Goal: Task Accomplishment & Management: Manage account settings

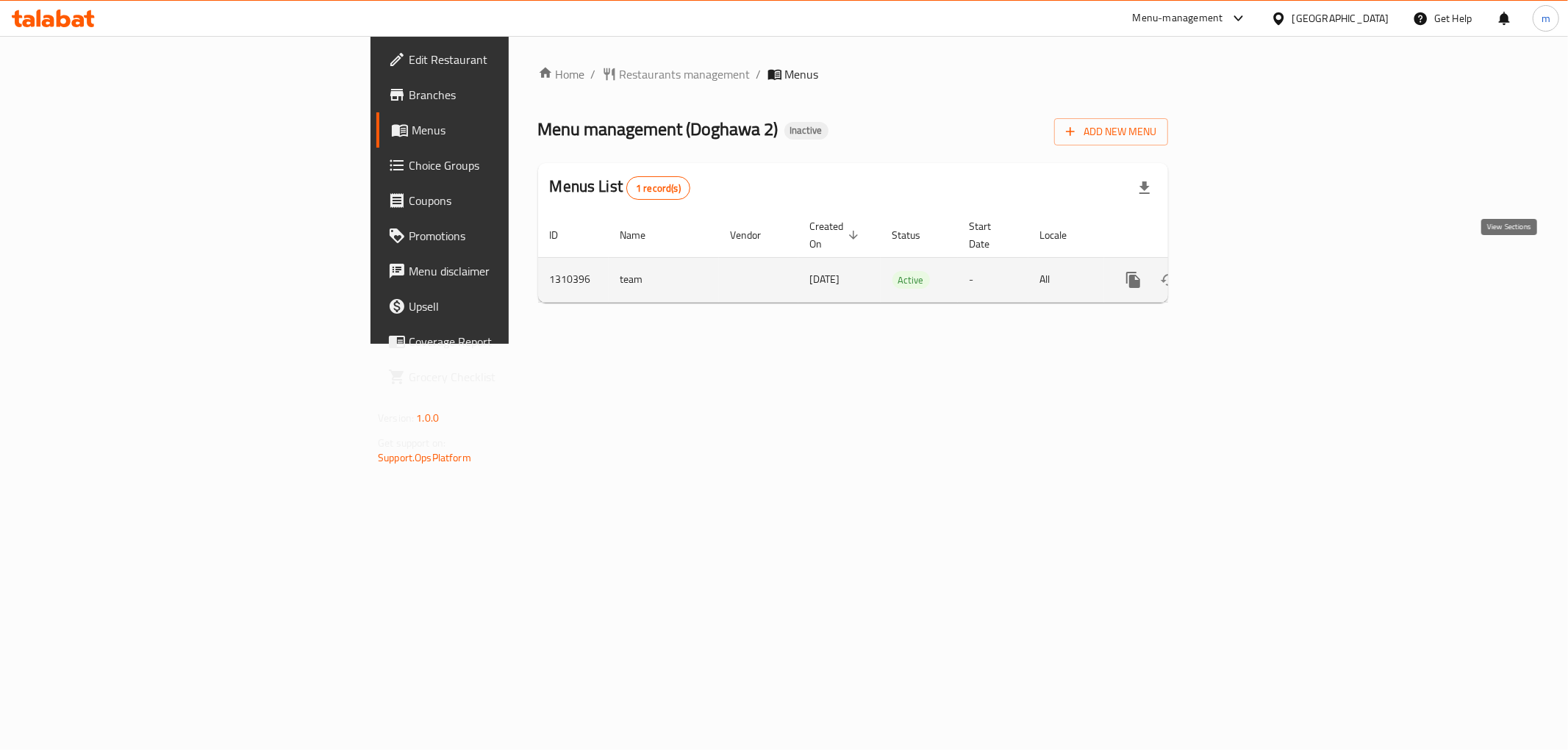
click at [1246, 274] on icon "enhanced table" at bounding box center [1239, 280] width 13 height 13
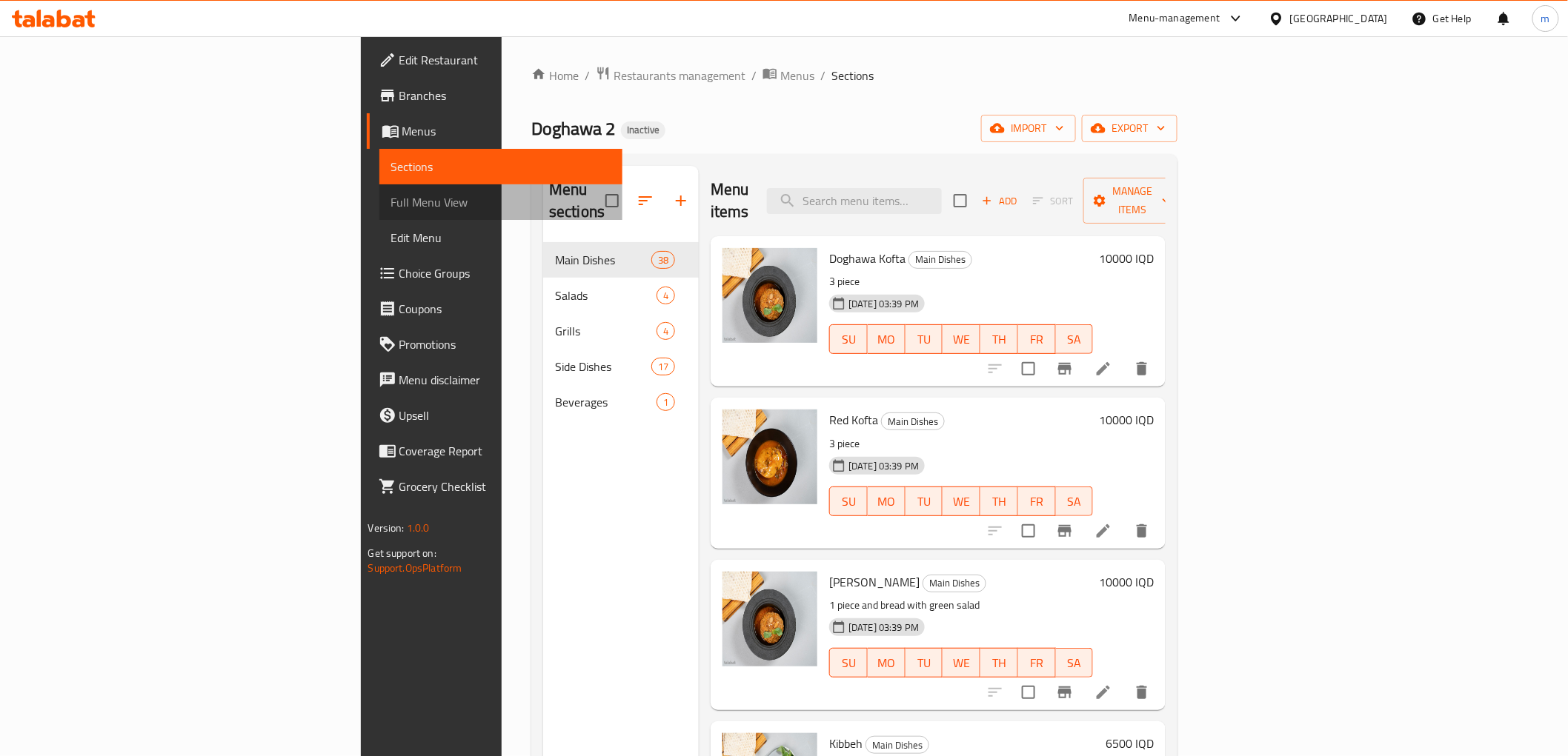
click at [379, 188] on link "Full Menu View" at bounding box center [500, 203] width 243 height 36
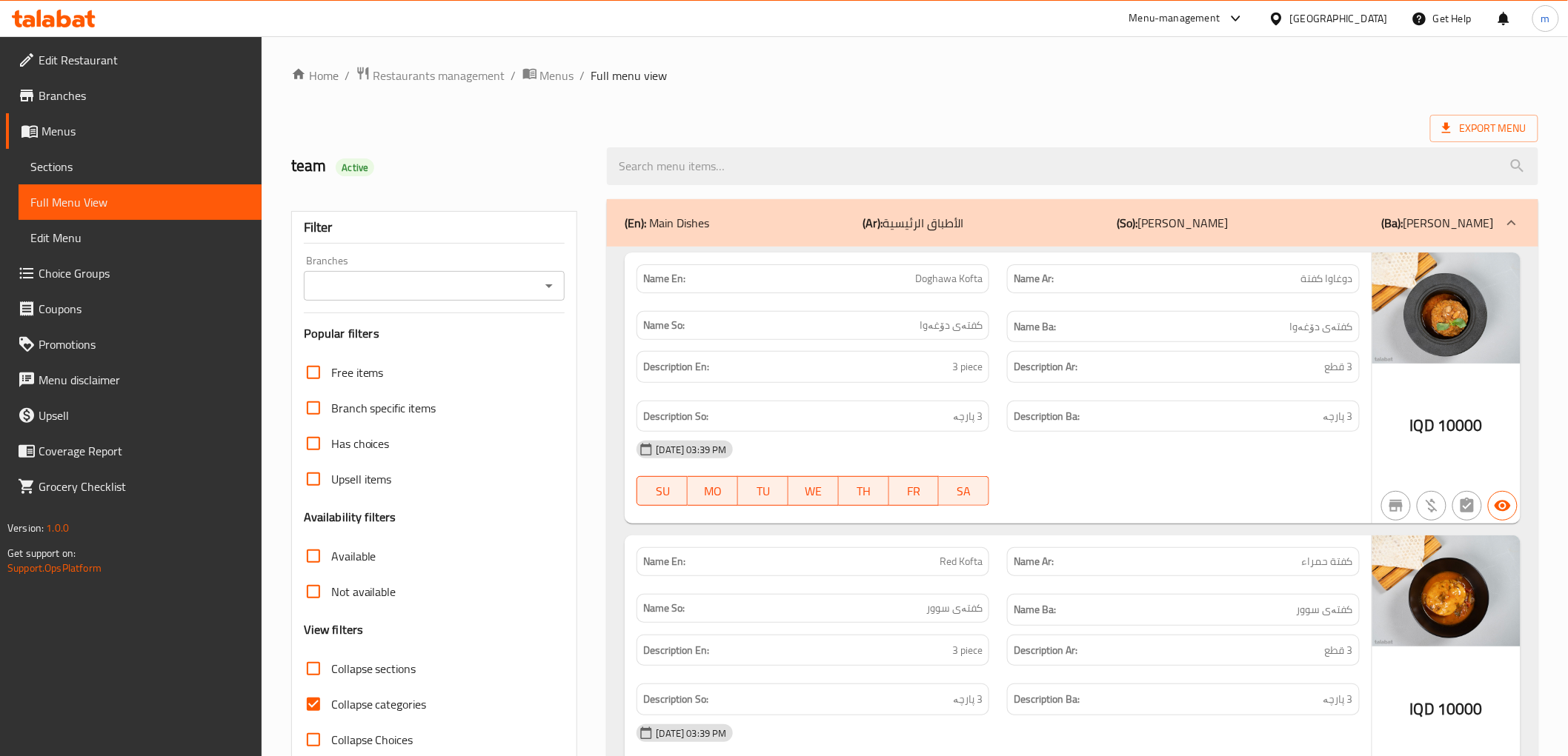
click at [543, 290] on icon "Open" at bounding box center [549, 285] width 18 height 18
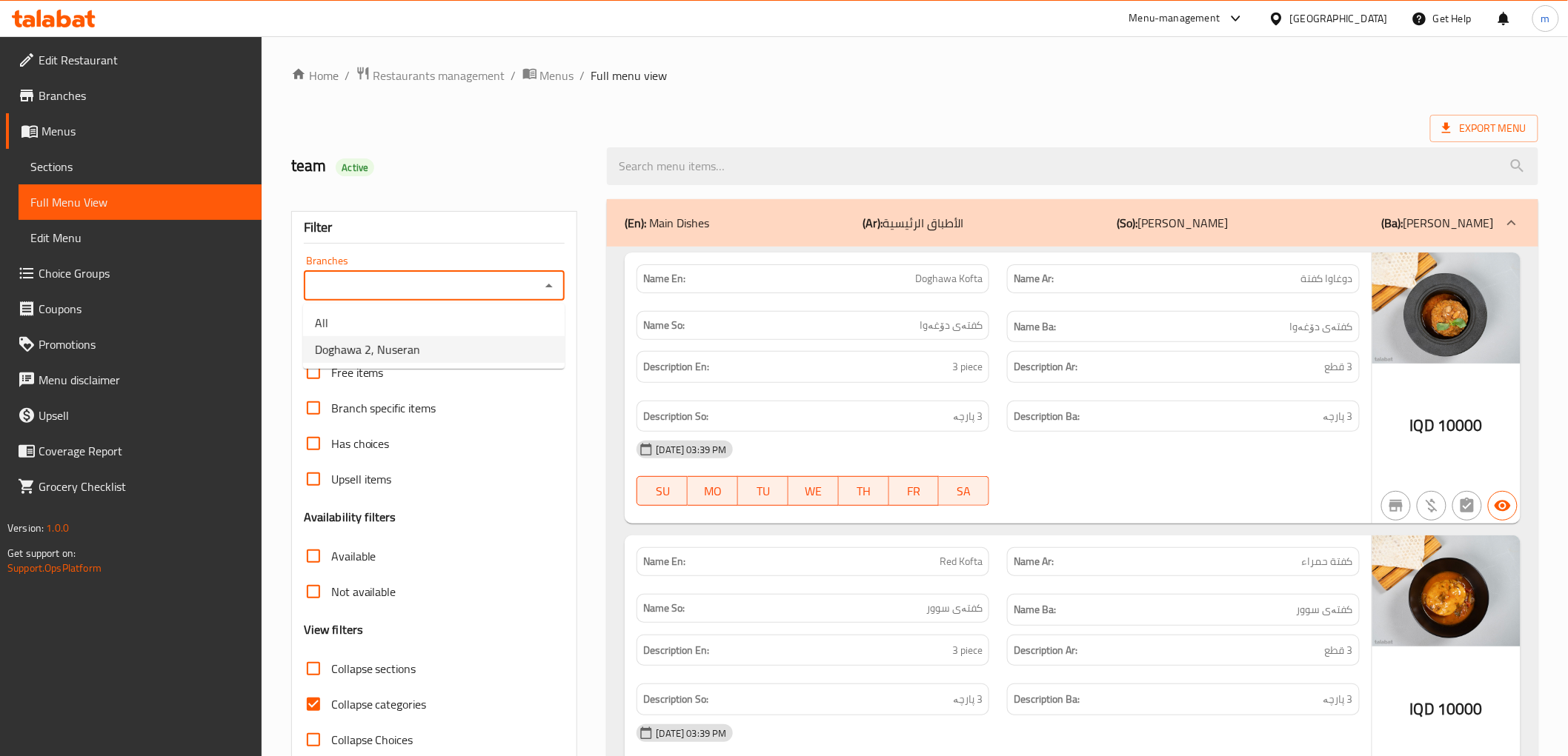
click at [480, 349] on li "Doghawa 2, Nuseran" at bounding box center [434, 350] width 262 height 26
type input "Doghawa 2, Nuseran"
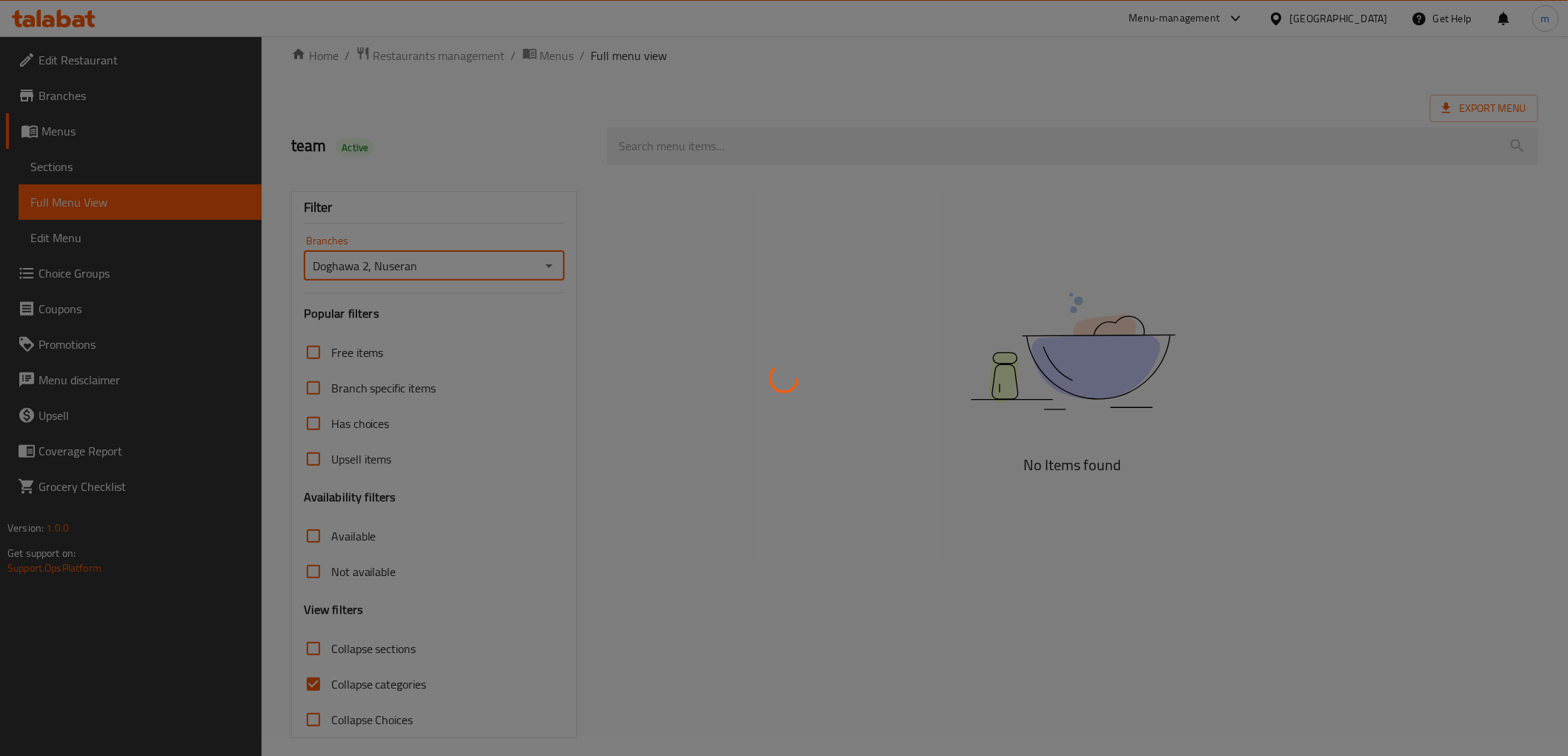
scroll to position [32, 0]
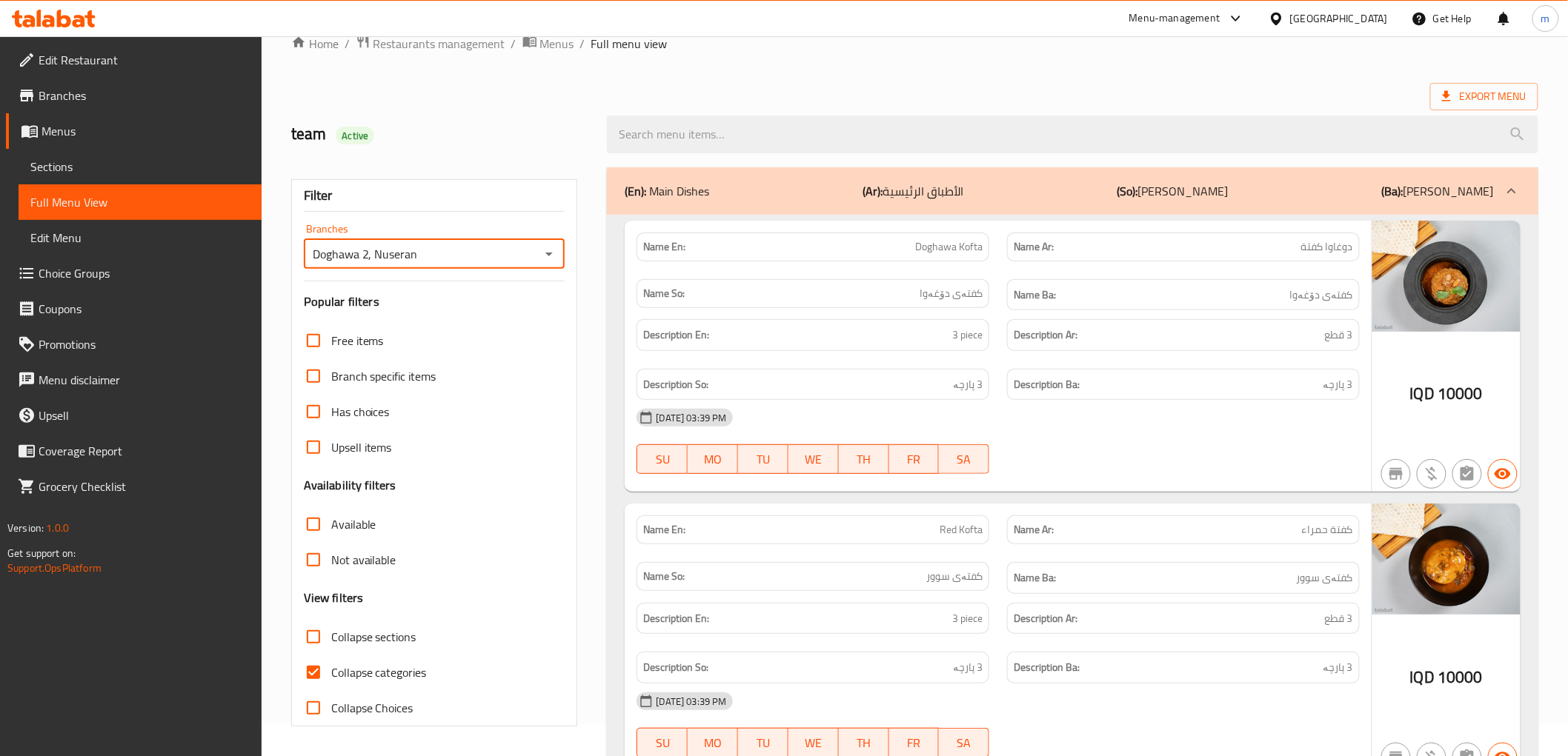
click at [315, 668] on input "Collapse categories" at bounding box center [313, 673] width 36 height 36
checkbox input "false"
click at [372, 634] on span "Collapse sections" at bounding box center [373, 637] width 85 height 18
click at [331, 634] on input "Collapse sections" at bounding box center [313, 637] width 36 height 36
checkbox input "true"
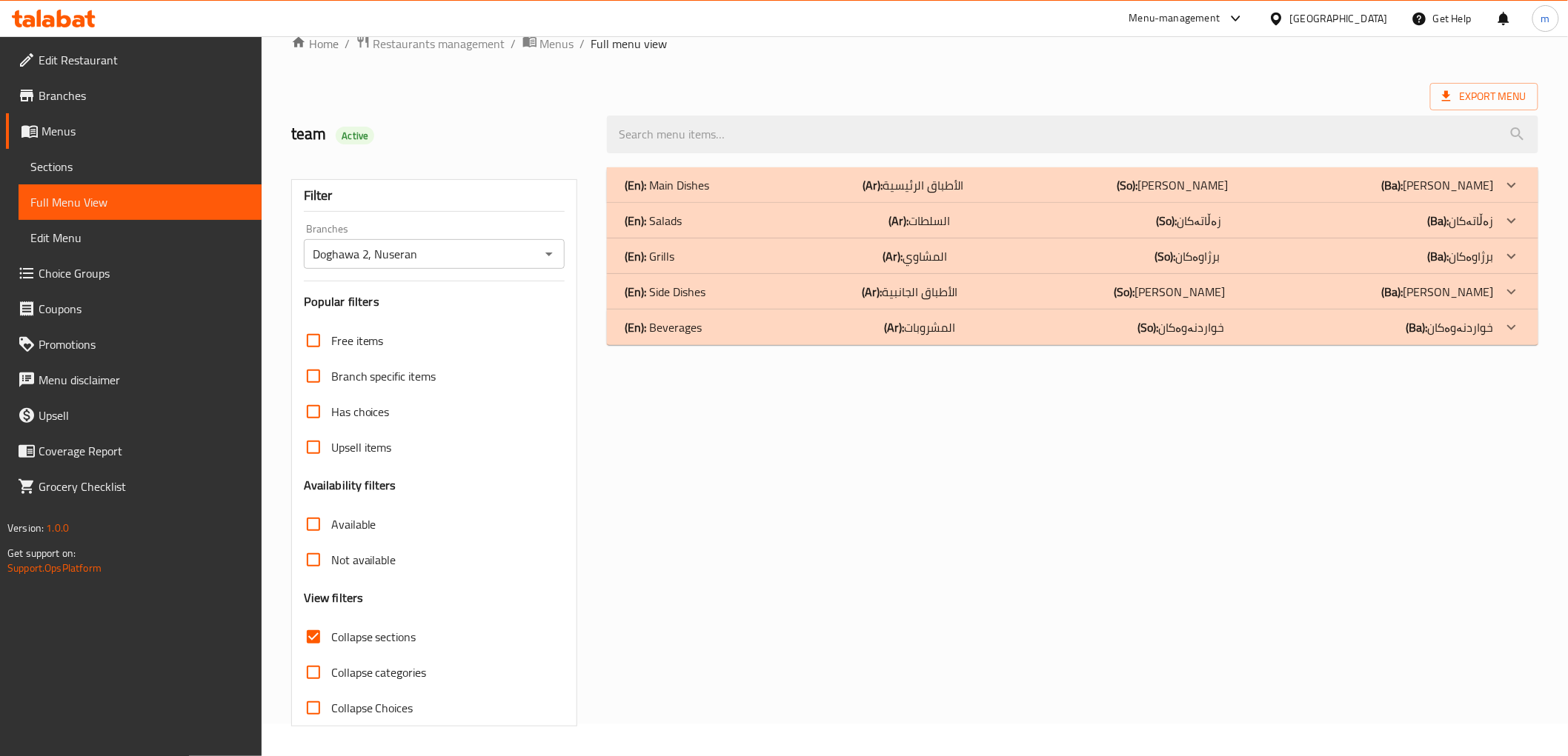
click at [750, 178] on div "(En): Main Dishes (Ar): الأطباق الرئيسية (So): ژەمە سەرەکییەکان (Ba): ژەمە سەرە…" at bounding box center [1059, 185] width 869 height 18
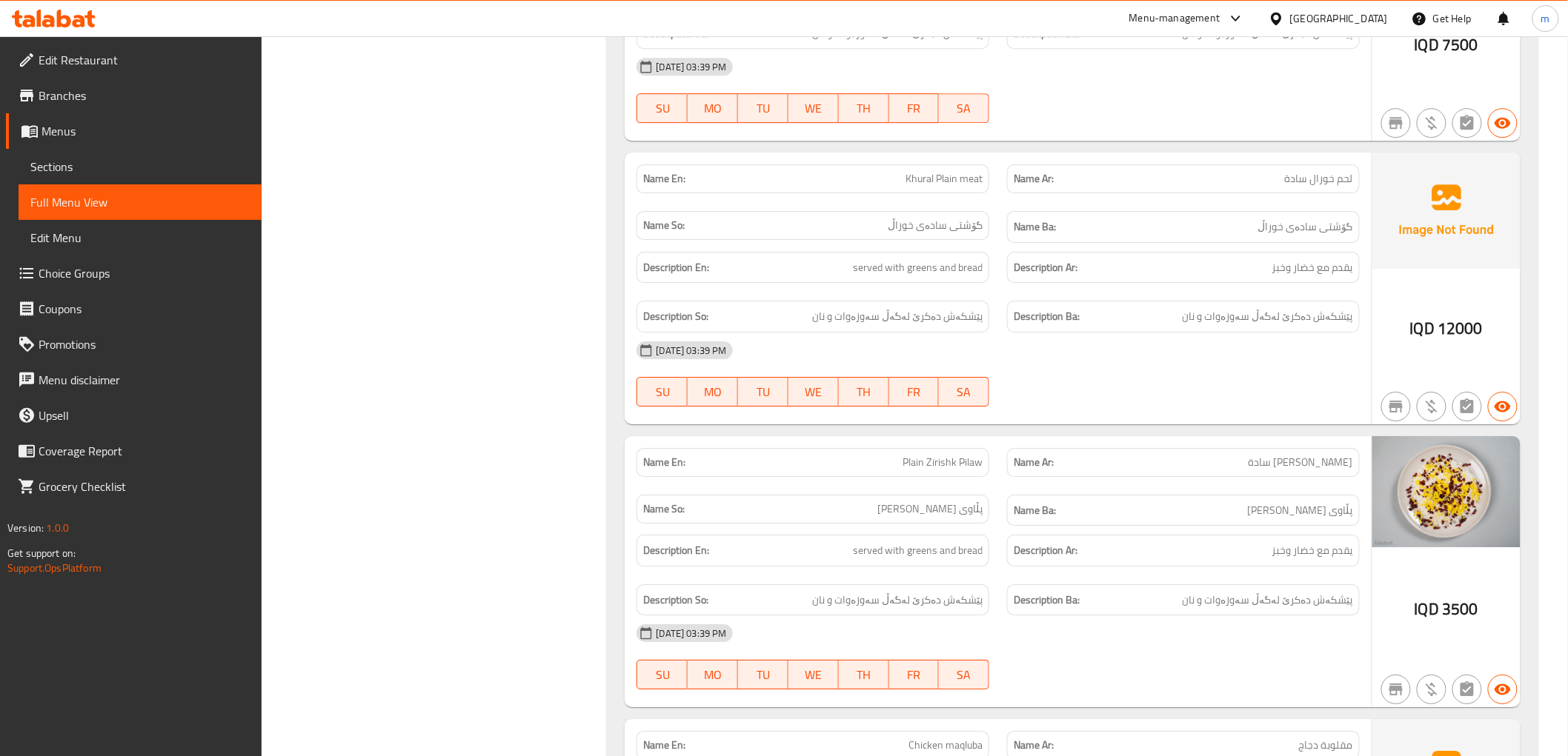
scroll to position [6753, 0]
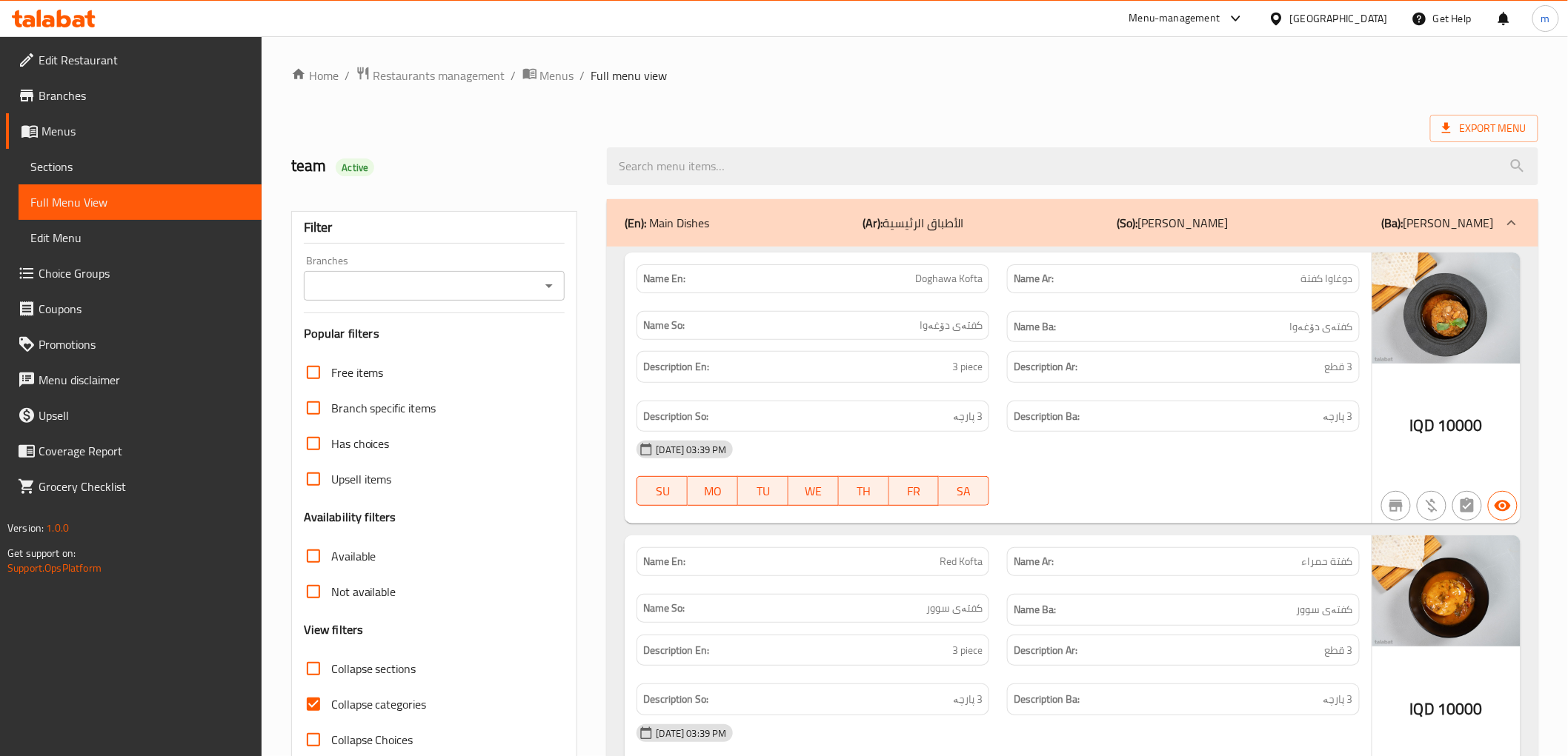
click at [549, 287] on icon "Open" at bounding box center [549, 286] width 8 height 4
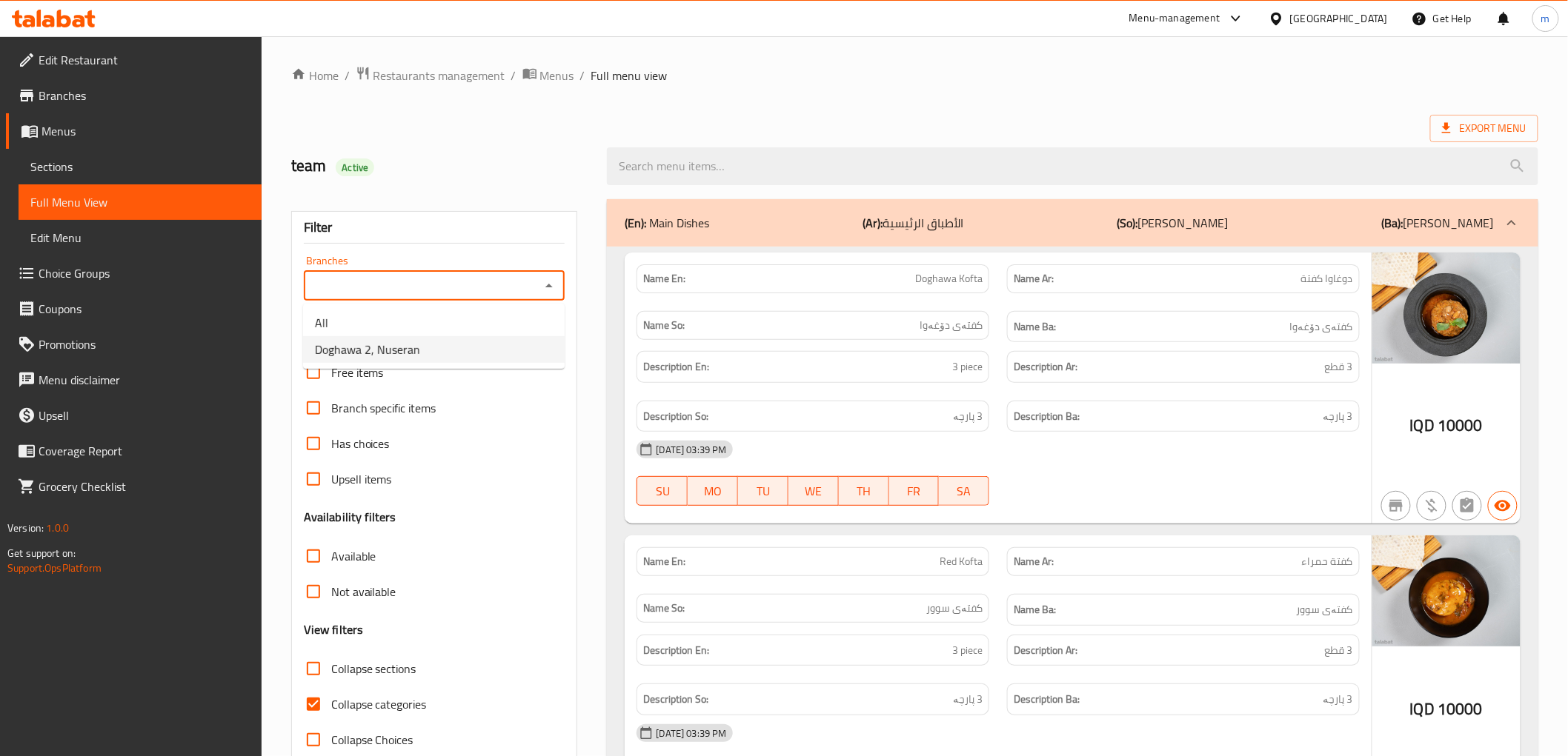
click at [489, 339] on li "Doghawa 2, Nuseran" at bounding box center [434, 350] width 262 height 26
type input "Doghawa 2, Nuseran"
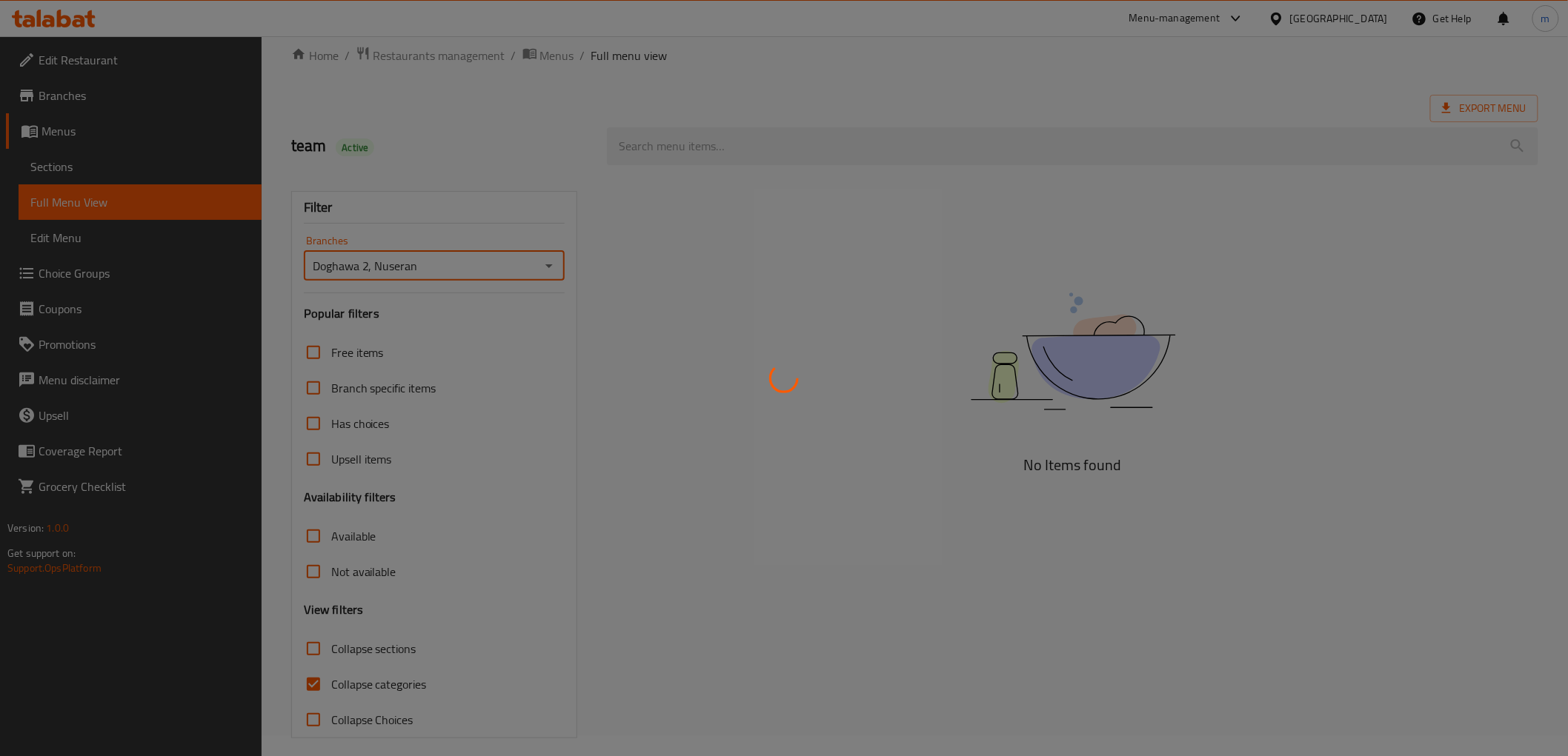
scroll to position [32, 0]
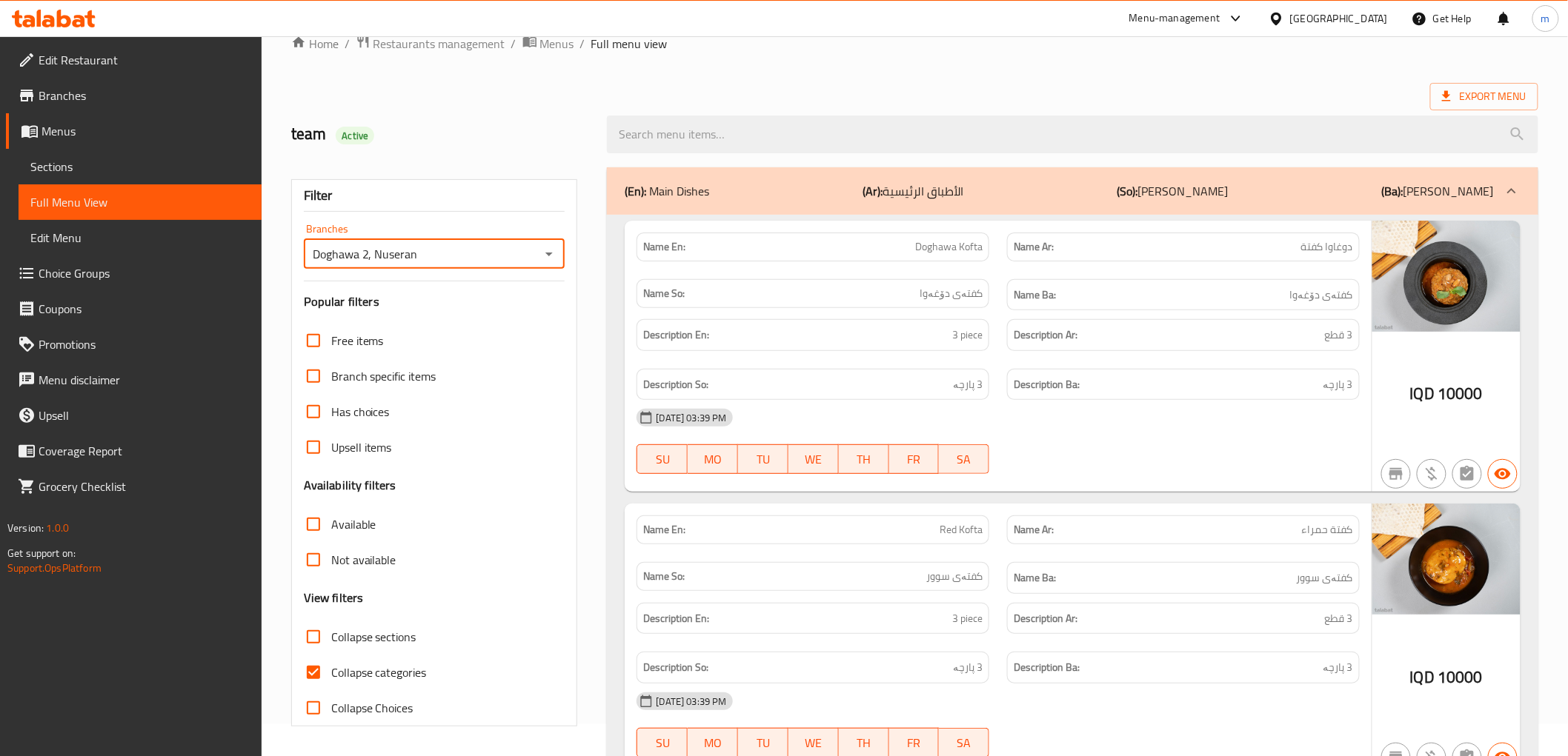
click at [319, 674] on input "Collapse categories" at bounding box center [313, 673] width 36 height 36
checkbox input "false"
click at [349, 628] on span "Collapse sections" at bounding box center [373, 637] width 85 height 18
click at [331, 626] on input "Collapse sections" at bounding box center [313, 637] width 36 height 36
checkbox input "true"
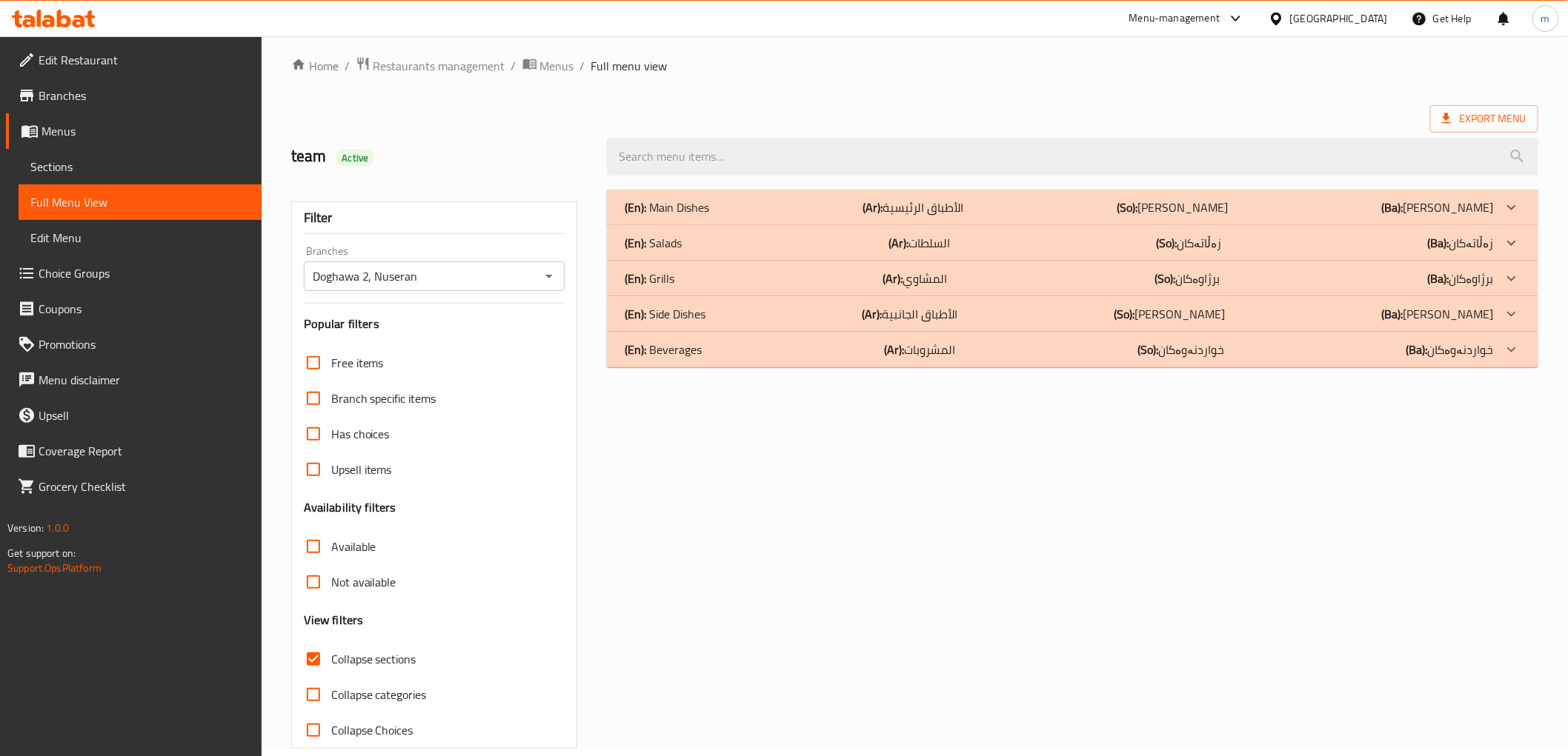
scroll to position [0, 0]
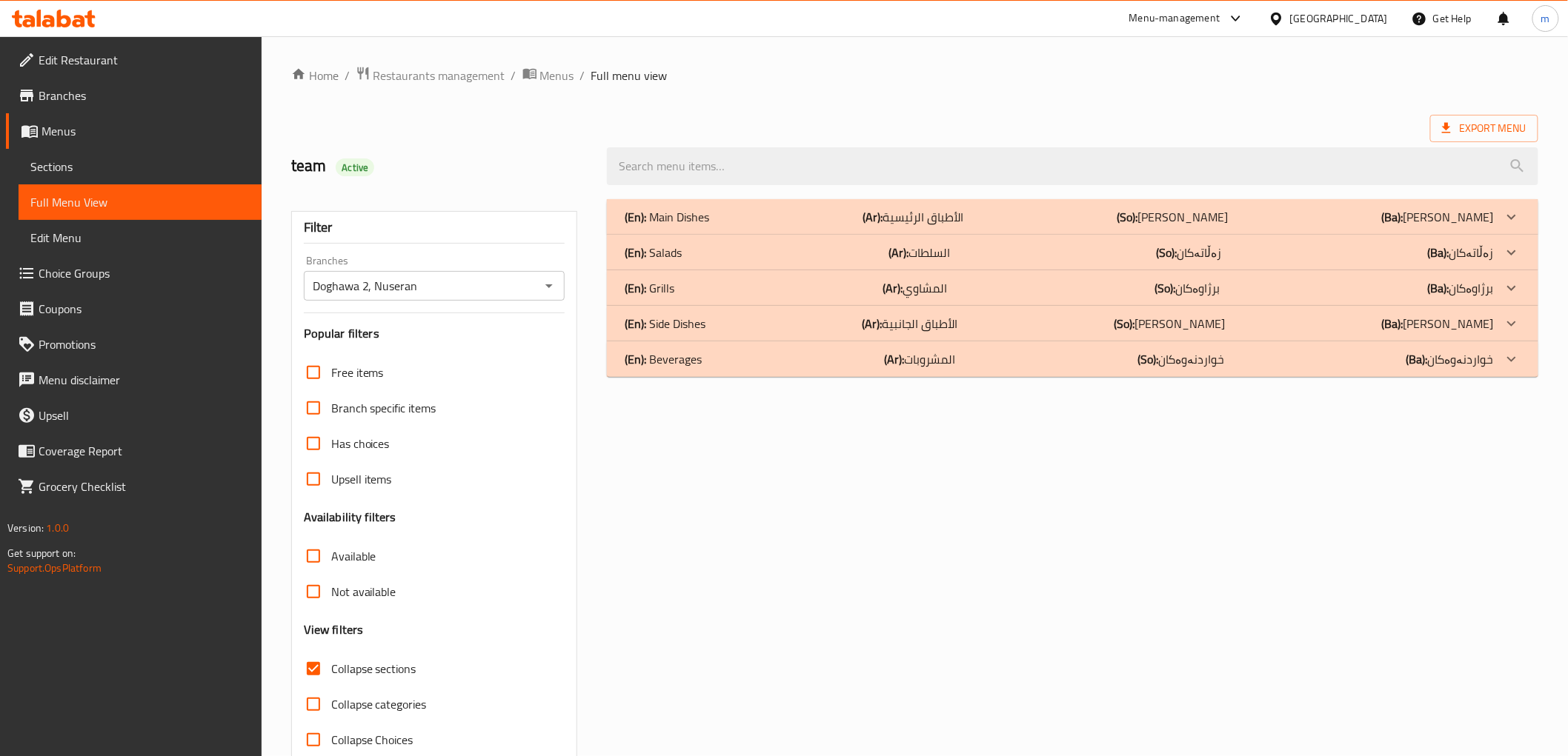
click at [929, 220] on p "(Ar): الأطباق الرئيسية" at bounding box center [913, 217] width 100 height 18
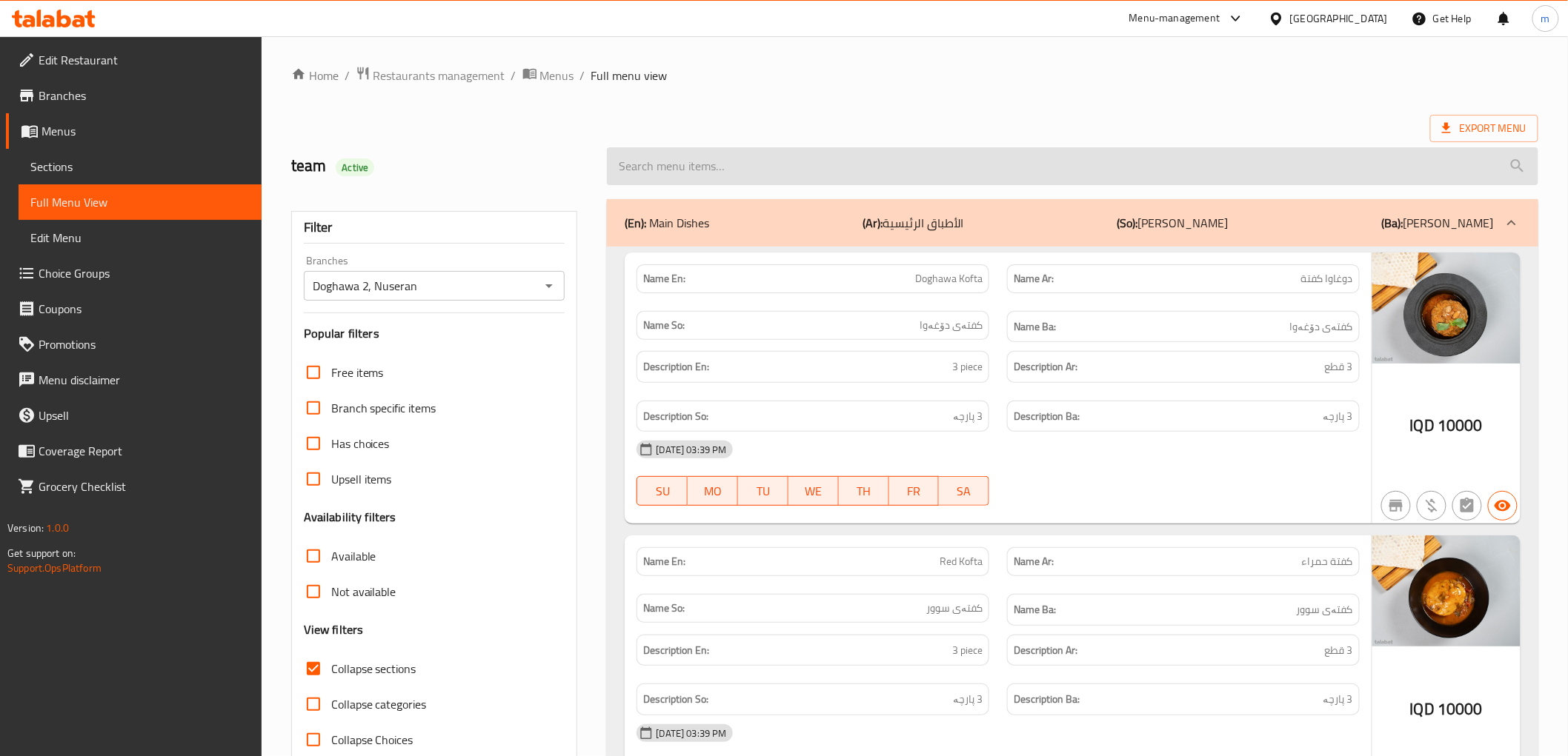
drag, startPoint x: 929, startPoint y: 150, endPoint x: 935, endPoint y: 171, distance: 21.8
click at [929, 156] on input "search" at bounding box center [1073, 166] width 931 height 38
paste input "mahshi with rice and meat"
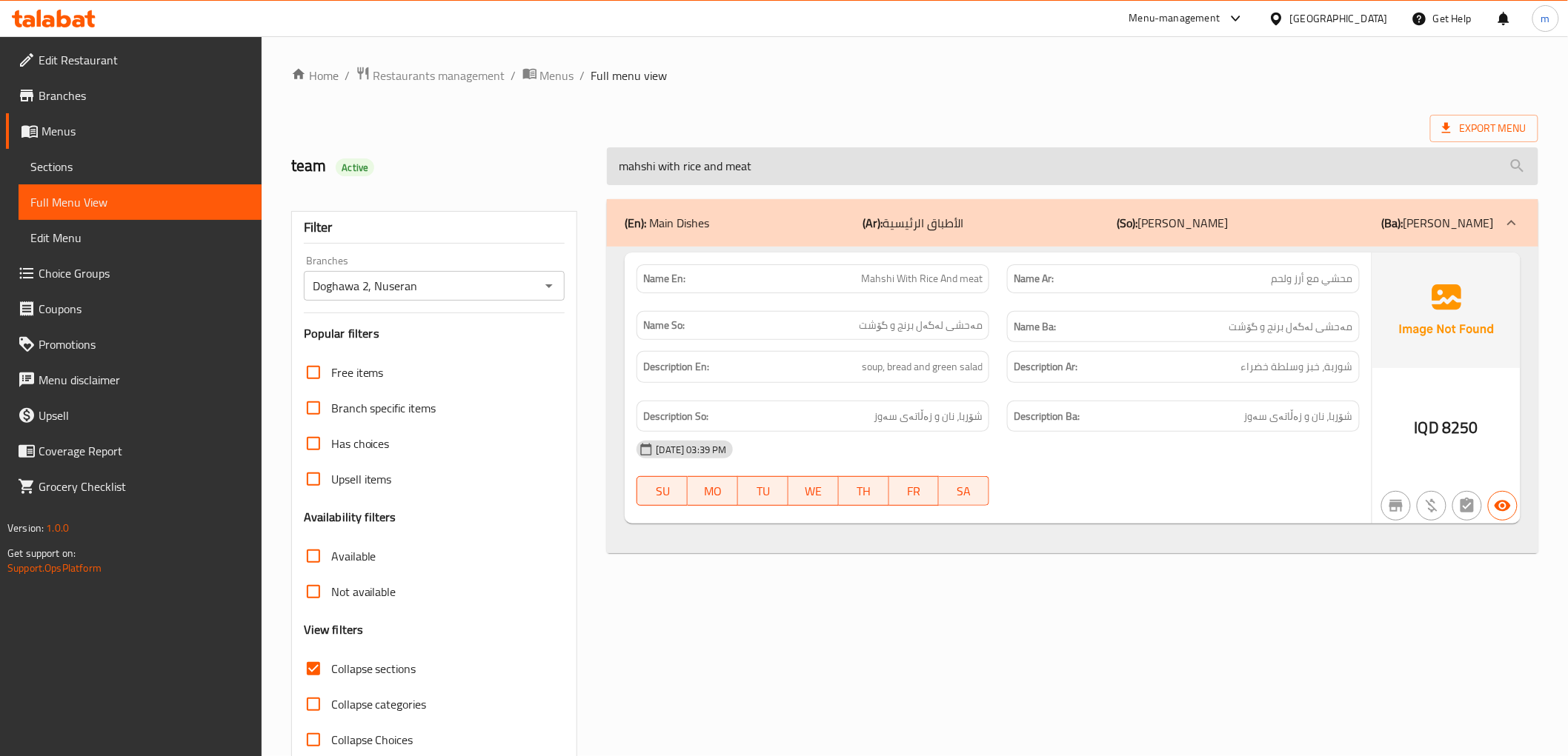
click at [860, 164] on input "mahshi with rice and meat" at bounding box center [1073, 166] width 931 height 38
paste input "chicken withs alad"
click at [953, 173] on input "chicken with" at bounding box center [1073, 166] width 931 height 38
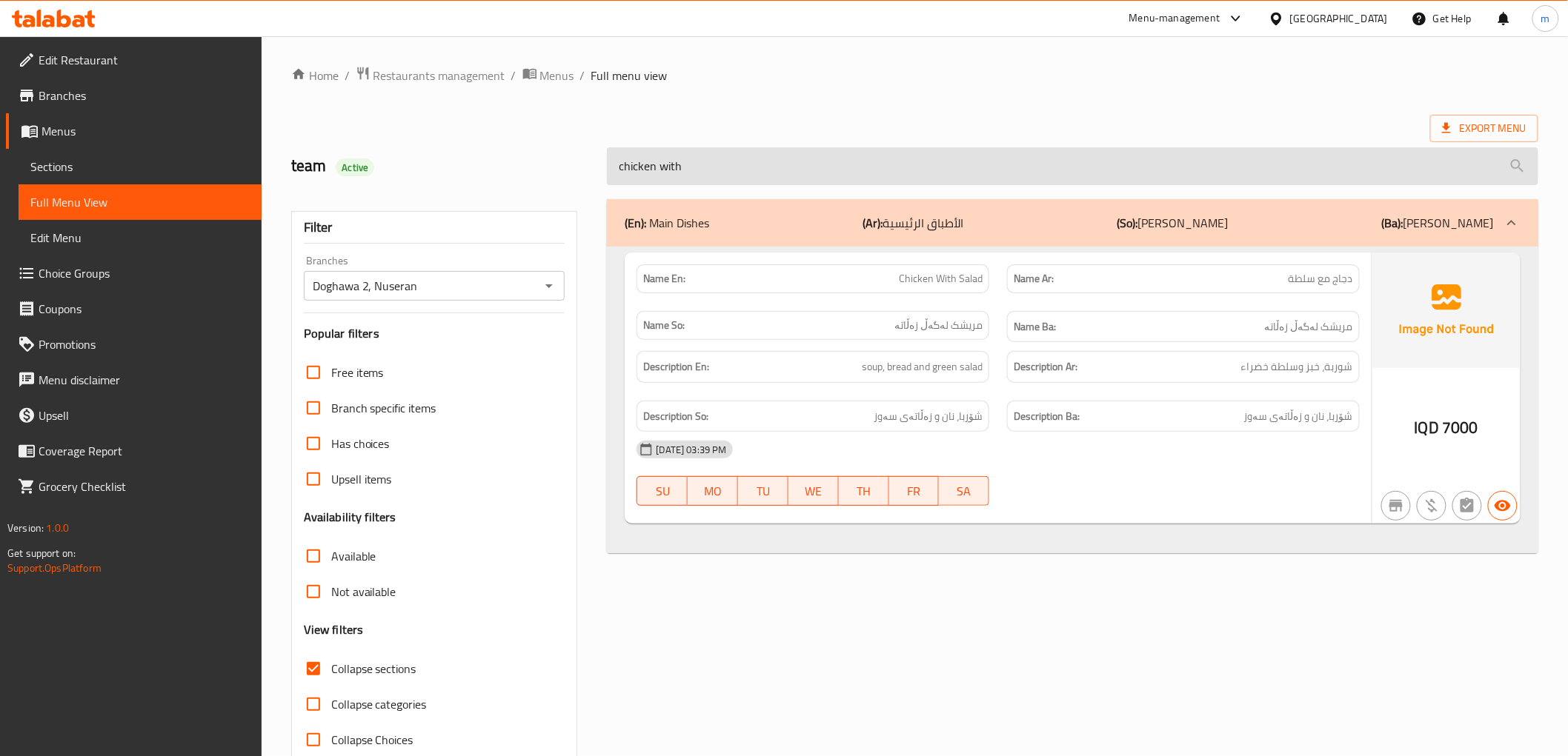
click at [953, 173] on input "chicken with" at bounding box center [1073, 166] width 931 height 38
paste input "dawood pasha kofta"
click at [953, 173] on input "dawood pasha kofta" at bounding box center [1073, 166] width 931 height 38
click at [747, 171] on input "dawood pasha kofta" at bounding box center [1073, 166] width 931 height 38
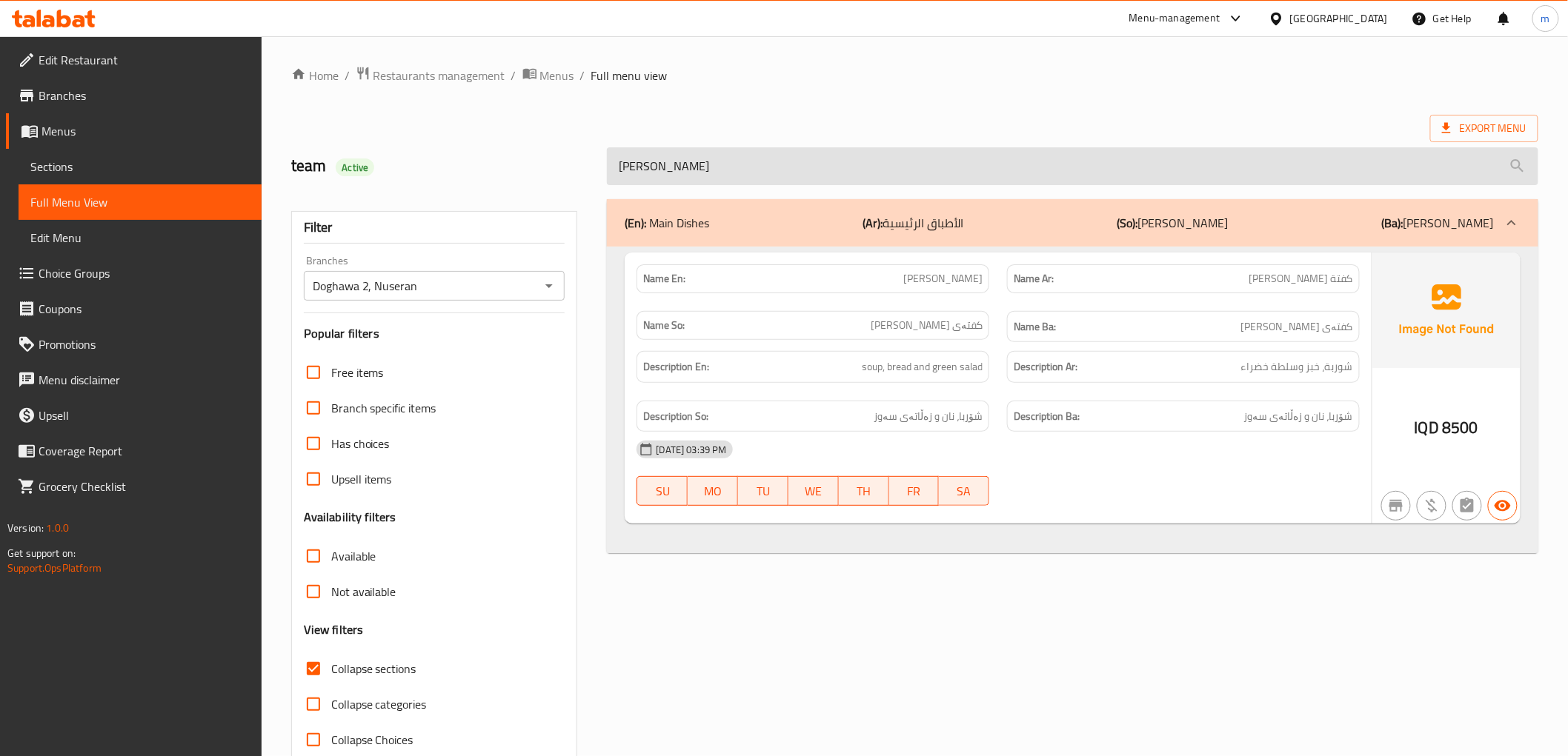
paste input "plain roce and broth"
click at [747, 171] on input "plain roce and broth" at bounding box center [1073, 166] width 931 height 38
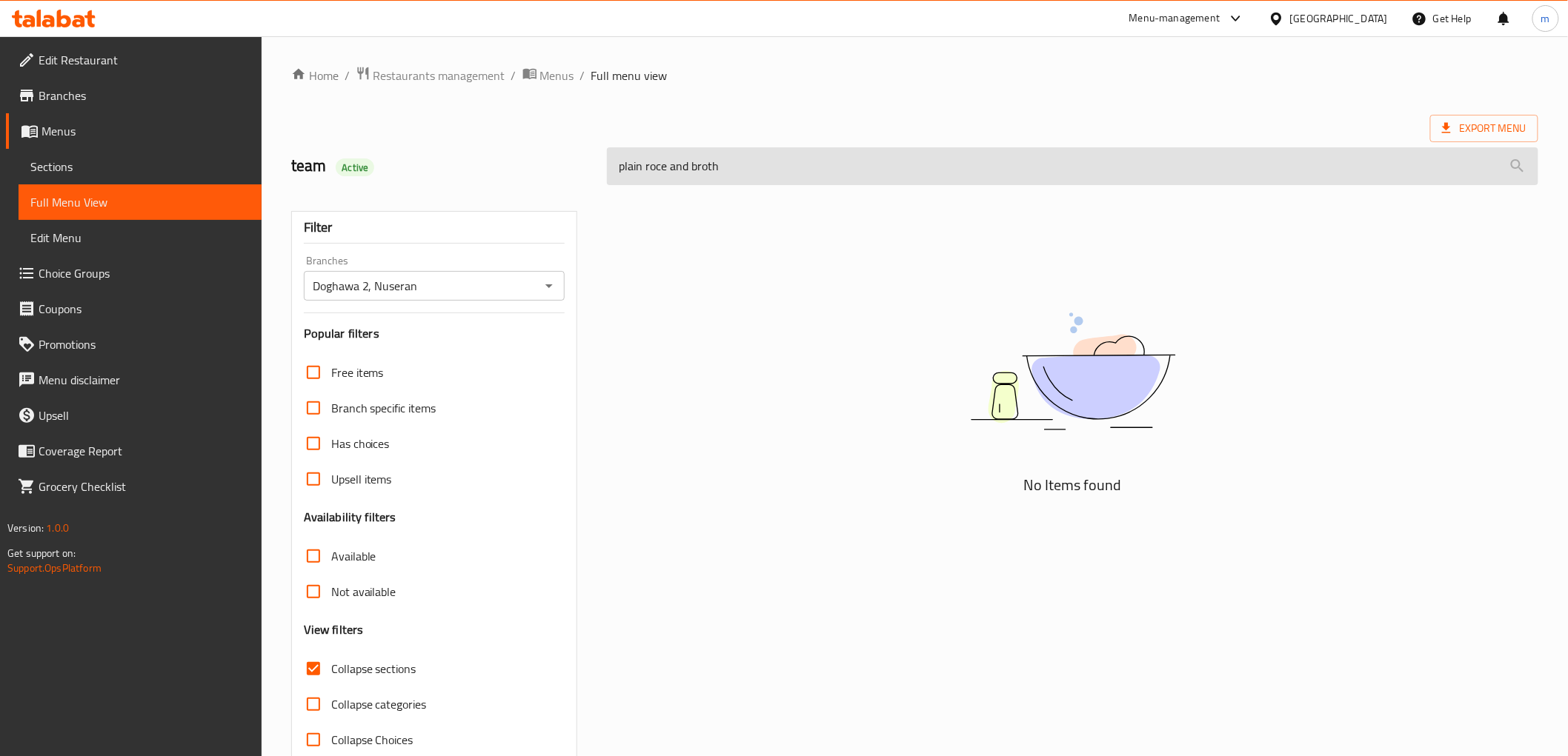
click at [825, 173] on input "plain roce and broth" at bounding box center [1073, 166] width 931 height 38
click at [763, 171] on input "plain roce and broth" at bounding box center [1073, 166] width 931 height 38
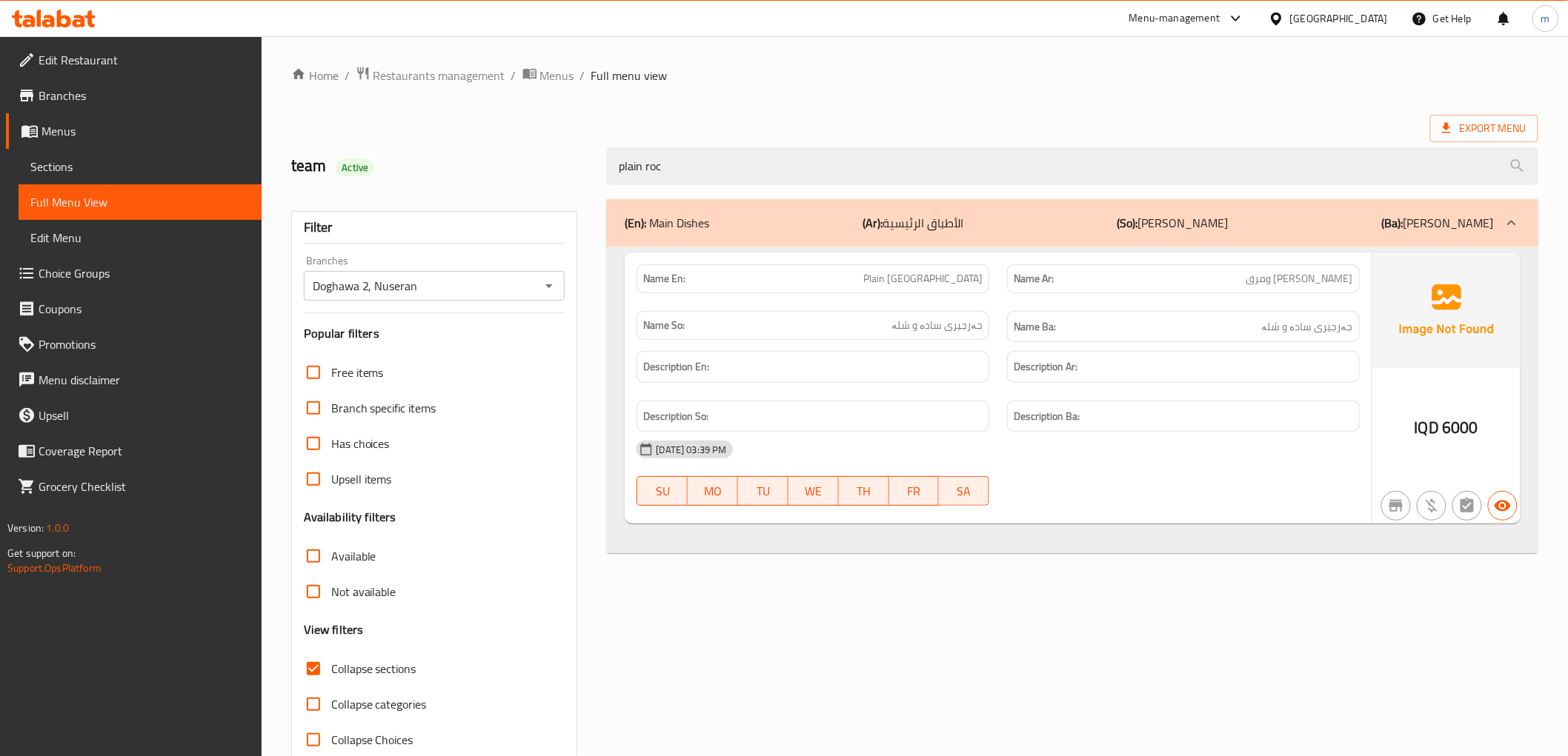
click at [913, 274] on span "Plain [GEOGRAPHIC_DATA]" at bounding box center [922, 279] width 119 height 16
copy span "Rocca"
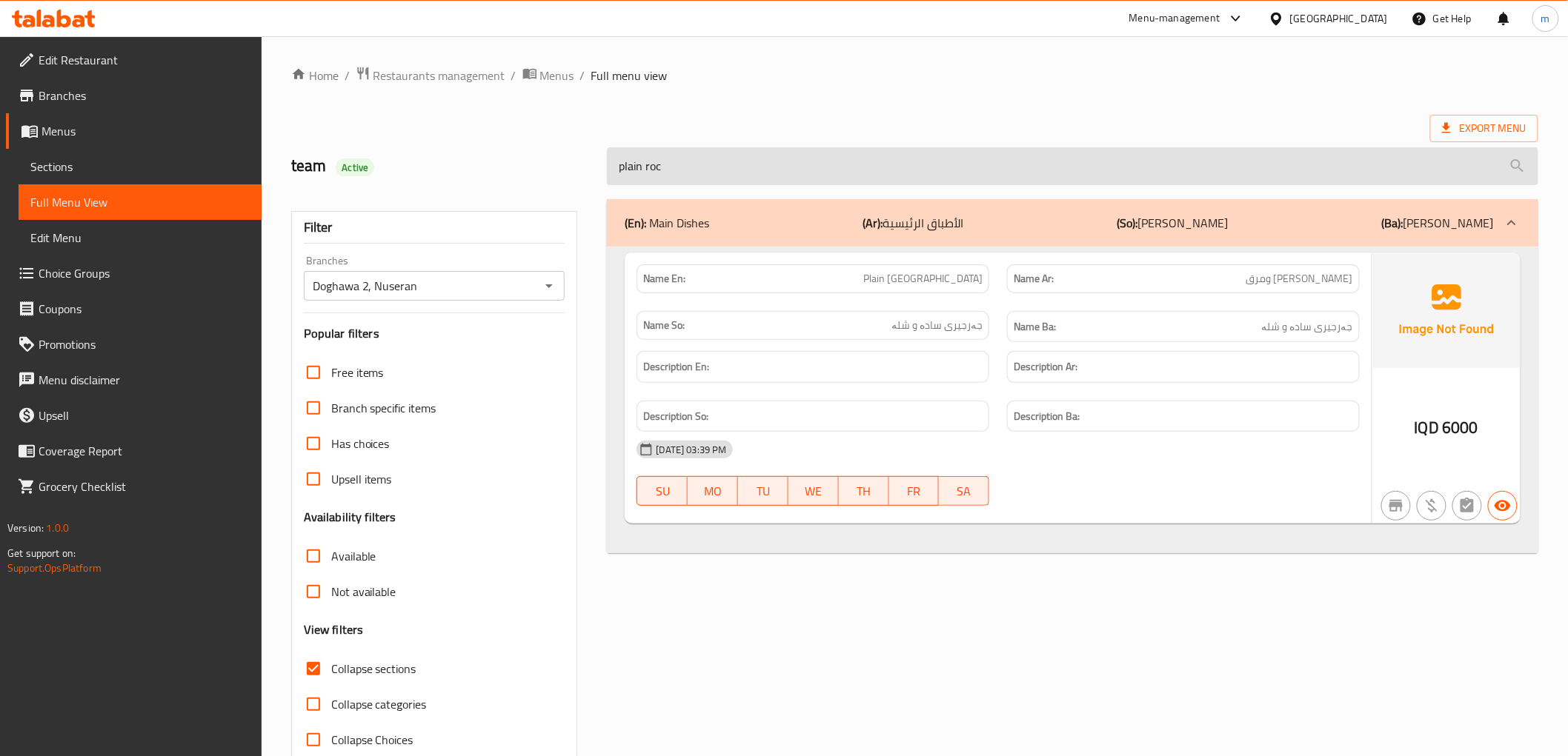
click at [753, 159] on input "plain roc" at bounding box center [1073, 166] width 931 height 38
paste input "ash dogh - 2 kg"
click at [753, 159] on input "ash dogh - 2 kg" at bounding box center [1073, 166] width 931 height 38
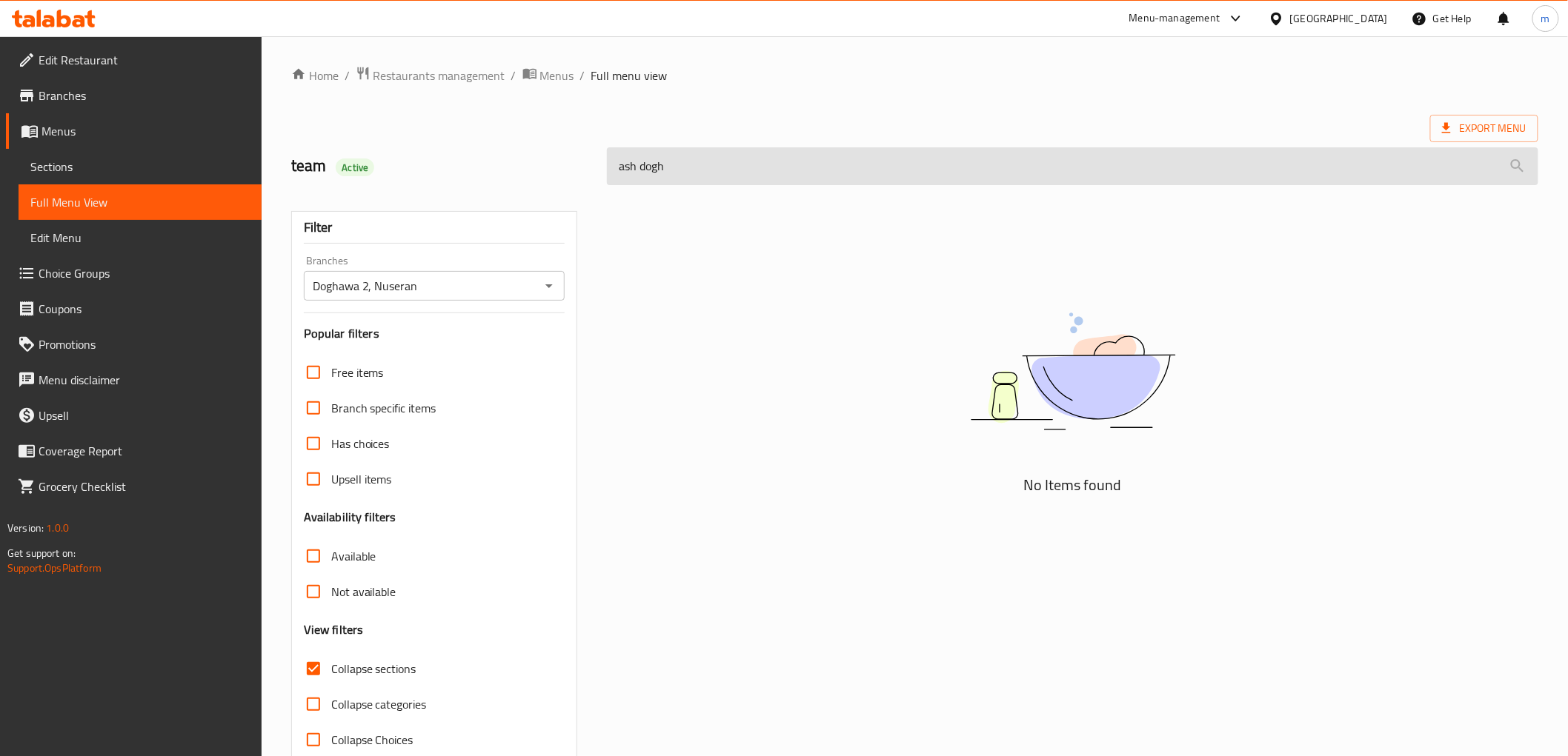
click at [623, 169] on input "ash dogh" at bounding box center [1073, 166] width 931 height 38
type input "sh dogh"
click at [623, 169] on input "sh dogh" at bounding box center [1073, 166] width 931 height 38
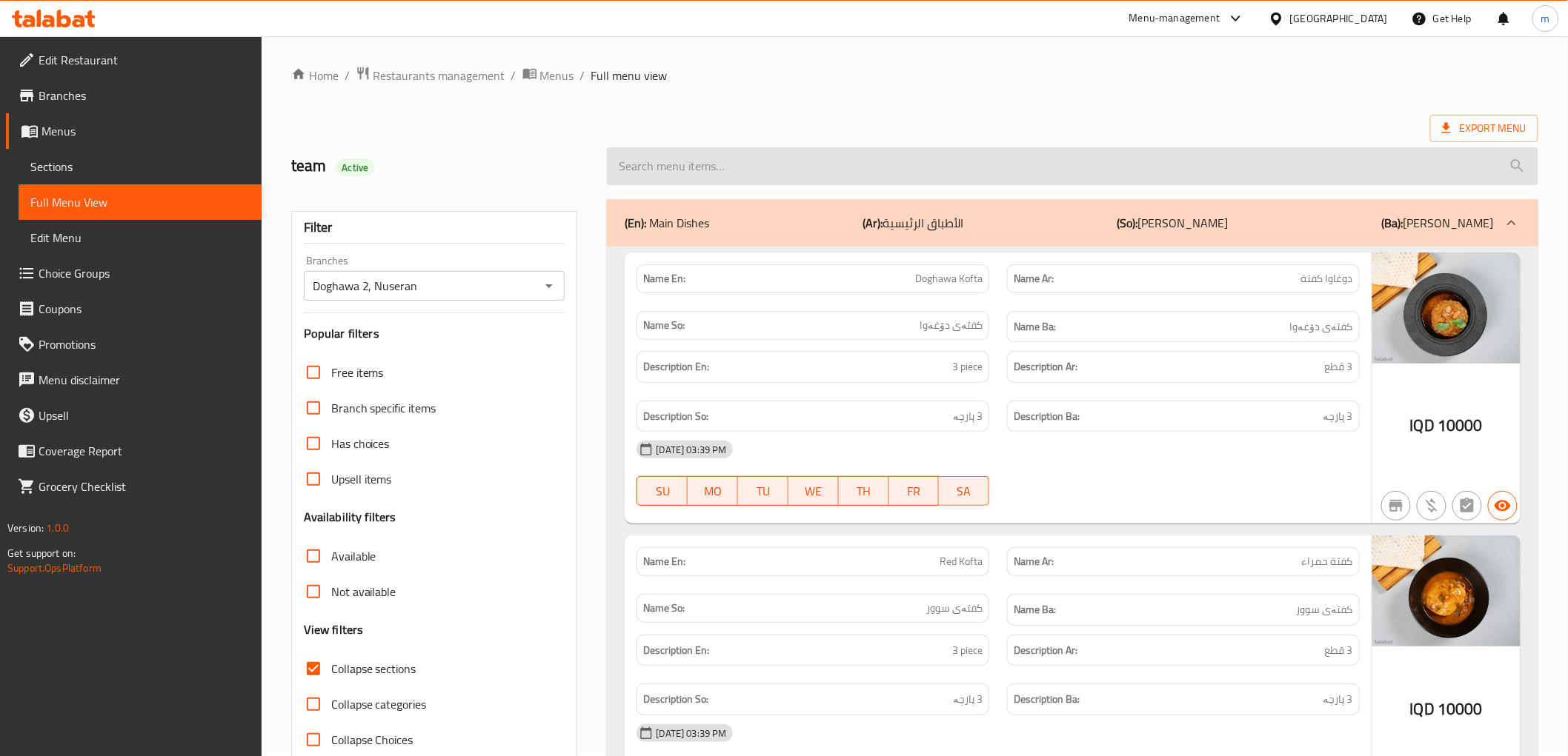
paste input "ash dogh - 2 kg"
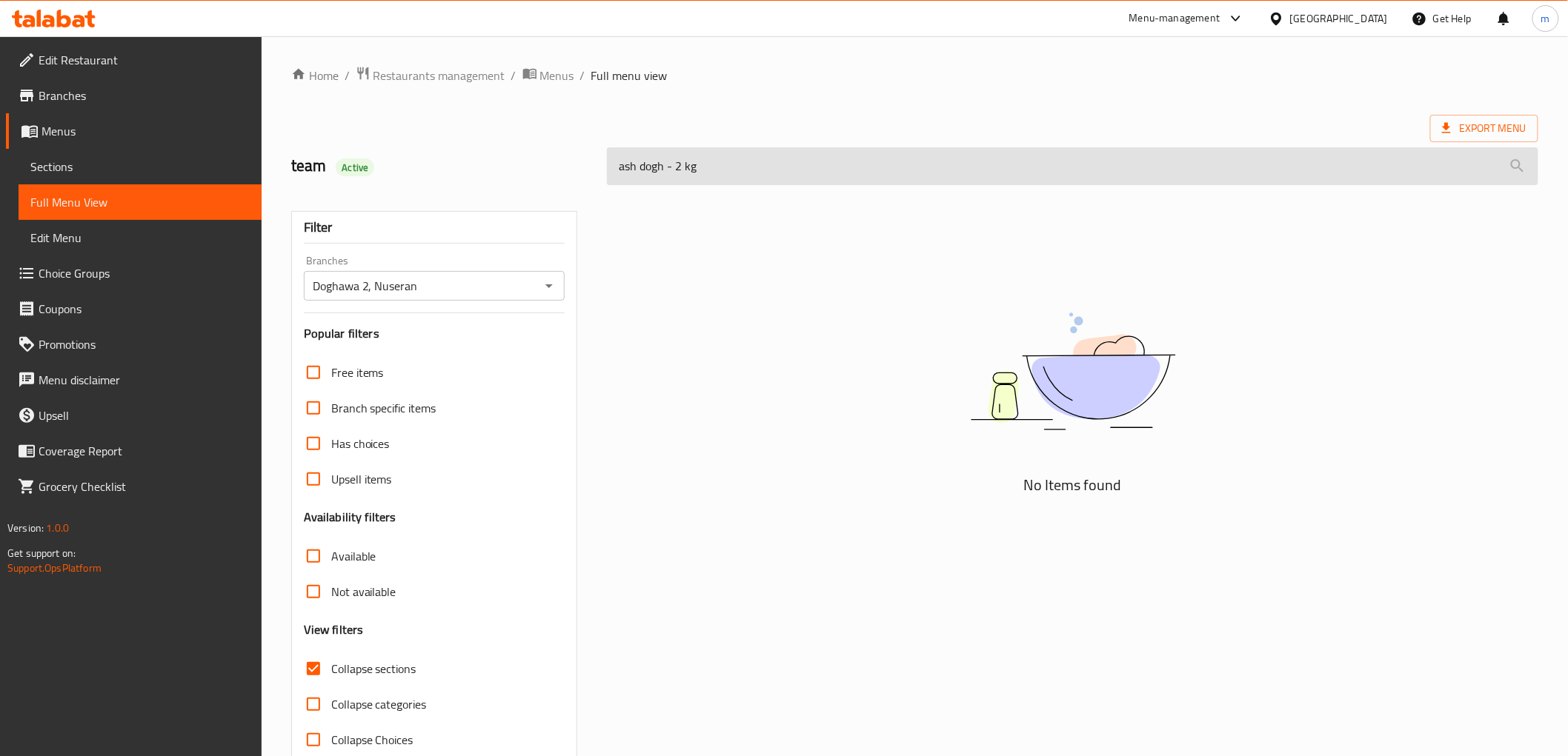
click at [663, 166] on input "ash dogh - 2 kg" at bounding box center [1073, 166] width 931 height 38
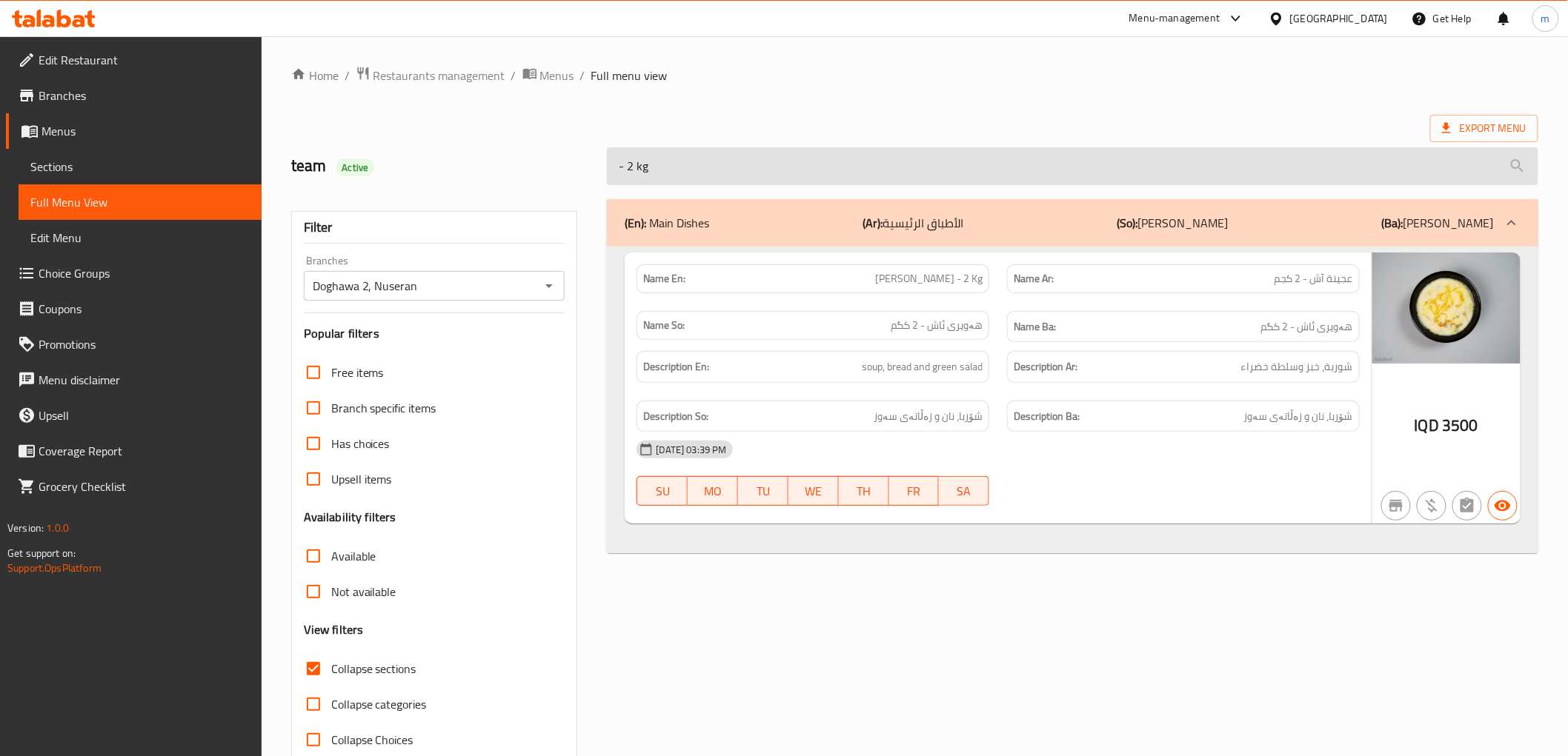
click at [769, 174] on input "- 2 kg" at bounding box center [1073, 166] width 931 height 38
paste input "Chicken and pomegranate"
click at [769, 174] on input "- 2 kg" at bounding box center [1073, 166] width 931 height 38
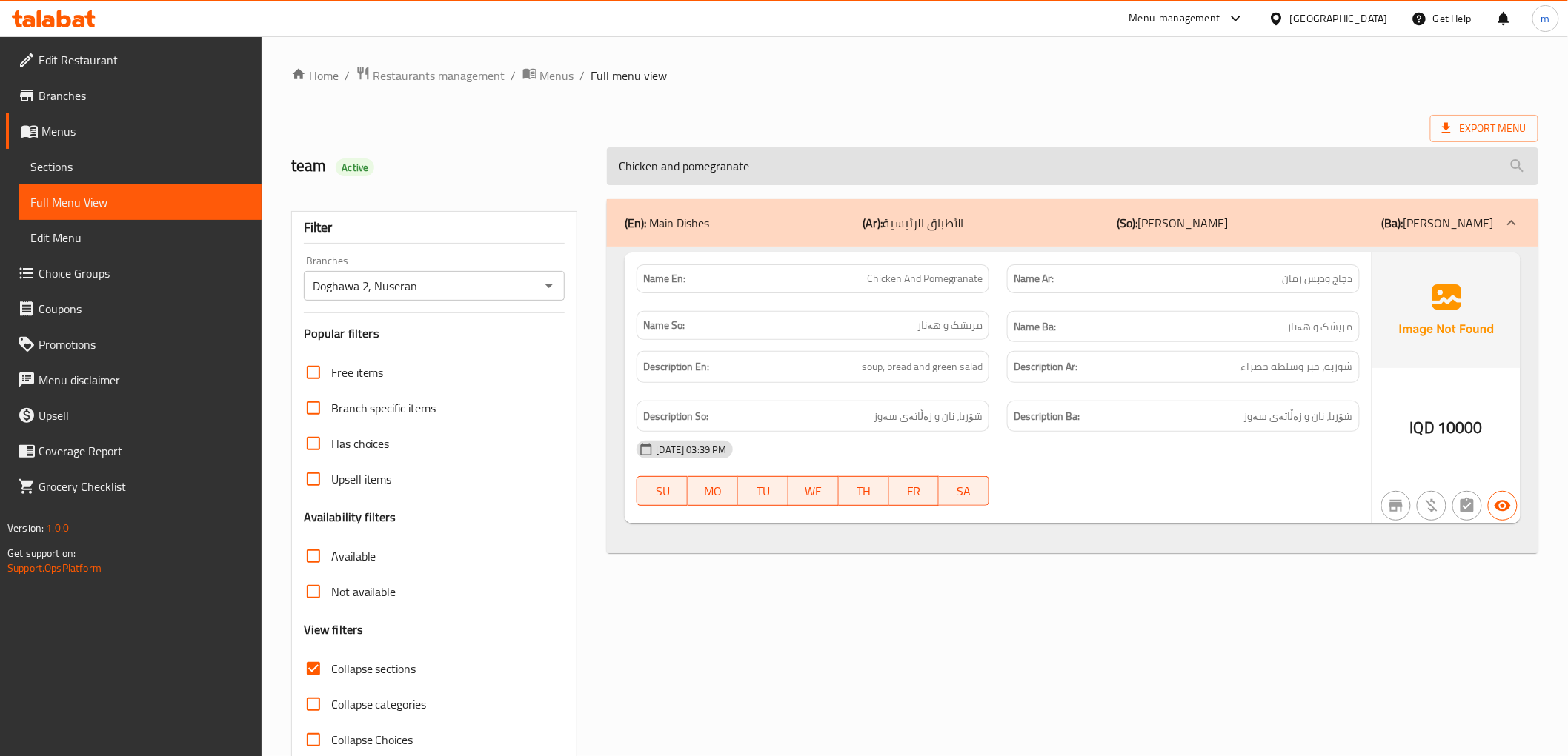
click at [800, 168] on input "Chicken and pomegranate" at bounding box center [1073, 166] width 931 height 38
paste input "meat bryani"
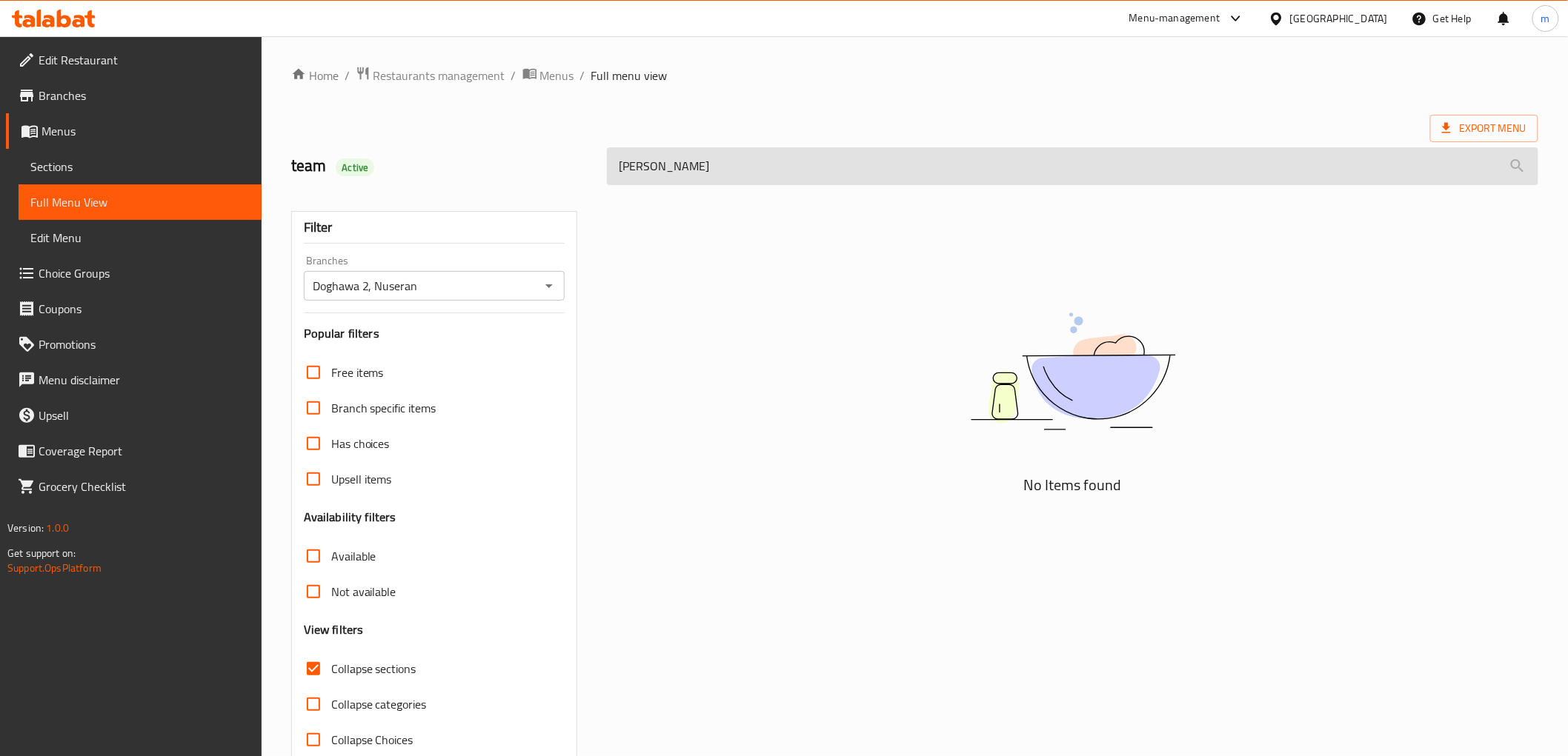
click at [637, 171] on input "meat bryani" at bounding box center [1073, 166] width 931 height 38
click at [662, 168] on input "meat bryani" at bounding box center [1073, 166] width 931 height 38
click at [652, 167] on input "meat bryani" at bounding box center [1073, 166] width 931 height 38
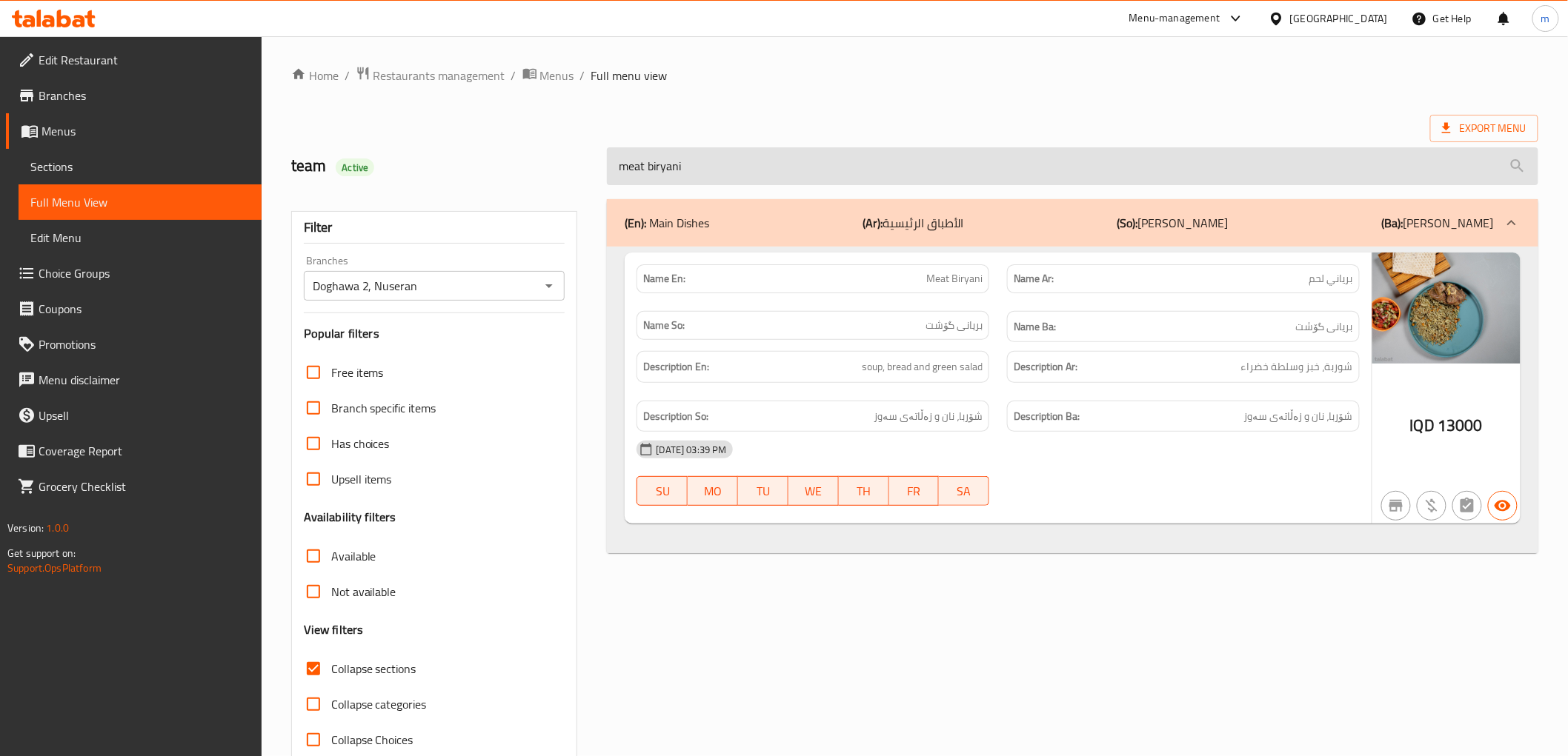
click at [715, 172] on input "meat biryani" at bounding box center [1073, 166] width 931 height 38
click at [813, 171] on input "meat biryani" at bounding box center [1073, 166] width 931 height 38
paste input "Chicken biryani"
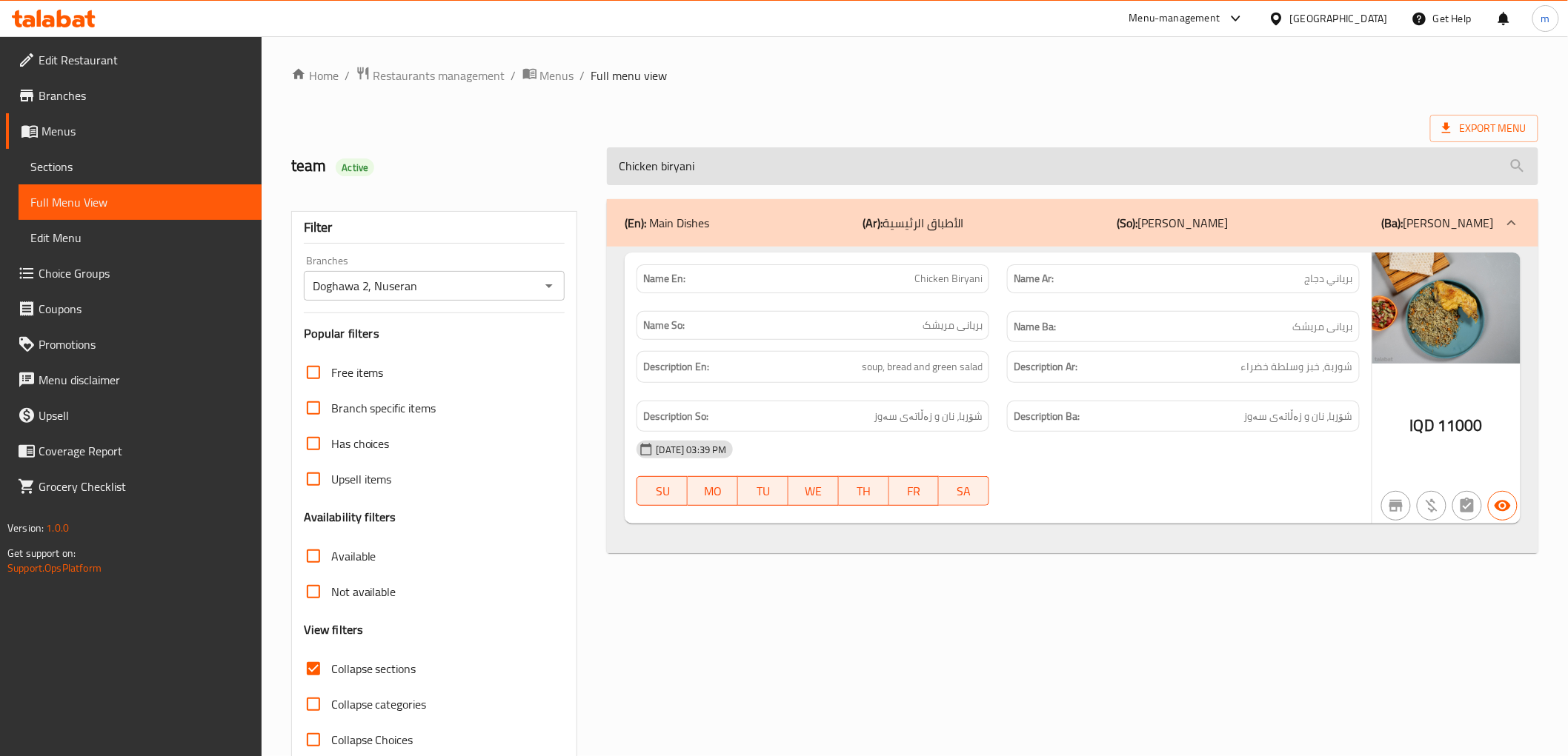
click at [765, 168] on input "Chicken biryani" at bounding box center [1073, 166] width 931 height 38
paste input "kurdish rice and broth"
click at [765, 168] on input "kurdish rice and broth" at bounding box center [1073, 166] width 931 height 38
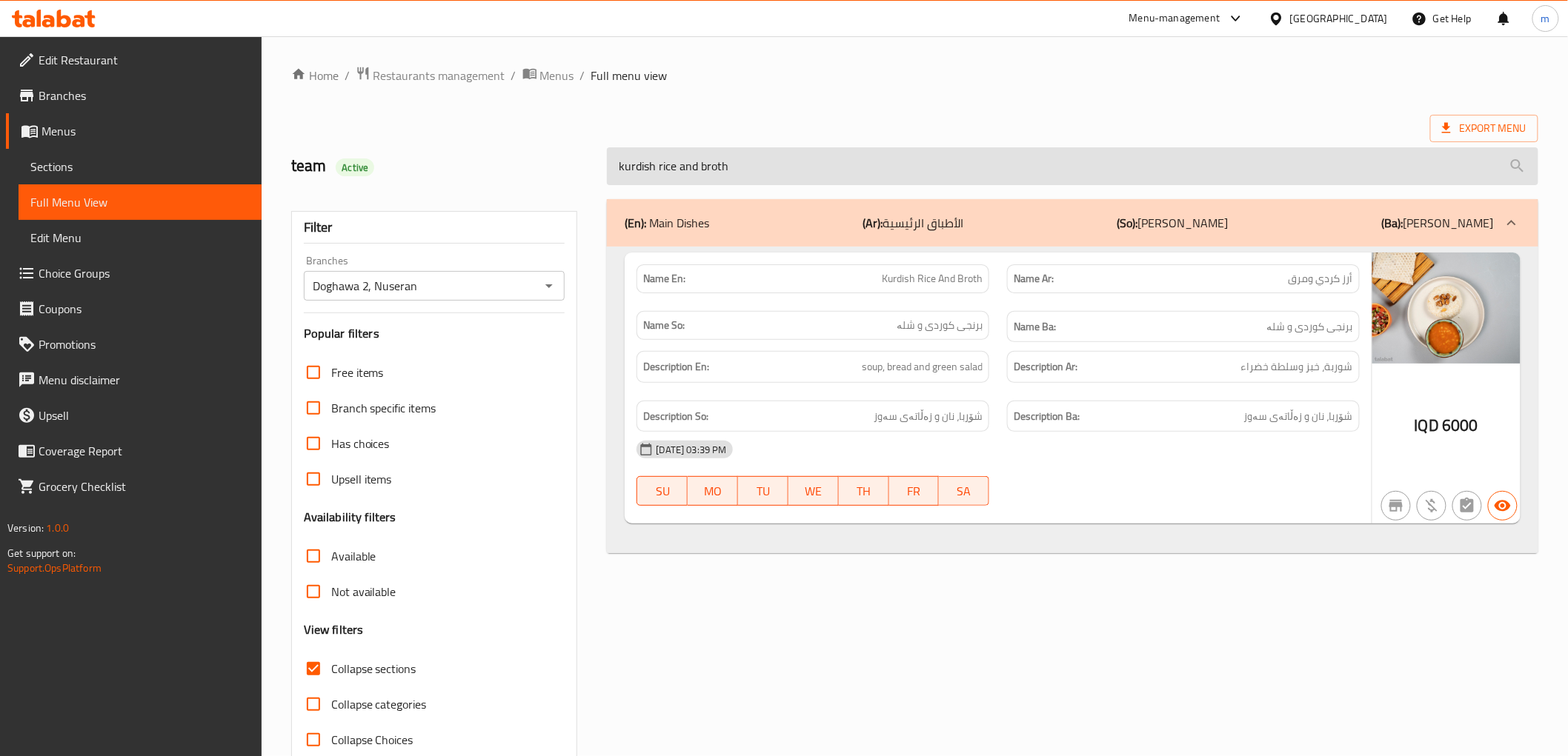
click at [735, 174] on input "kurdish rice and broth" at bounding box center [1073, 166] width 931 height 38
paste input "Chicken somaq"
click at [735, 174] on input "kurdish rice and broth" at bounding box center [1073, 166] width 931 height 38
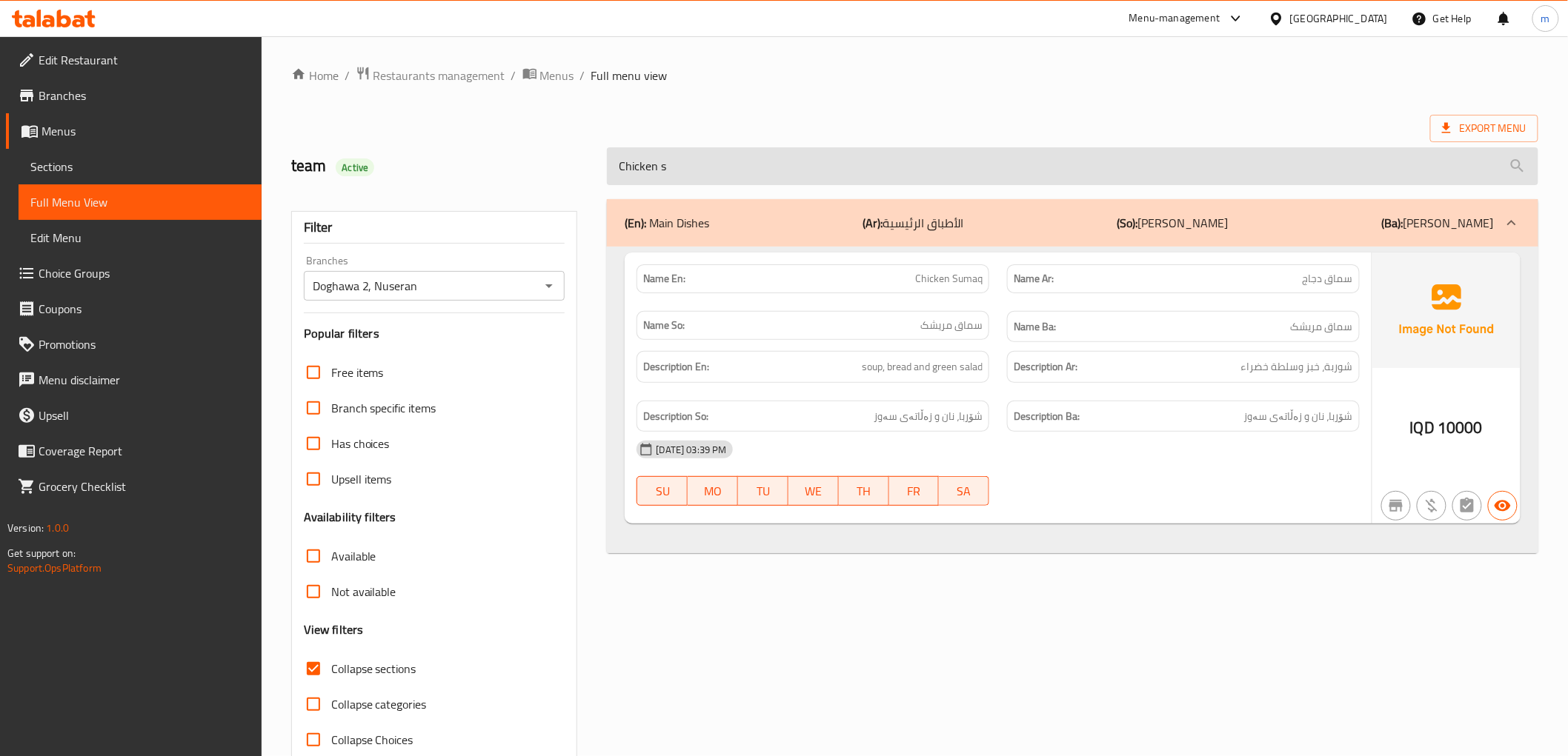
click at [849, 175] on input "Chicken s" at bounding box center [1073, 166] width 931 height 38
paste input "soup jo"
click at [849, 175] on input "Chicken s" at bounding box center [1073, 166] width 931 height 38
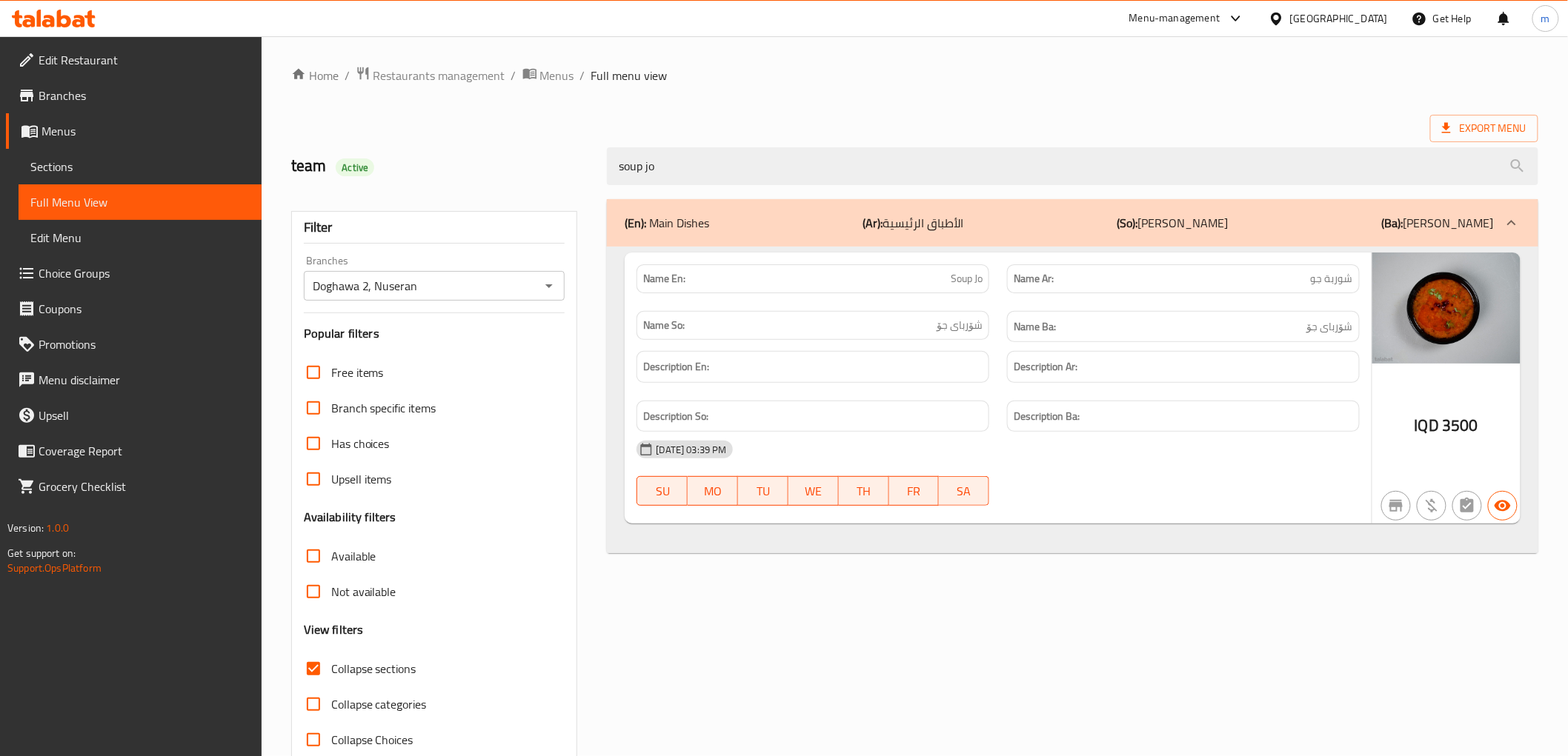
type input "soup jo"
click at [791, 346] on div "Description En:" at bounding box center [813, 367] width 371 height 50
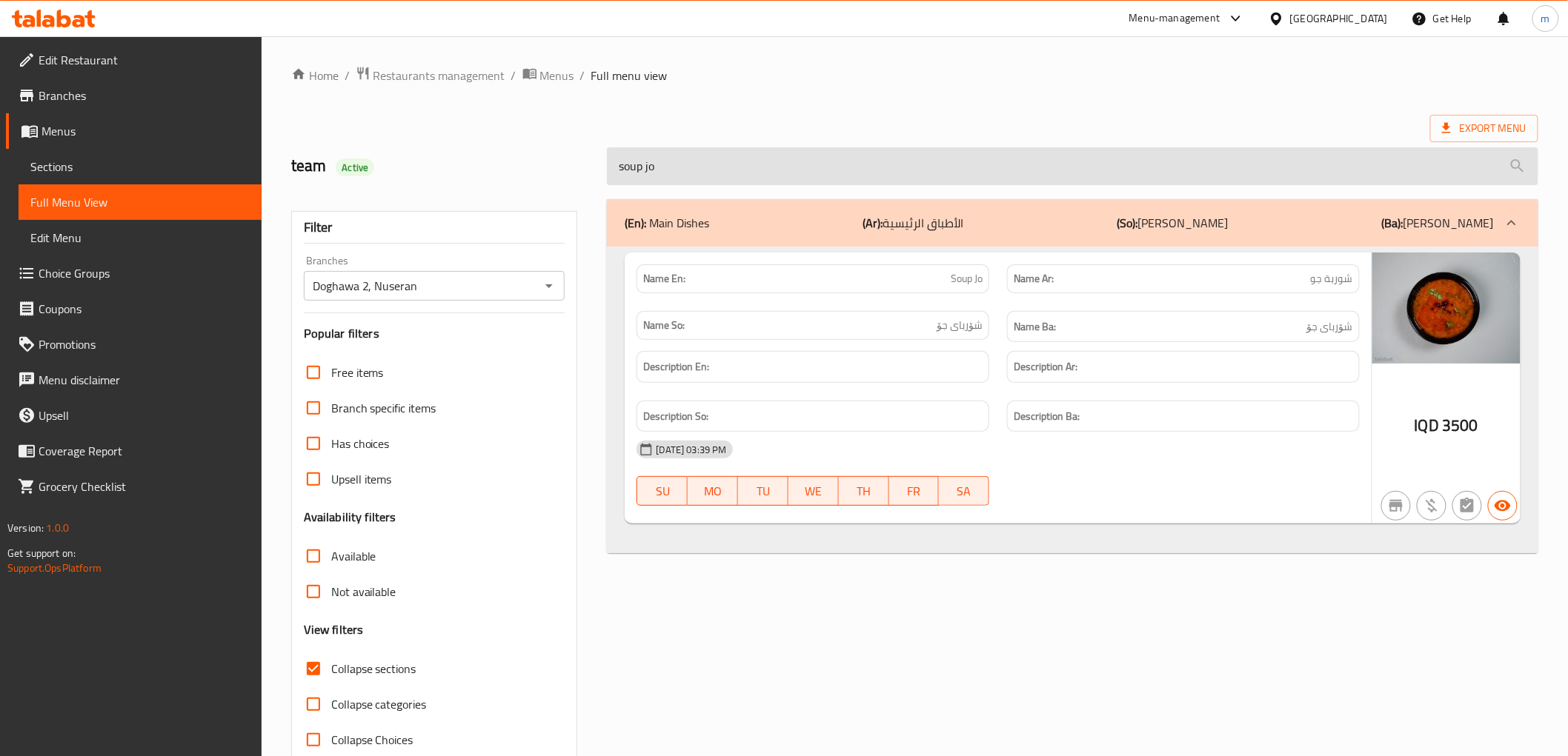
click at [690, 173] on input "soup jo" at bounding box center [1073, 166] width 931 height 38
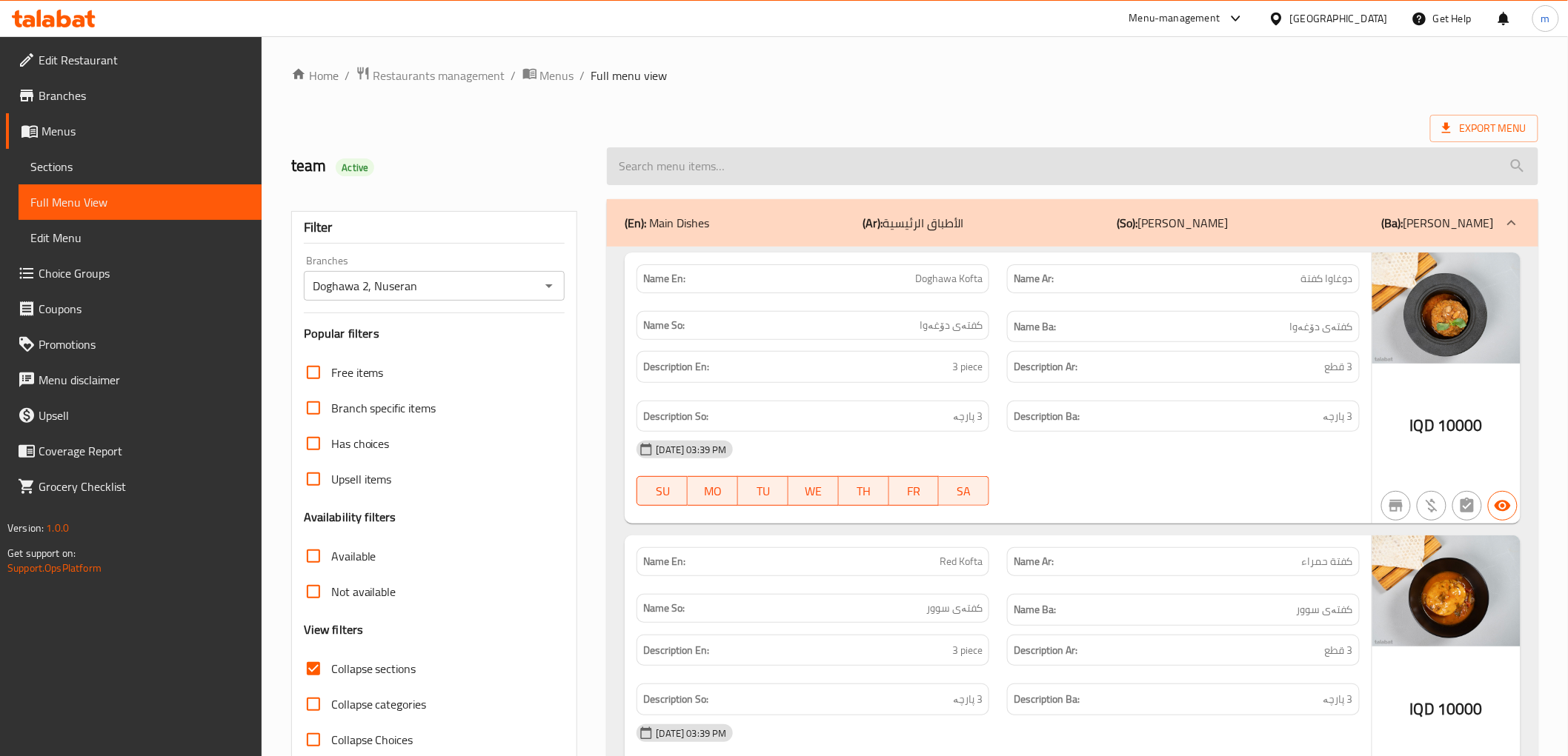
click at [765, 148] on input "search" at bounding box center [1073, 166] width 931 height 38
click at [766, 174] on input "search" at bounding box center [1073, 166] width 931 height 38
paste input "lentil pilaw with meat"
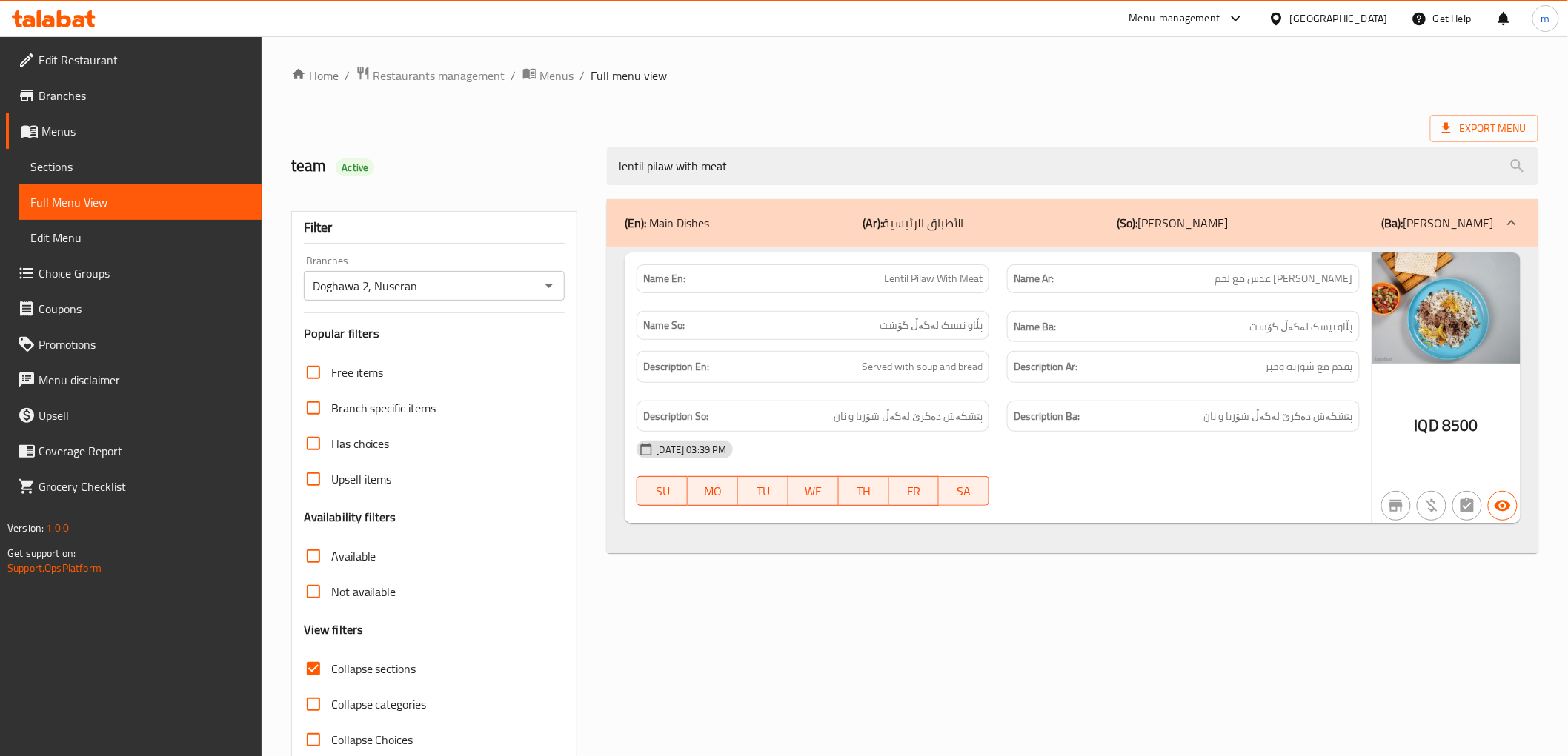
type input "lentil pilaw with meat"
click at [801, 336] on div "Name So: پڵاو نیسک لەگەڵ گۆشت" at bounding box center [813, 325] width 353 height 29
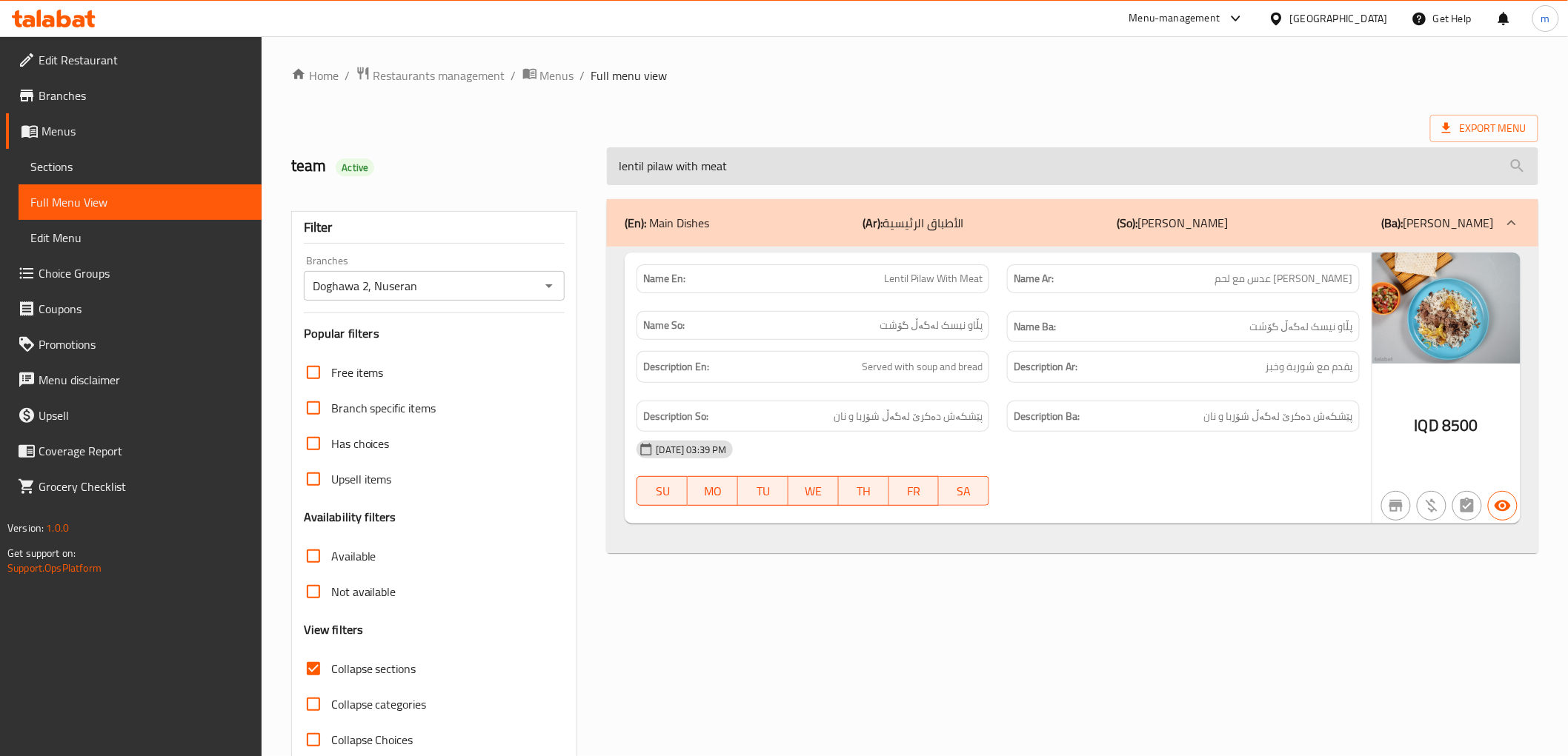
click at [700, 179] on input "lentil pilaw with meat" at bounding box center [1073, 166] width 931 height 38
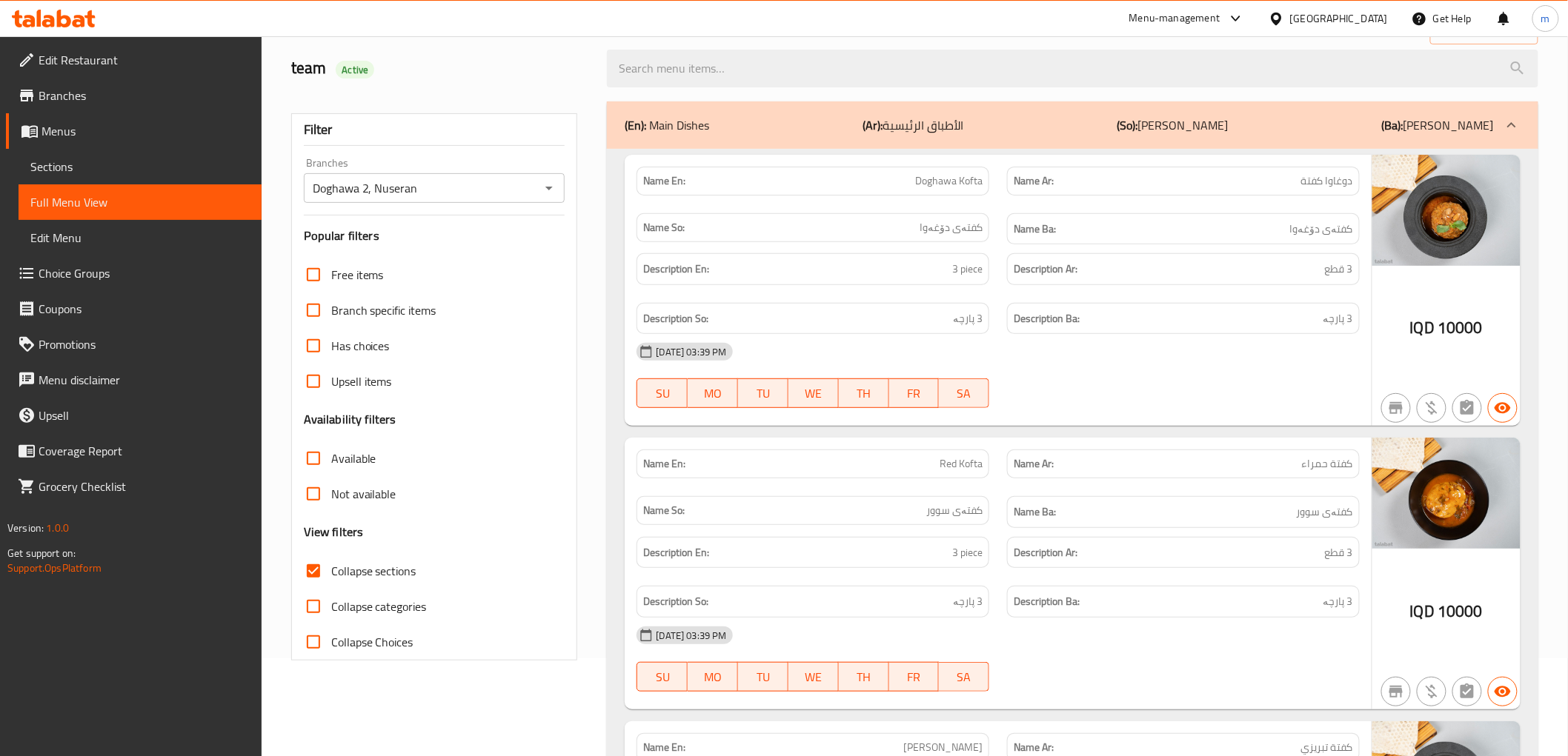
scroll to position [137, 0]
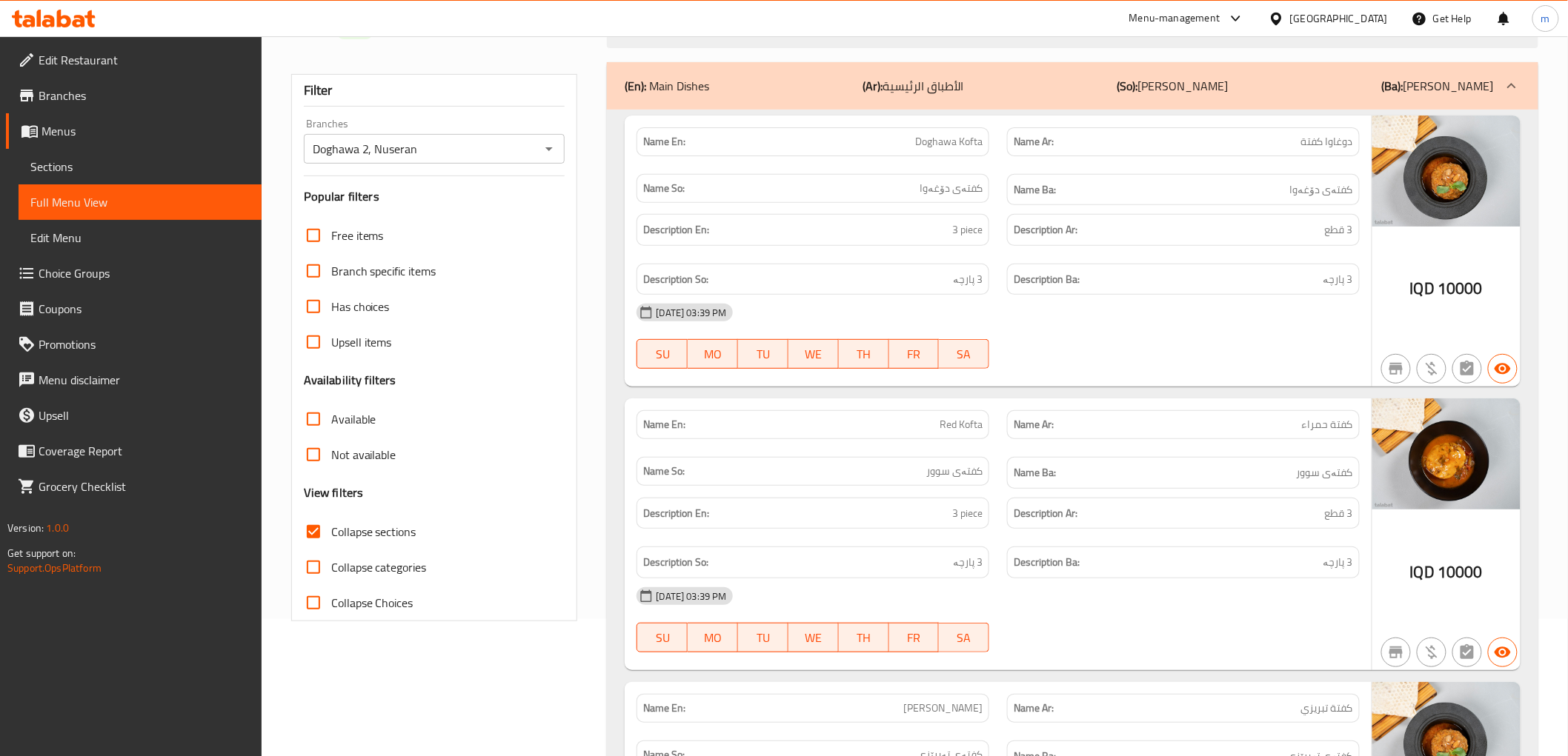
click at [869, 90] on b "(Ar):" at bounding box center [873, 86] width 20 height 23
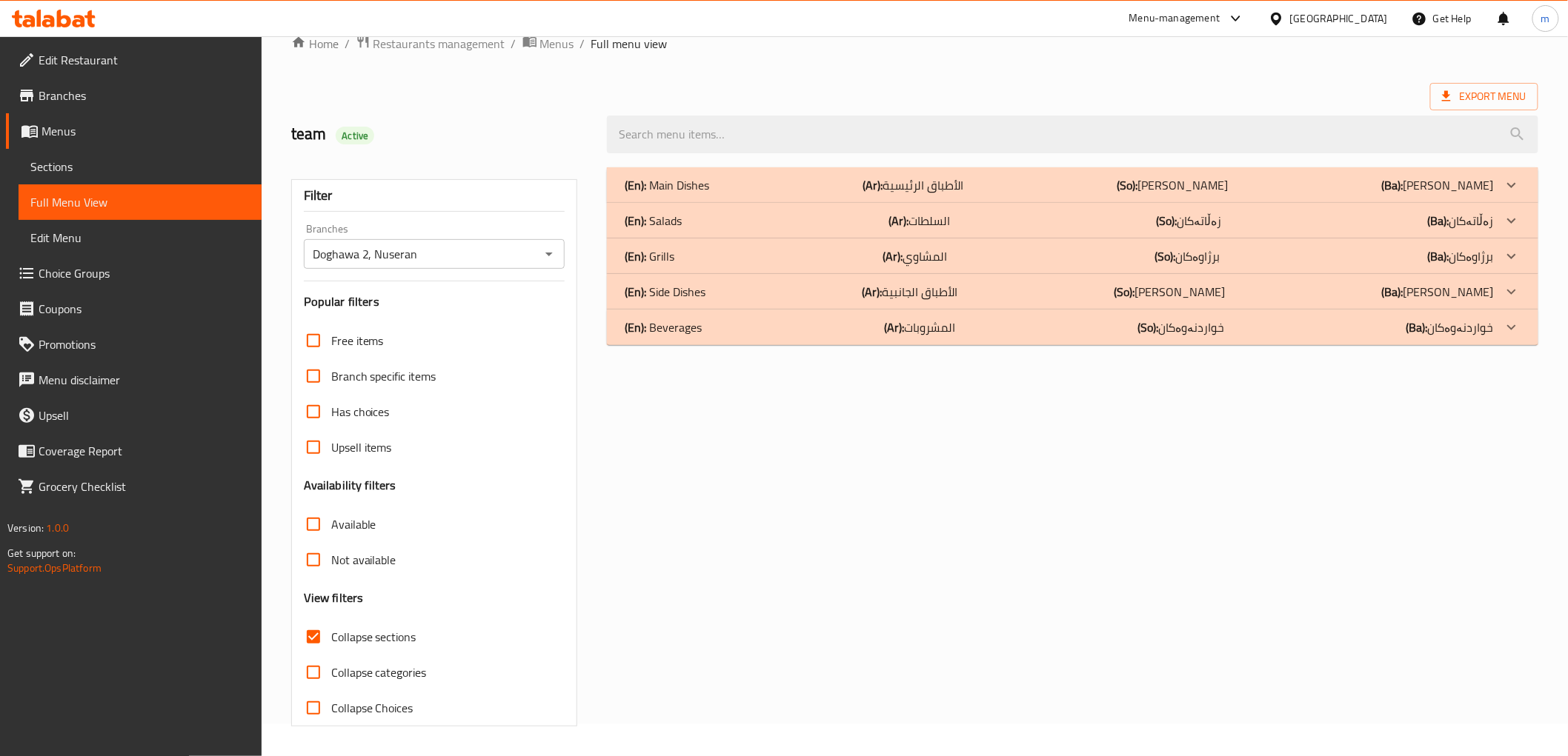
scroll to position [32, 0]
click at [732, 263] on div "(En): Grills (Ar): المشاوي (So): برژاوەكان (Ba): برژاوەكان" at bounding box center [1059, 256] width 869 height 18
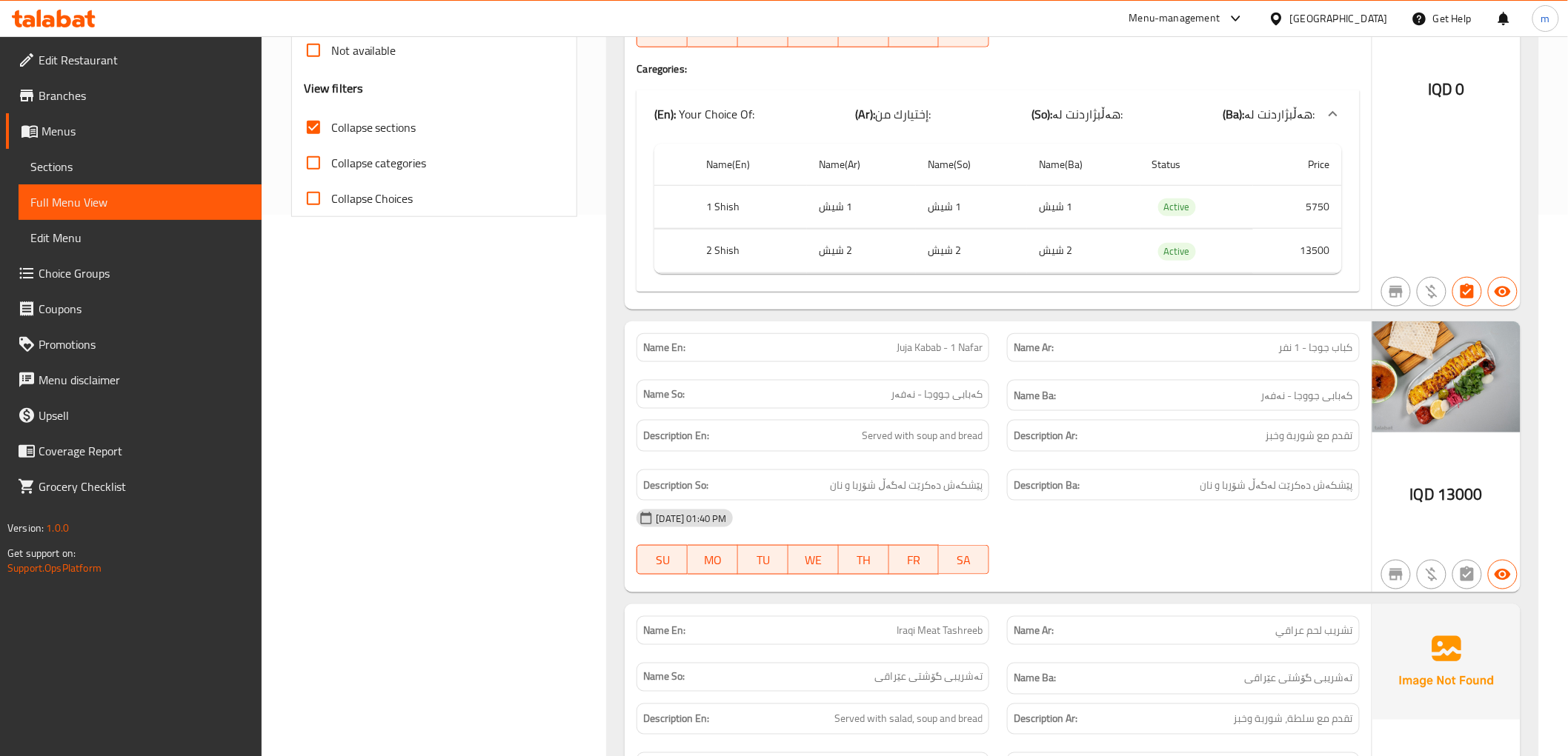
scroll to position [580, 0]
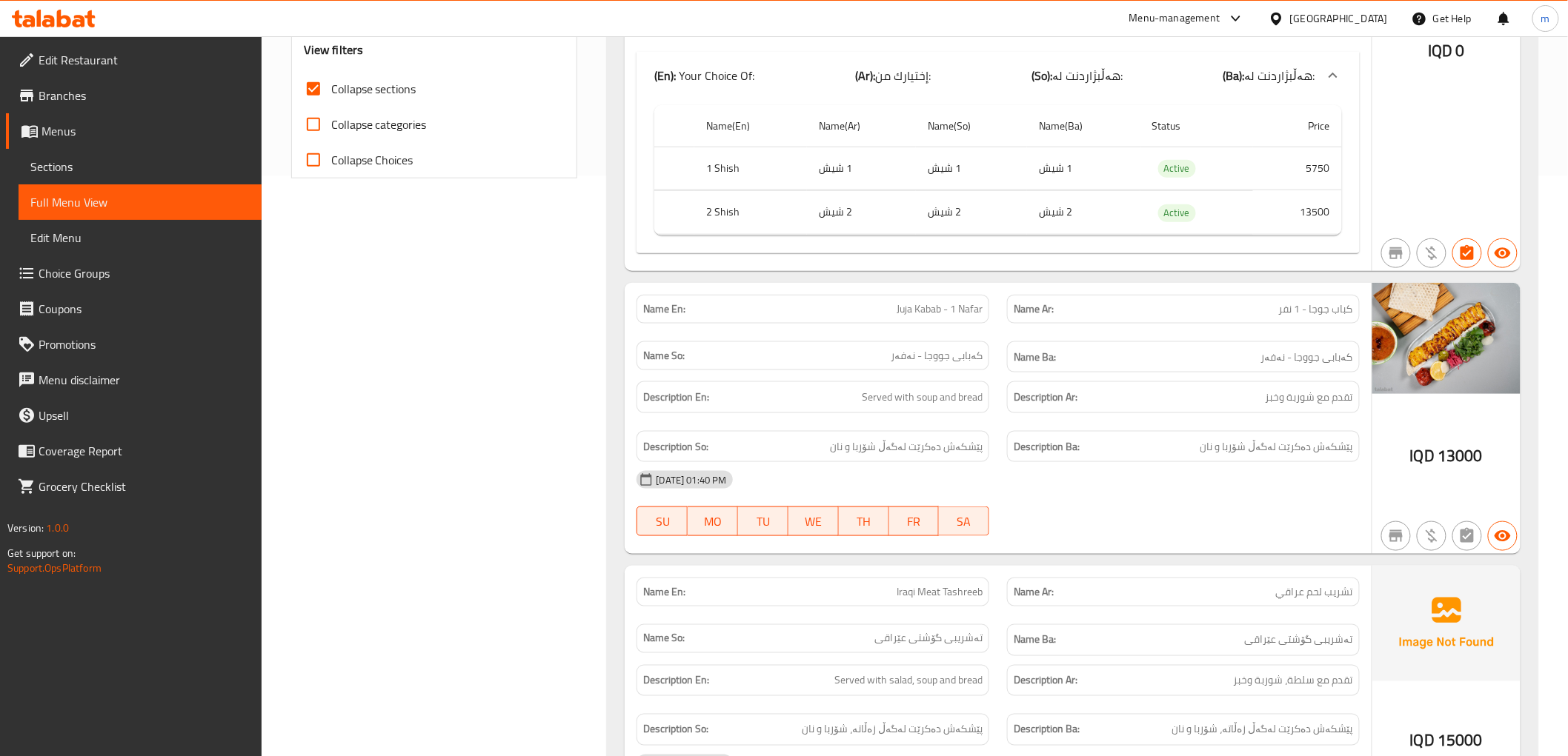
click at [902, 305] on span "Juja Kabab - 1 Nafar" at bounding box center [940, 309] width 86 height 16
copy span "Juja"
click at [1319, 315] on span "كباب جوجا - 1 نفر" at bounding box center [1316, 309] width 74 height 16
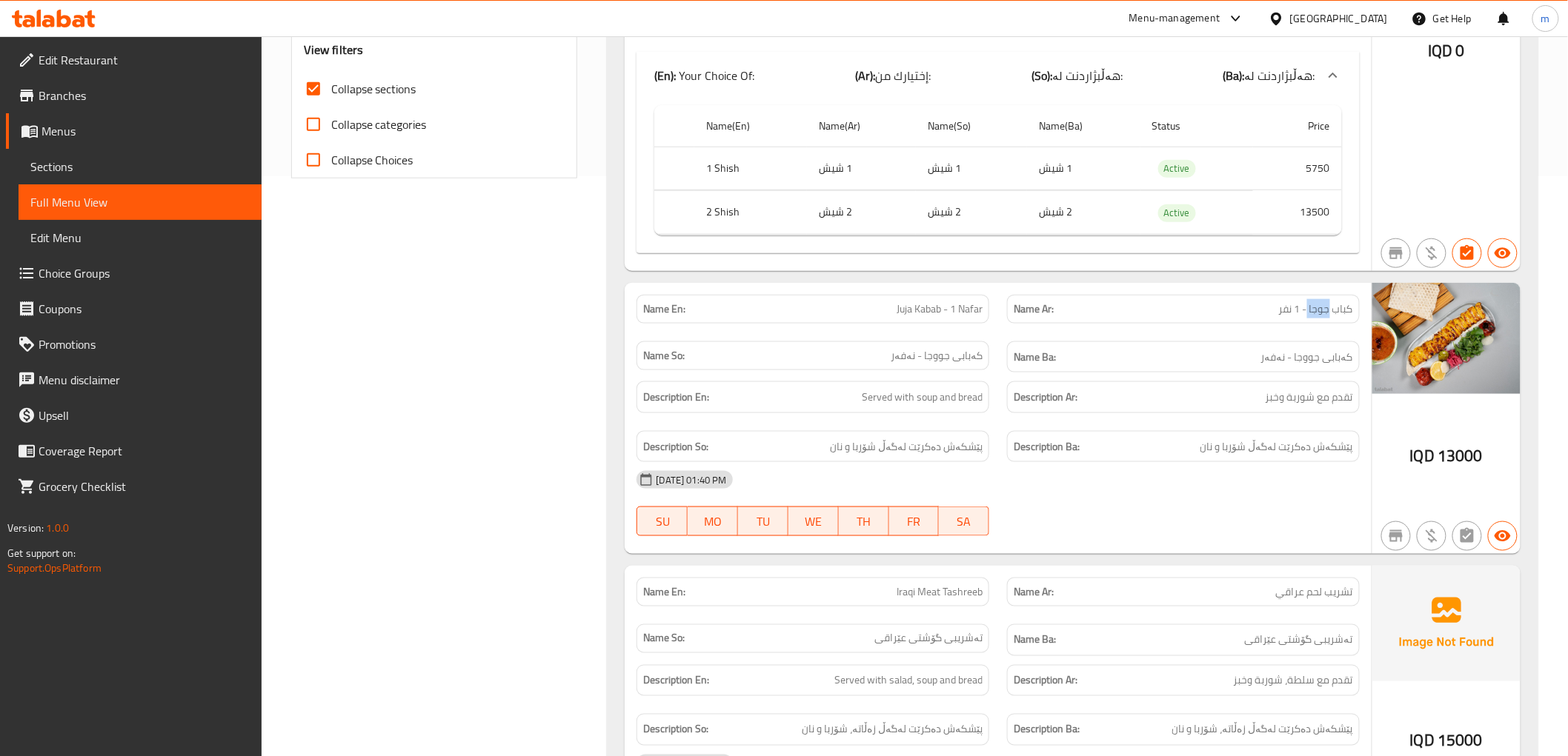
copy span "جوجا"
click at [967, 301] on span "Juja Kabab - 1 Nafar" at bounding box center [940, 309] width 86 height 16
copy span "Juja Kabab - 1 Nafar"
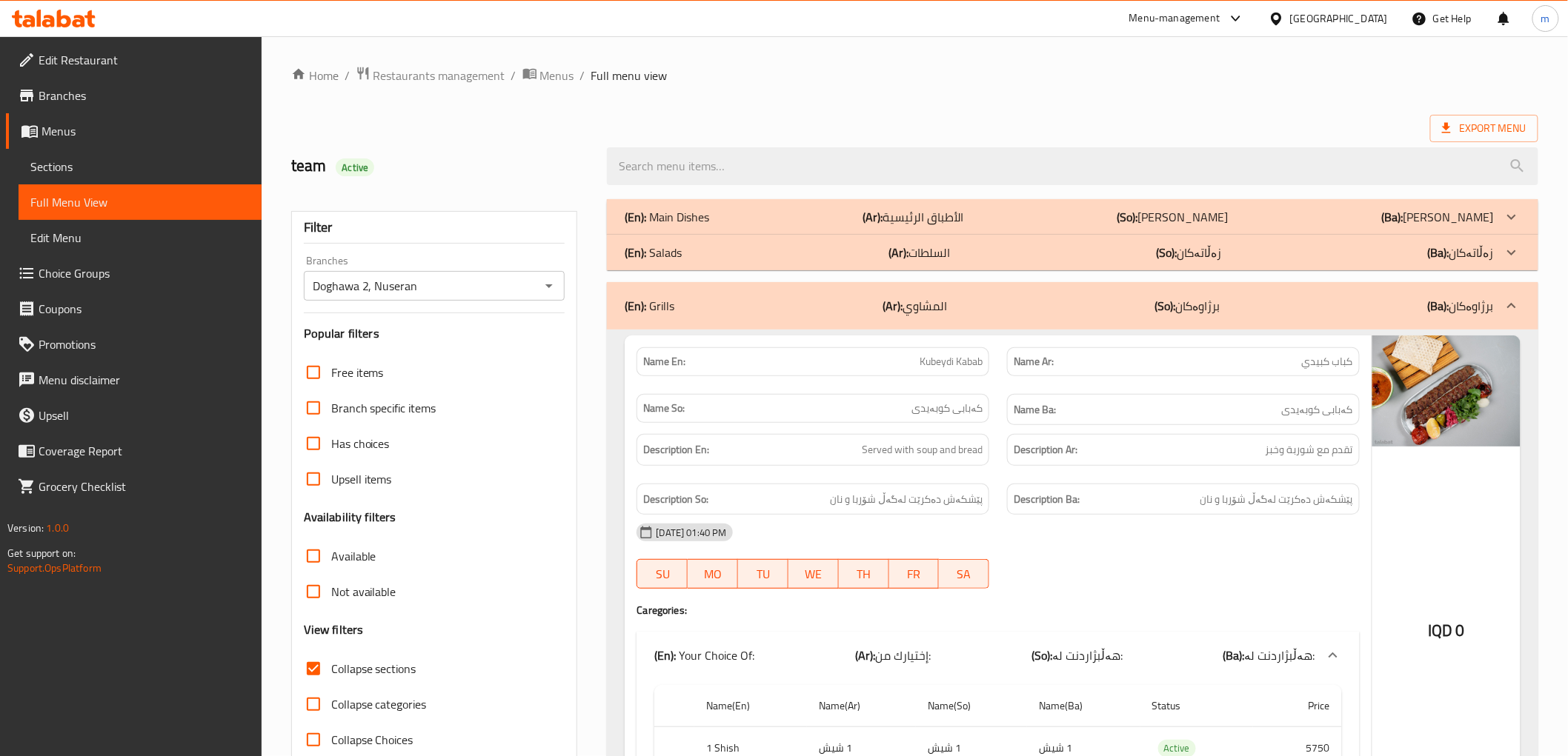
scroll to position [137, 0]
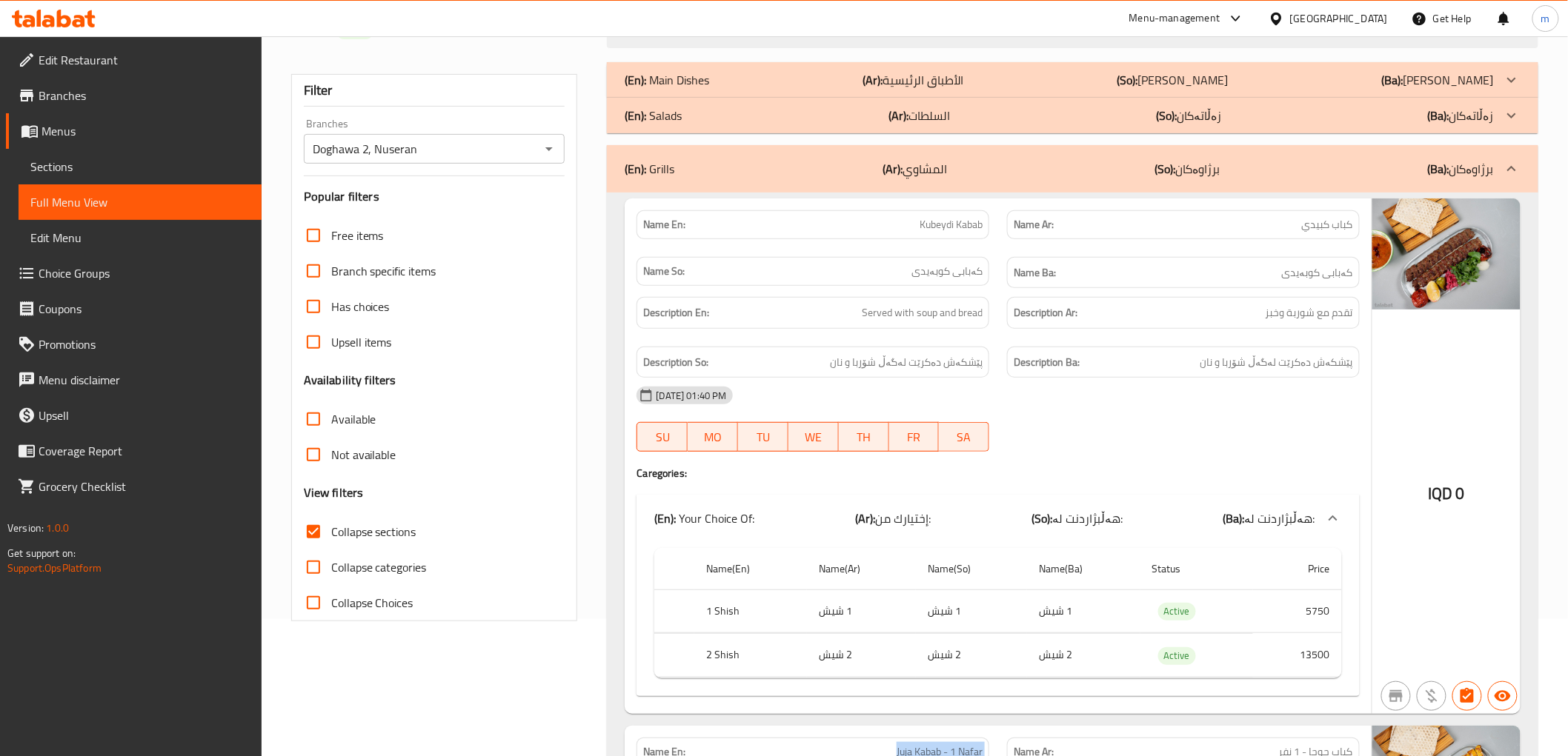
click at [837, 171] on div "(En): Grills (Ar): المشاوي (So): برژاوەكان (Ba): برژاوەكان" at bounding box center [1059, 169] width 869 height 18
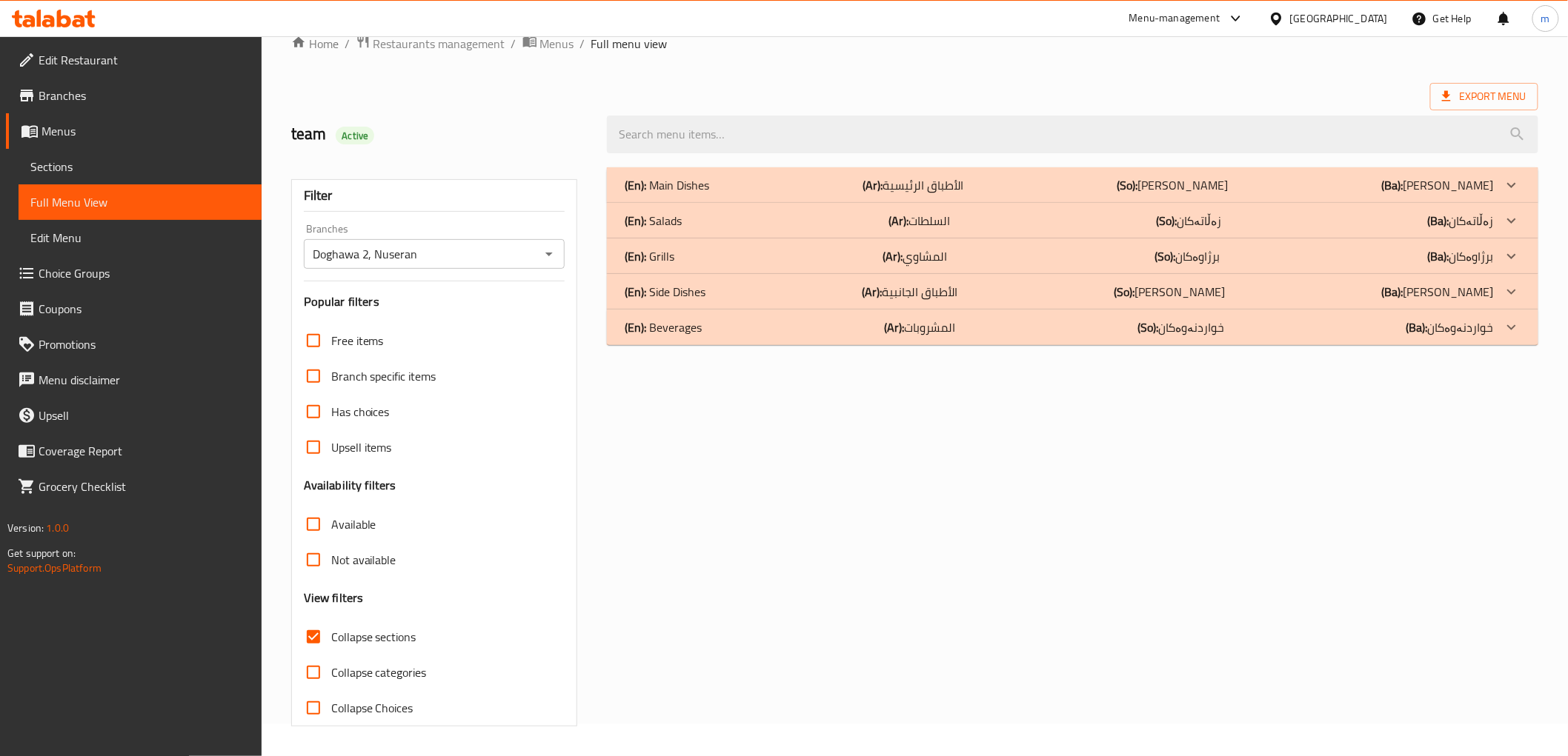
scroll to position [32, 0]
click at [1172, 361] on div "(En): Main Dishes (Ar): الأطباق الرئيسية (So): ژەمە سەرەکییەکان (Ba): ژەمە سەرە…" at bounding box center [1072, 446] width 949 height 577
click at [705, 212] on div "(En): Salads (Ar): السلطات (So): زەڵاتەکان (Ba): زەڵاتەکان" at bounding box center [1059, 220] width 869 height 18
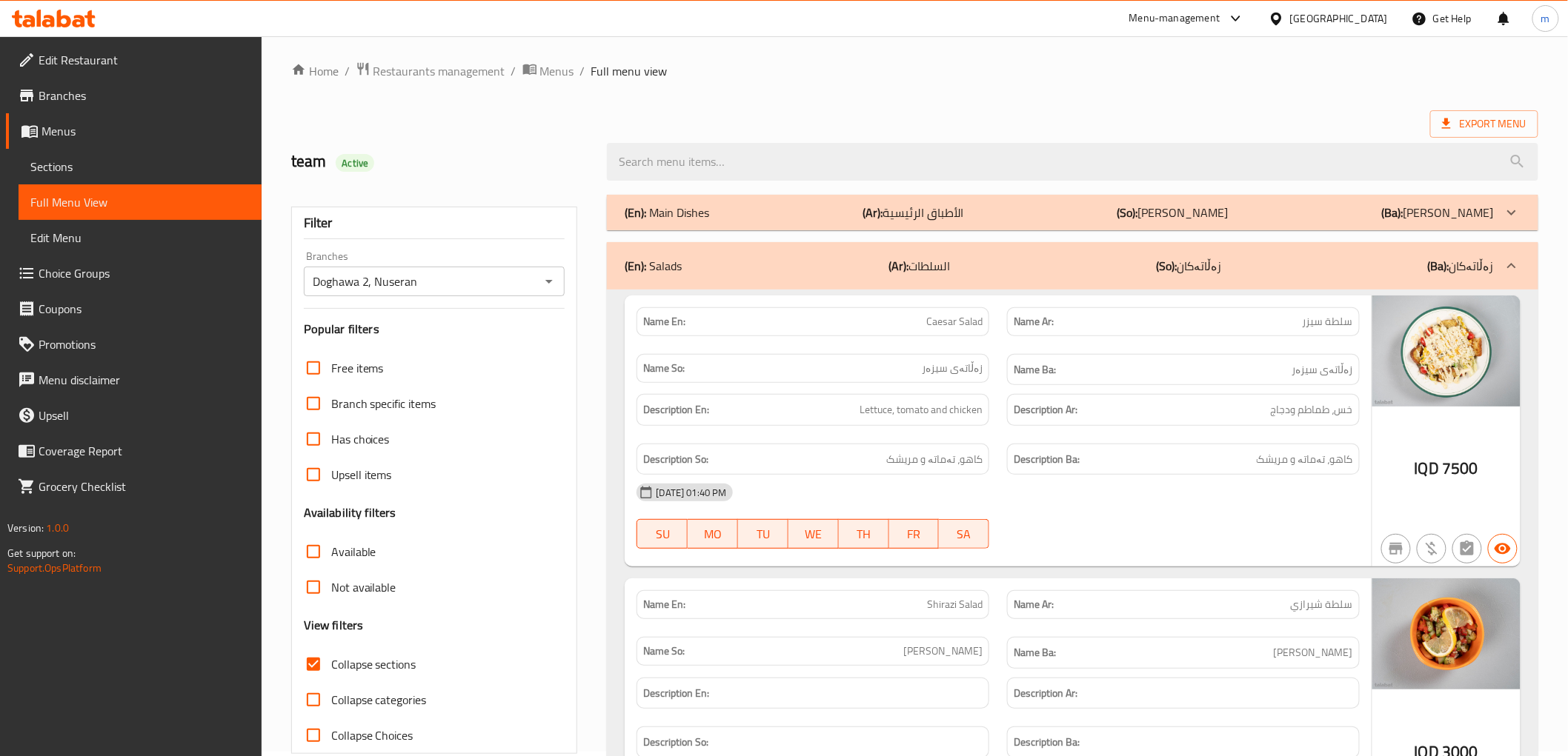
scroll to position [0, 0]
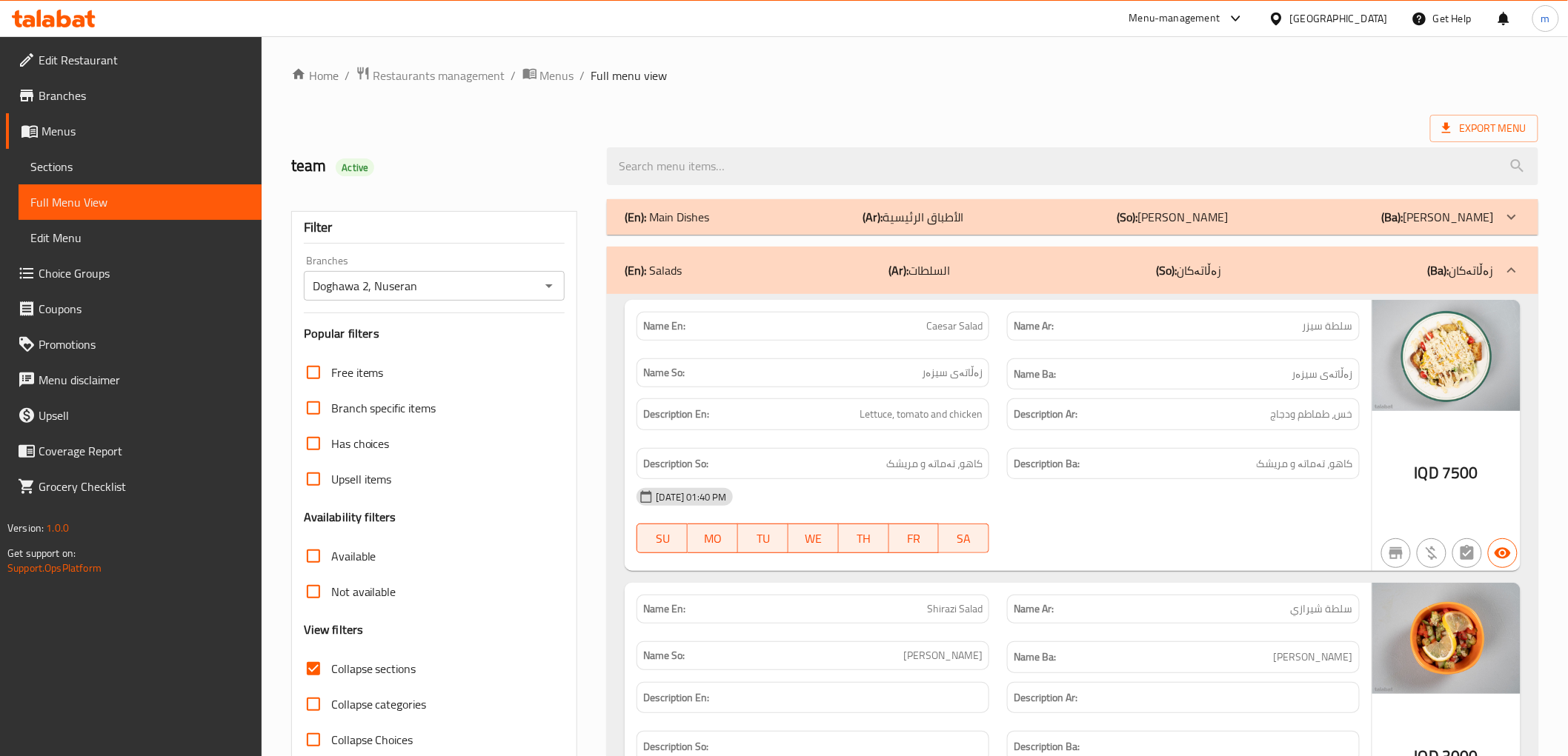
click at [1020, 249] on div "(En): Salads (Ar): السلطات (So): زەڵاتەکان (Ba): زەڵاتەکان" at bounding box center [1073, 270] width 931 height 48
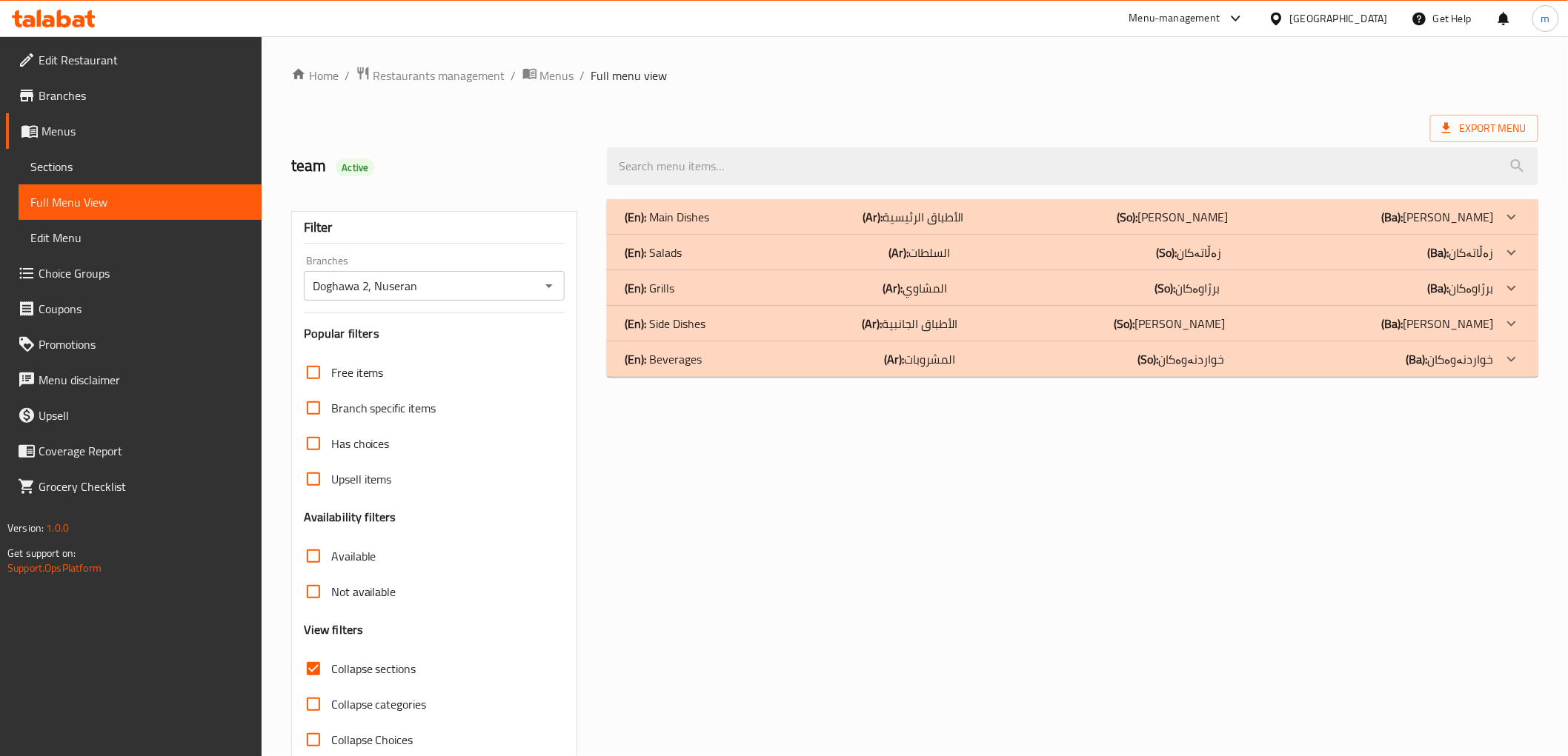
scroll to position [32, 0]
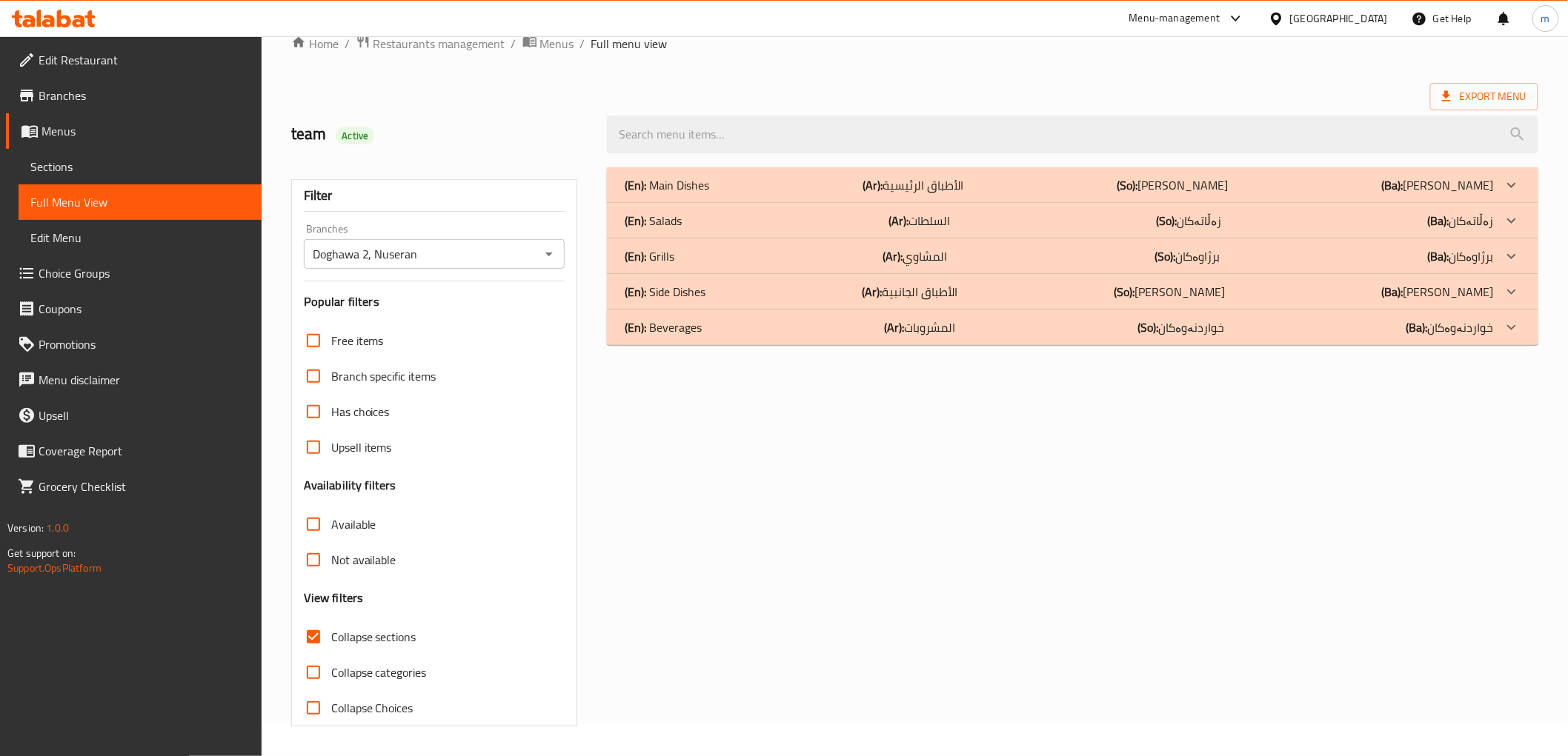
click at [880, 292] on b "(Ar):" at bounding box center [872, 292] width 20 height 23
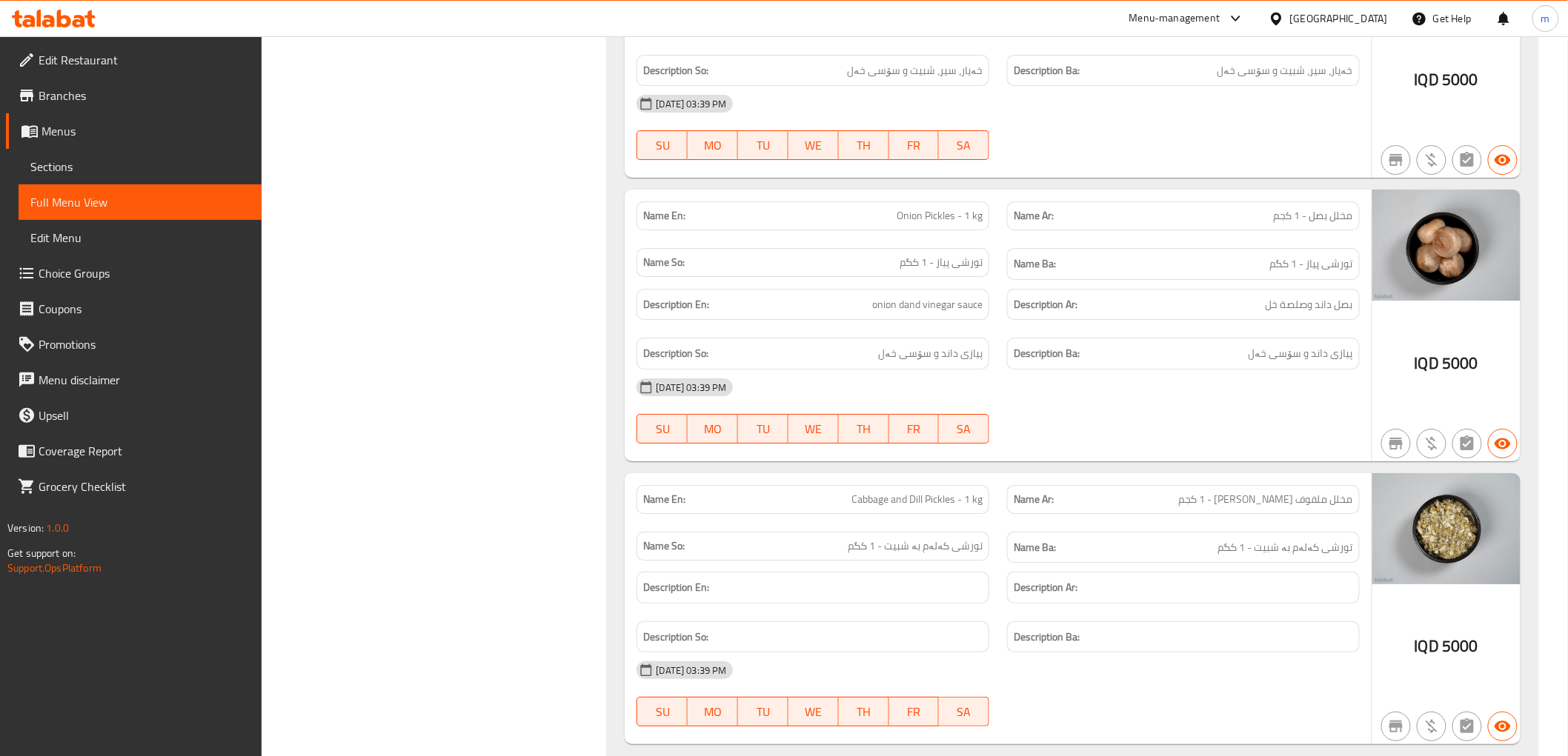
scroll to position [4396, 0]
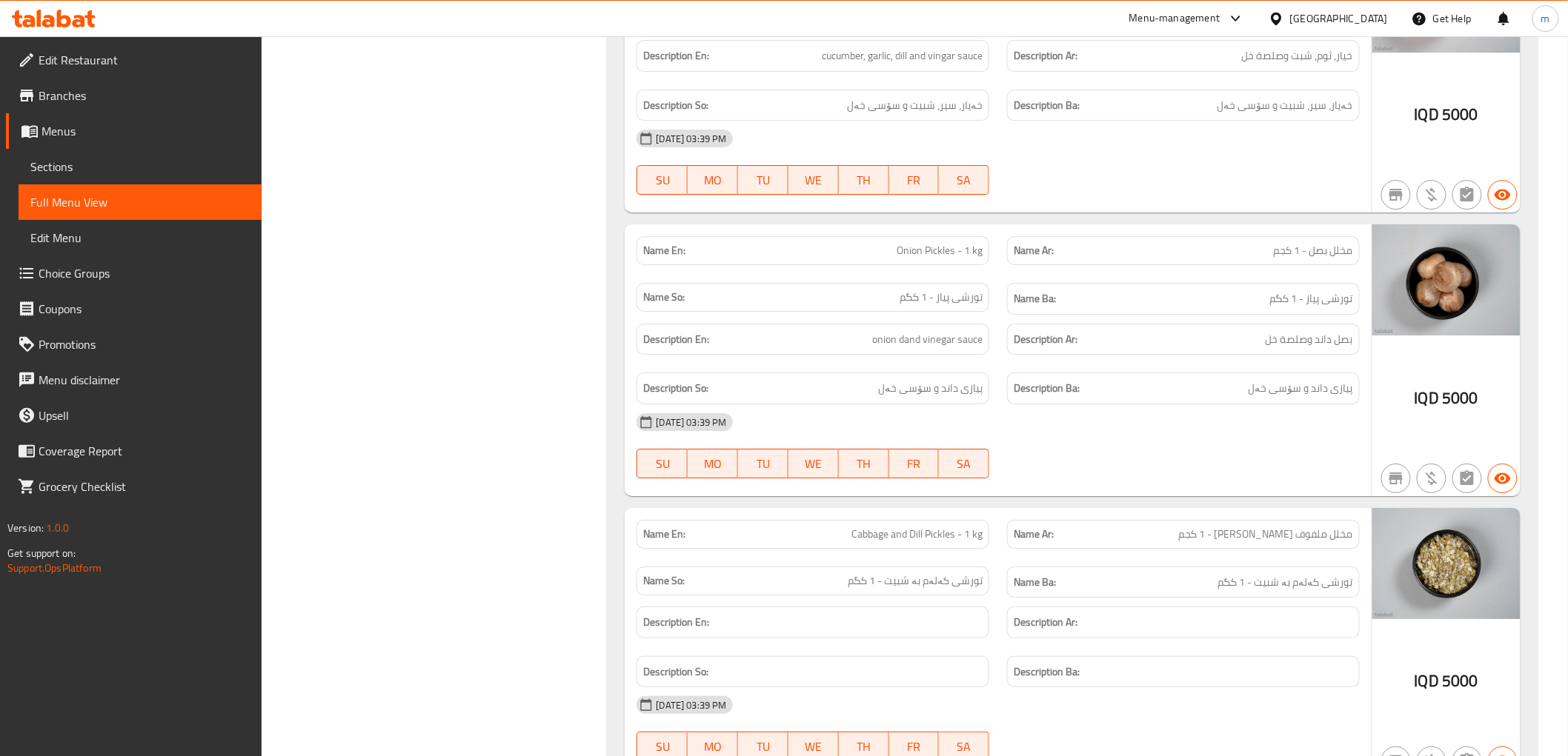
click at [901, 265] on div "Name En: Onion Pickles - 1 kg" at bounding box center [813, 250] width 353 height 29
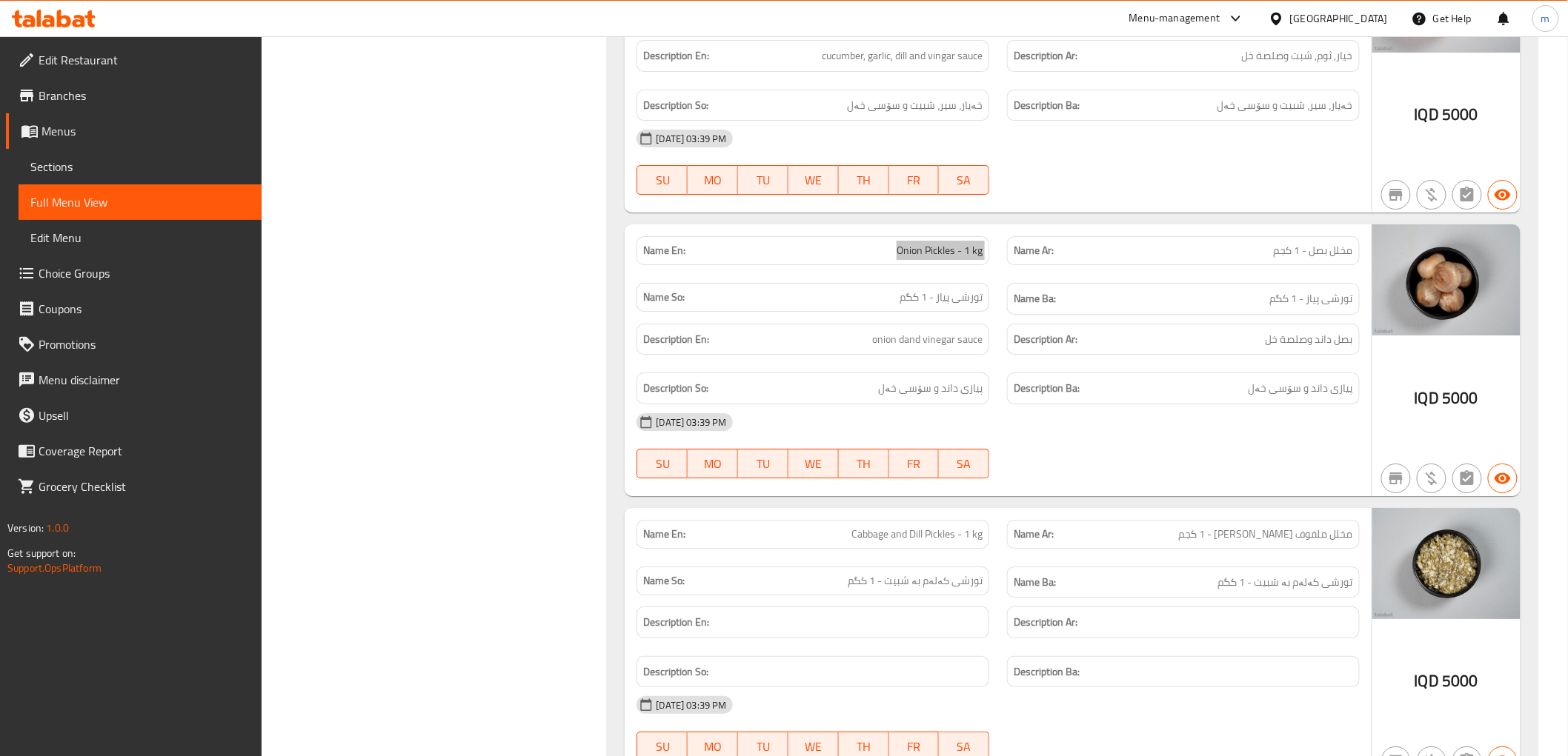
scroll to position [4534, 0]
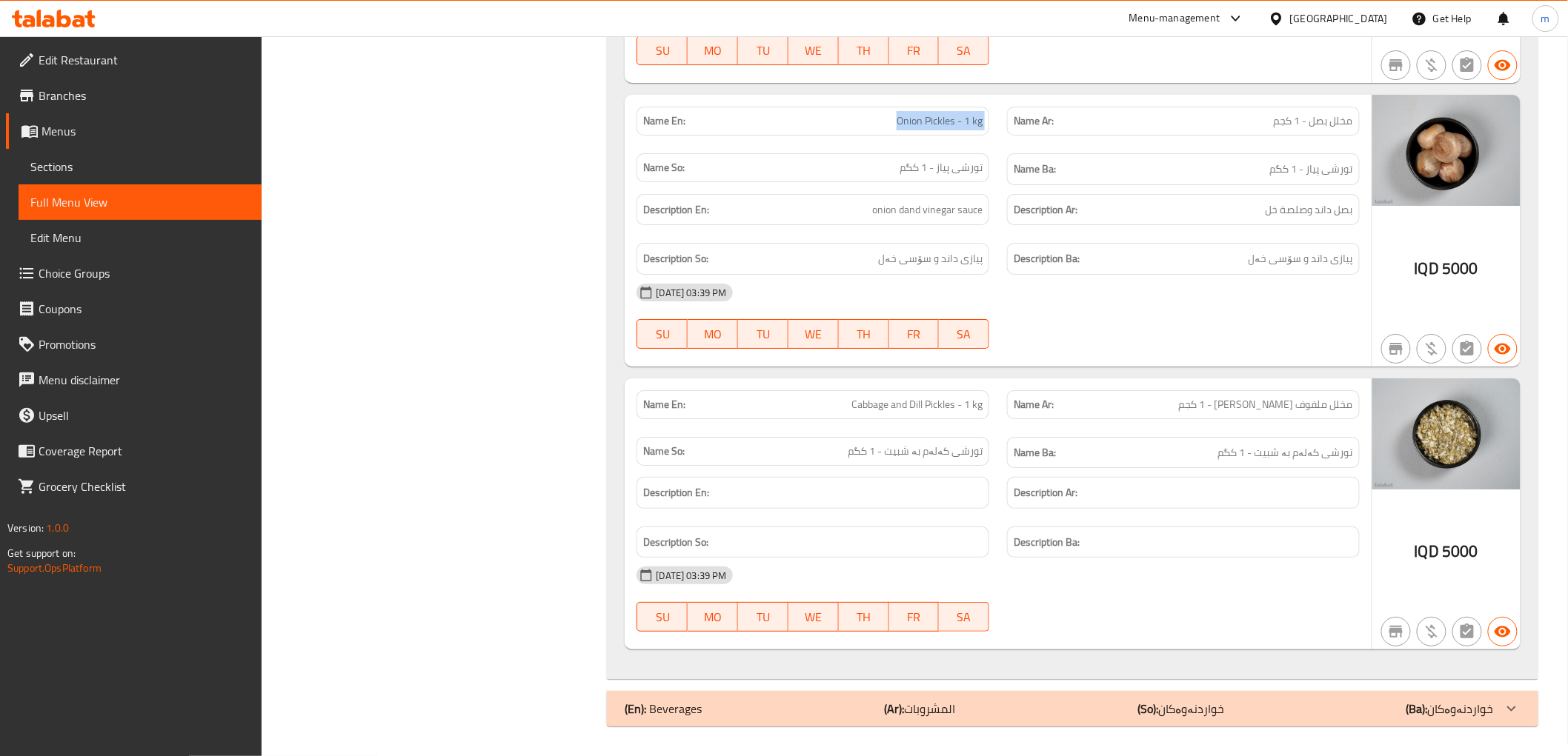
click at [1110, 714] on div "(En): Beverages (Ar): المشروبات (So): خواردنەوەکان (Ba): خواردنەوەکان" at bounding box center [1059, 708] width 869 height 18
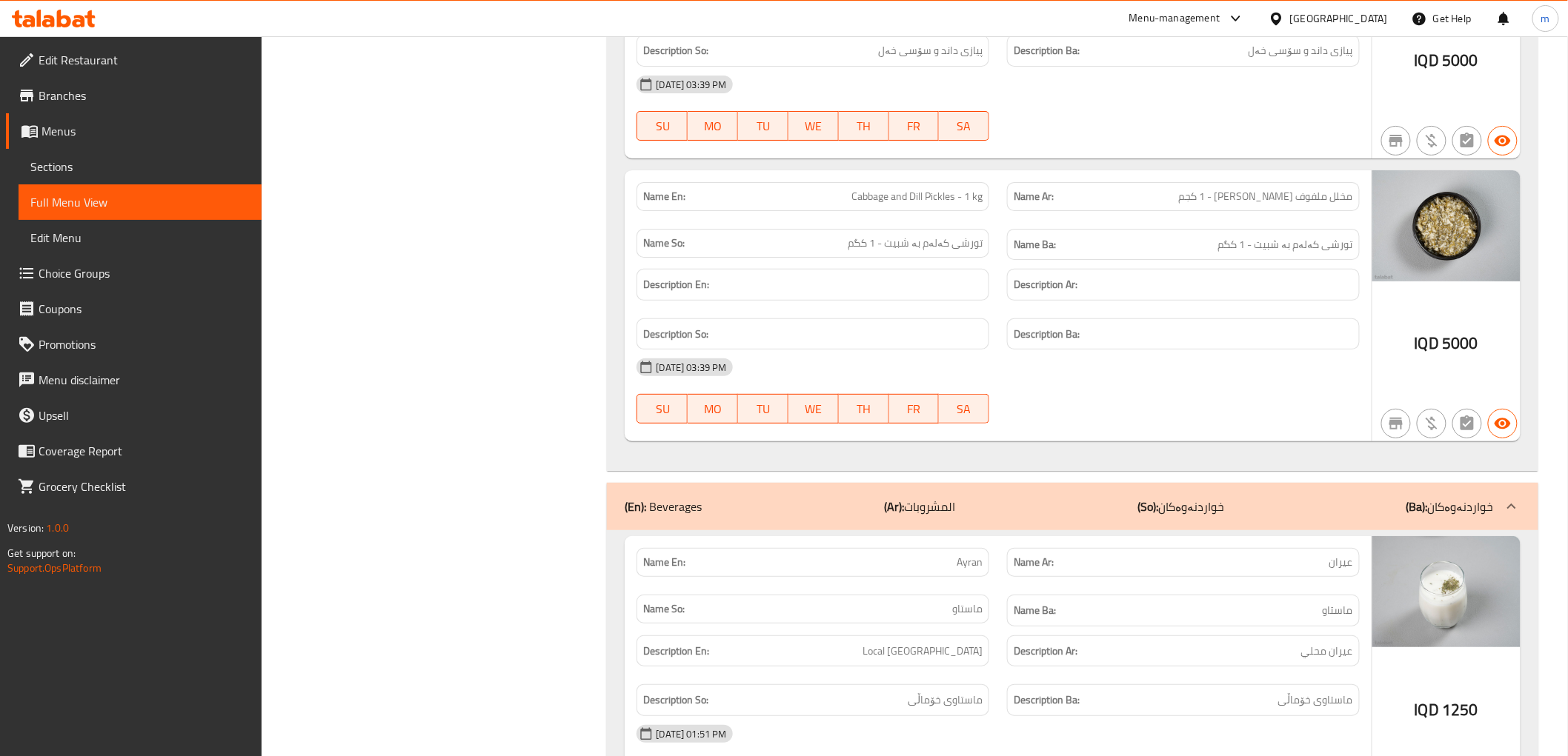
scroll to position [4853, 0]
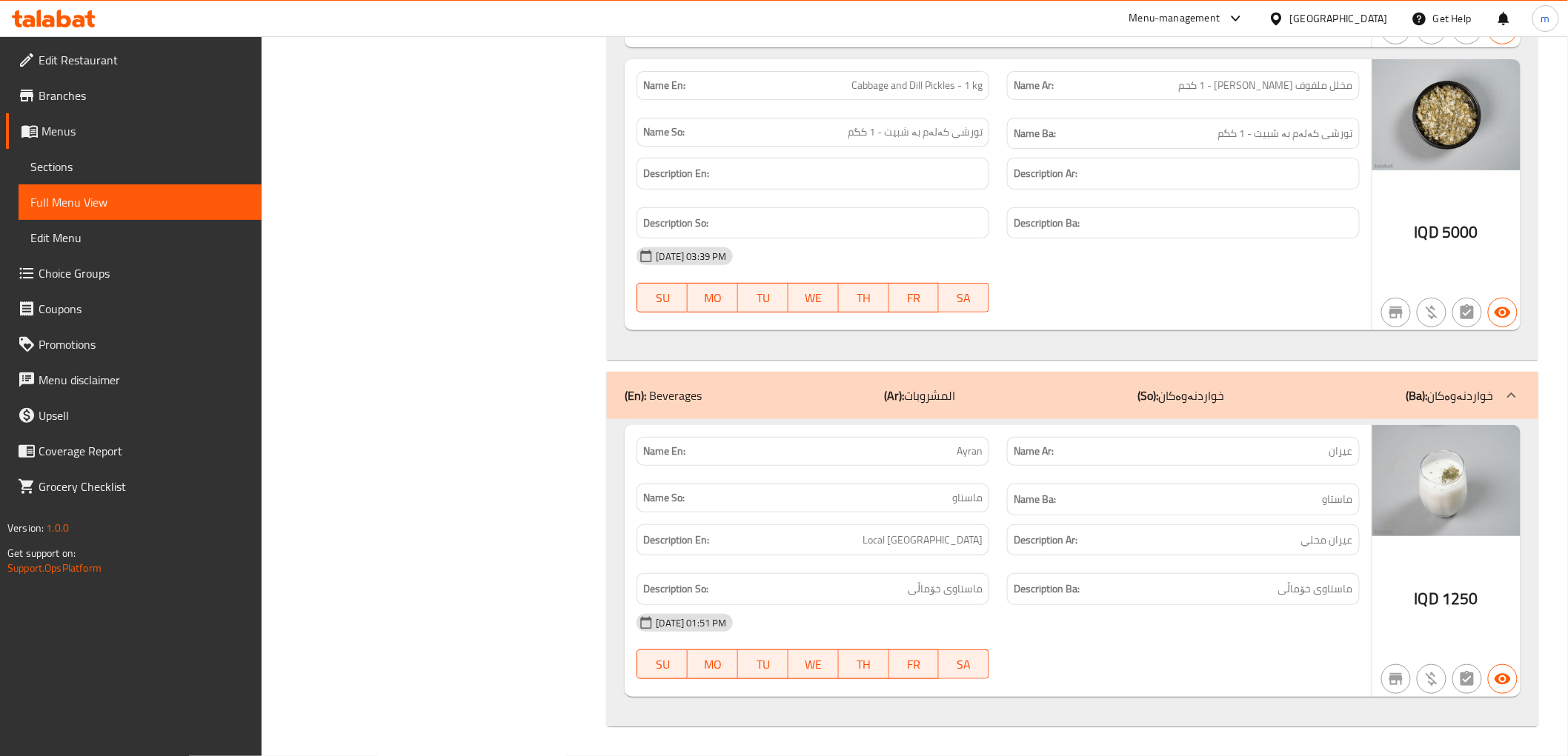
drag, startPoint x: 933, startPoint y: 538, endPoint x: 801, endPoint y: 435, distance: 167.4
click at [930, 538] on h6 "Description En: Local Ayran" at bounding box center [814, 540] width 340 height 19
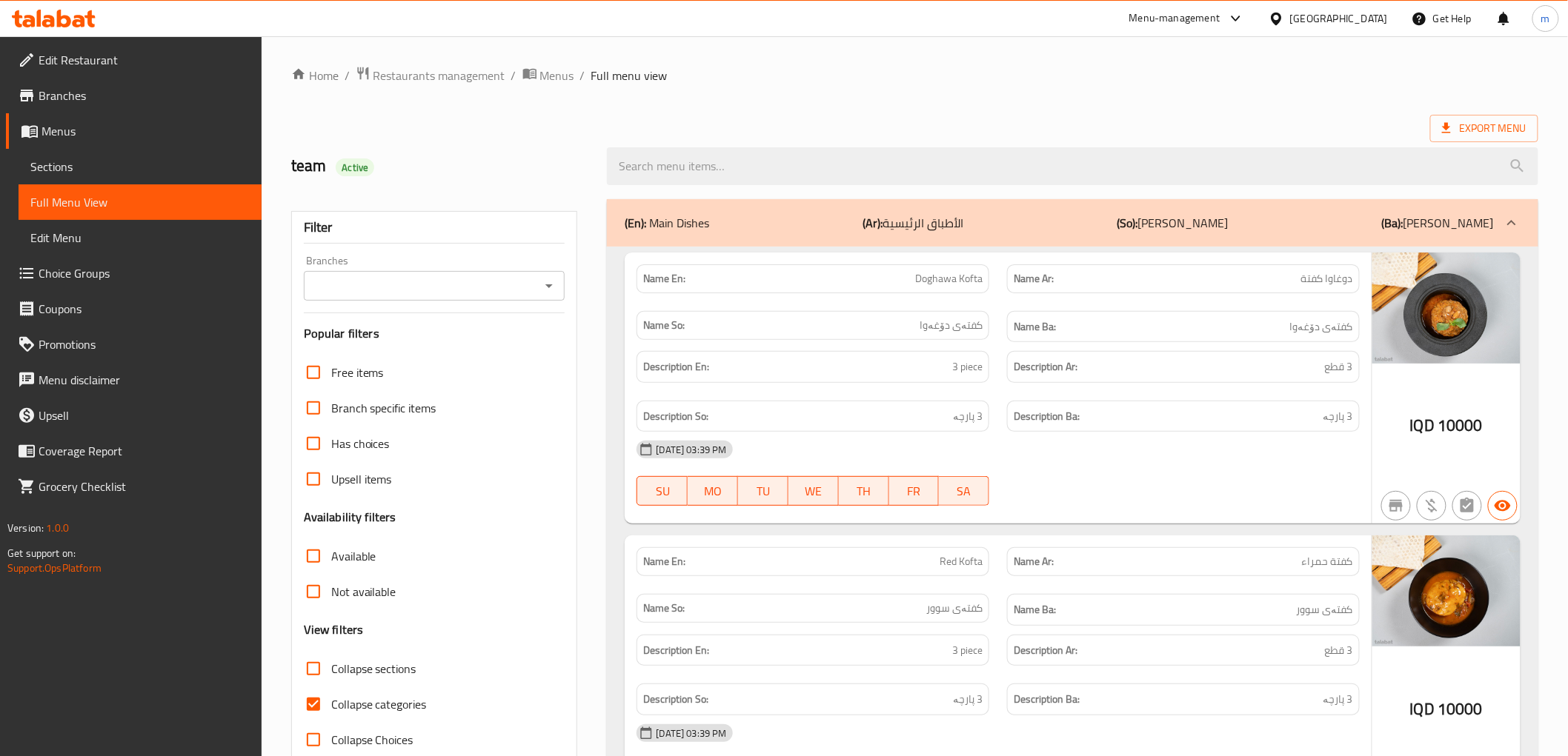
click at [107, 167] on span "Sections" at bounding box center [140, 166] width 220 height 18
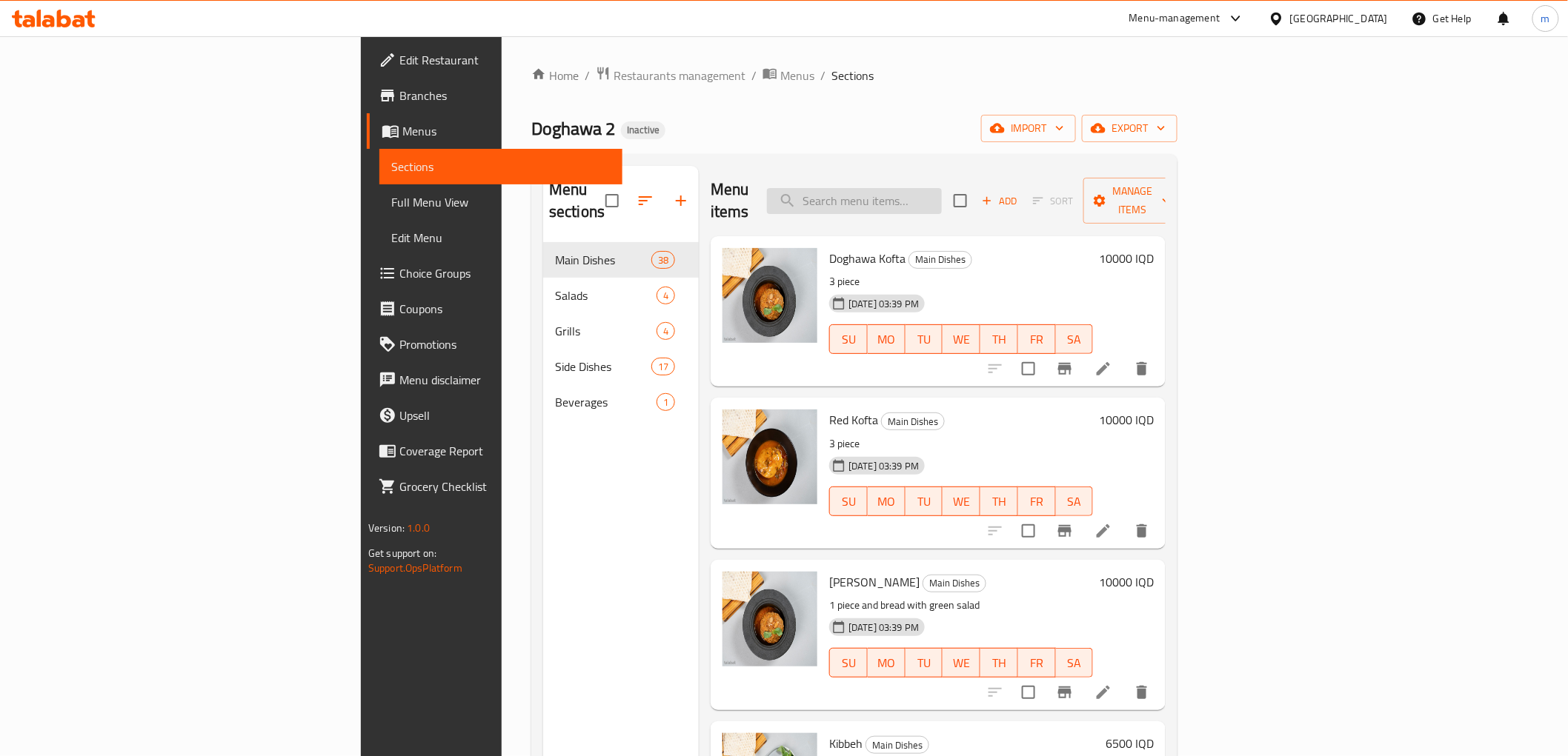
click at [919, 195] on input "search" at bounding box center [854, 202] width 175 height 26
click at [920, 189] on input "search" at bounding box center [854, 202] width 175 height 26
paste input "Juja Kabab - 1 Nafar"
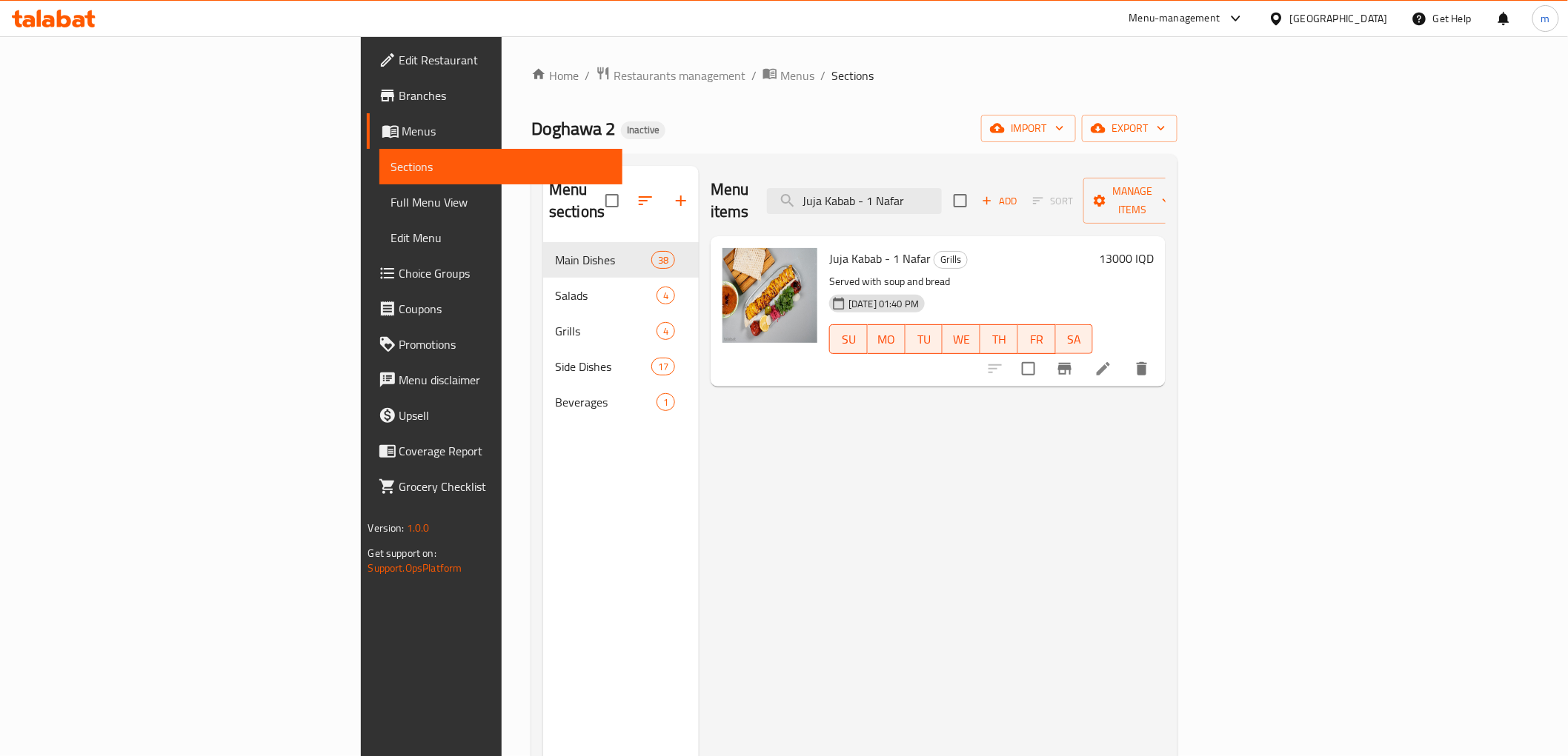
type input "Juja Kabab - 1 Nafar"
click at [1112, 360] on icon at bounding box center [1103, 369] width 18 height 18
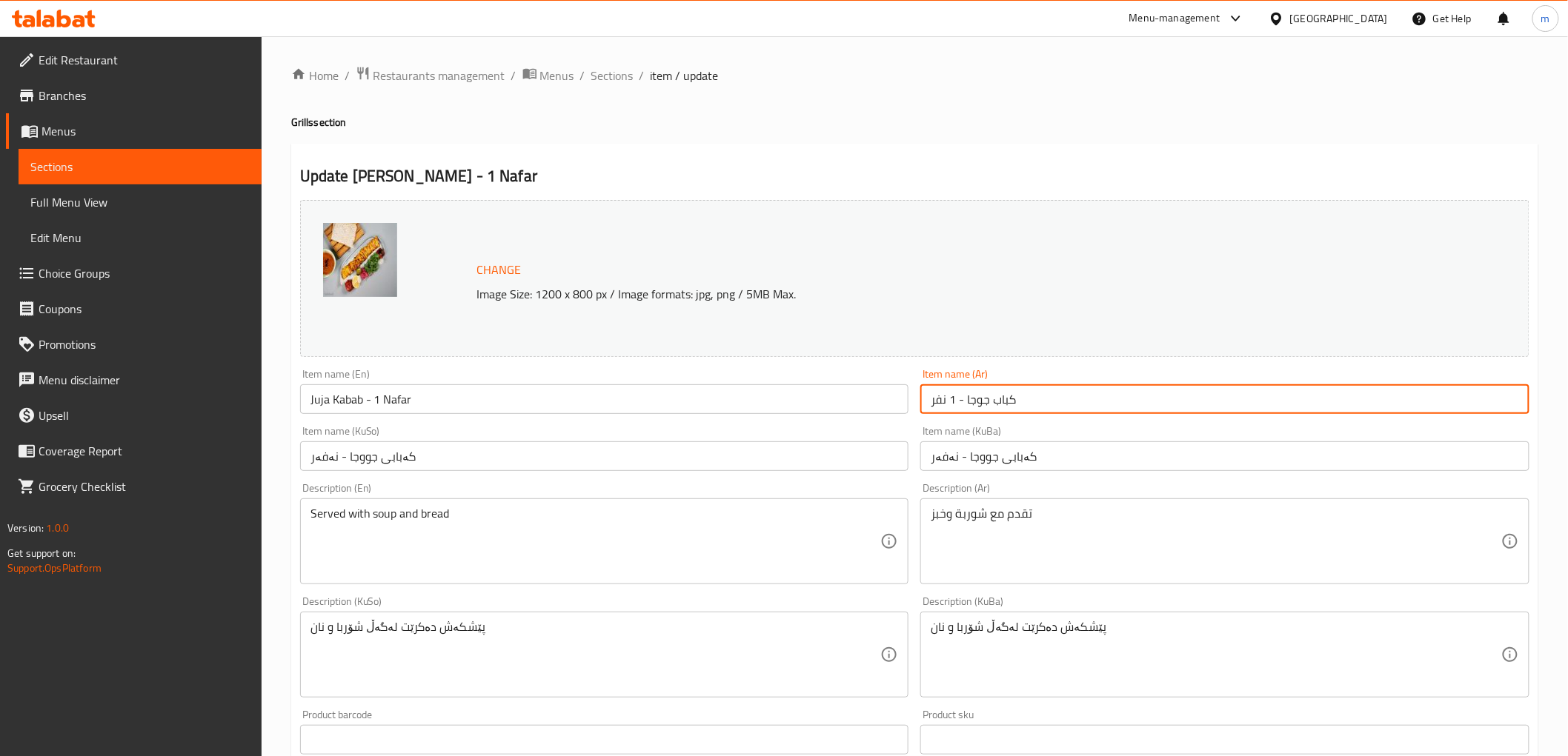
click at [967, 404] on input "كباب جوجا - 1 نفر" at bounding box center [1225, 400] width 609 height 30
type input "كباب جوجه - 1 نفر"
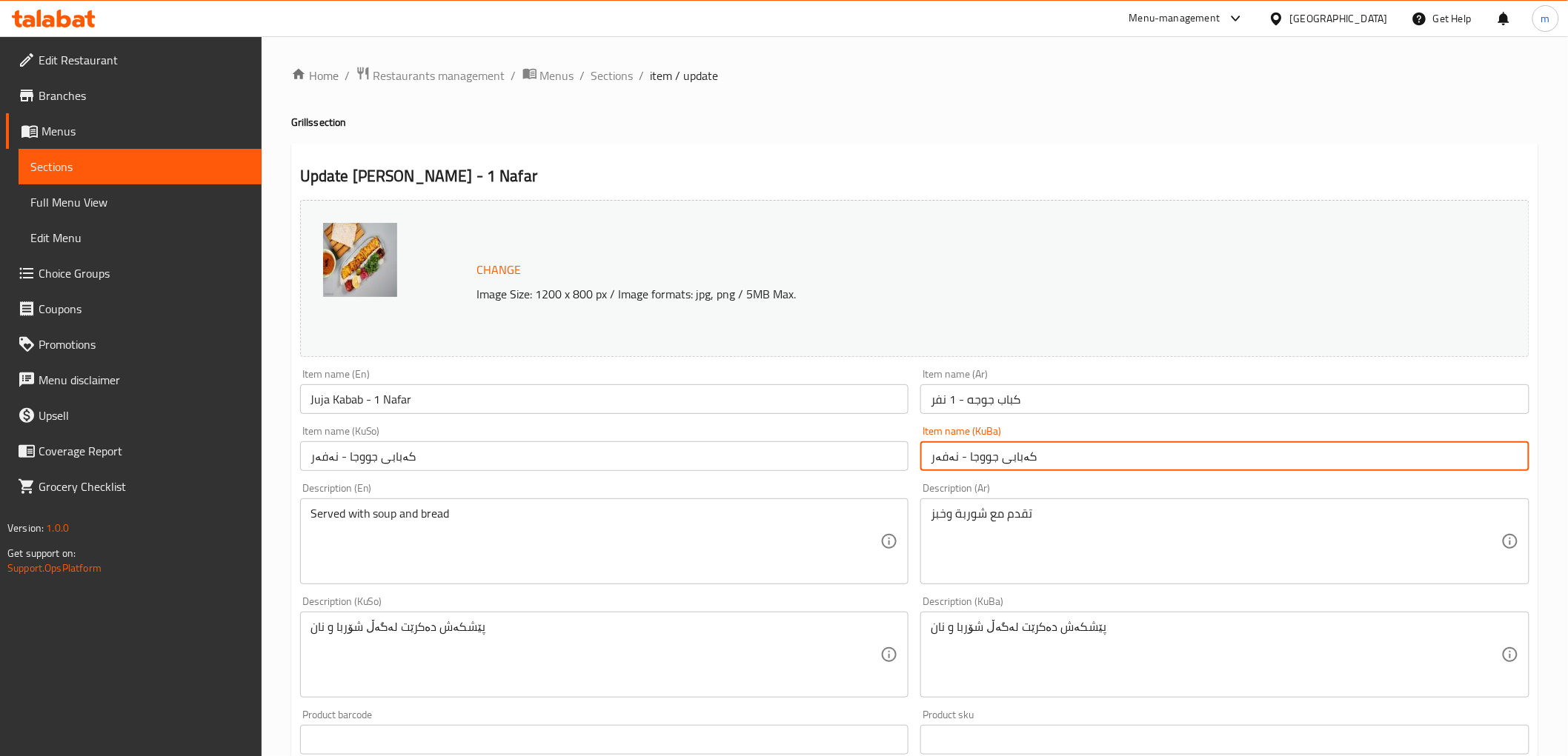
click at [967, 456] on input "کەبابى جووجا - نەفەر" at bounding box center [1225, 457] width 609 height 30
click at [997, 463] on input "کەبابى جووجە - نەفەر" at bounding box center [1225, 457] width 609 height 30
type input "کەبابى جووجە - نەفەر"
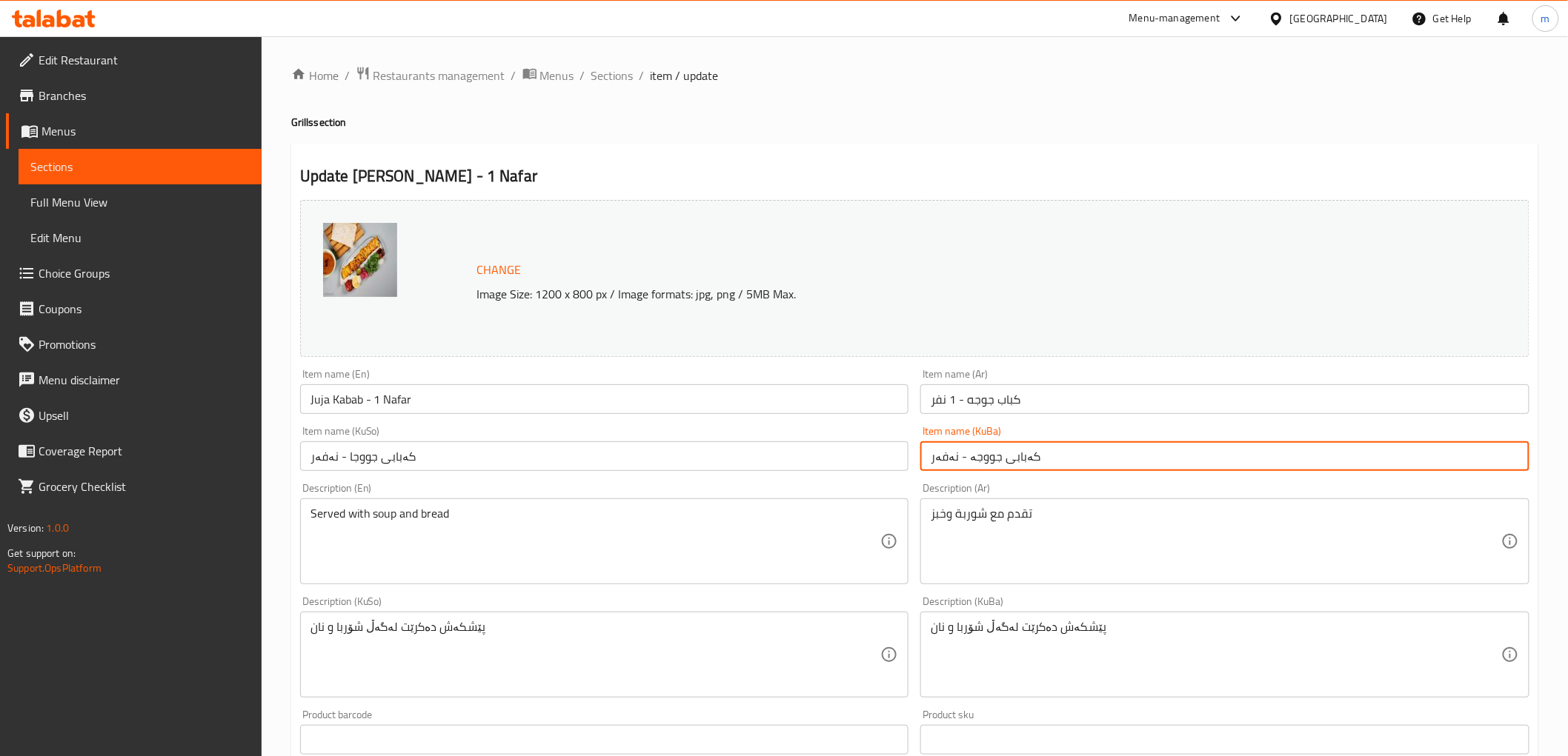
click at [745, 461] on input "کەبابى جووجا - نەفەر" at bounding box center [604, 457] width 609 height 30
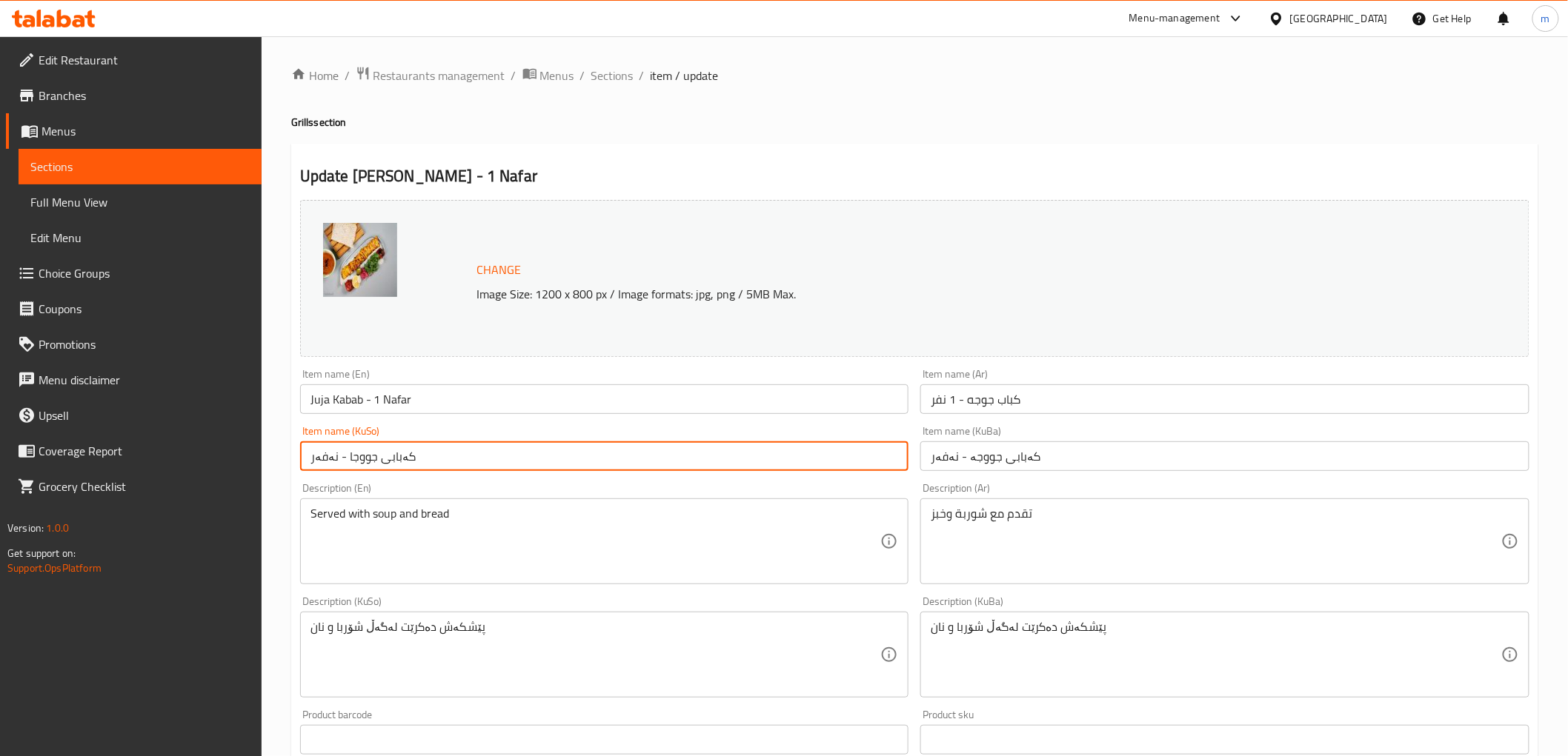
click at [745, 461] on input "کەبابى جووجا - نەفەر" at bounding box center [604, 457] width 609 height 30
paste input "ە"
click at [745, 461] on input "کەبابى جووجە - نەفەر" at bounding box center [604, 457] width 609 height 30
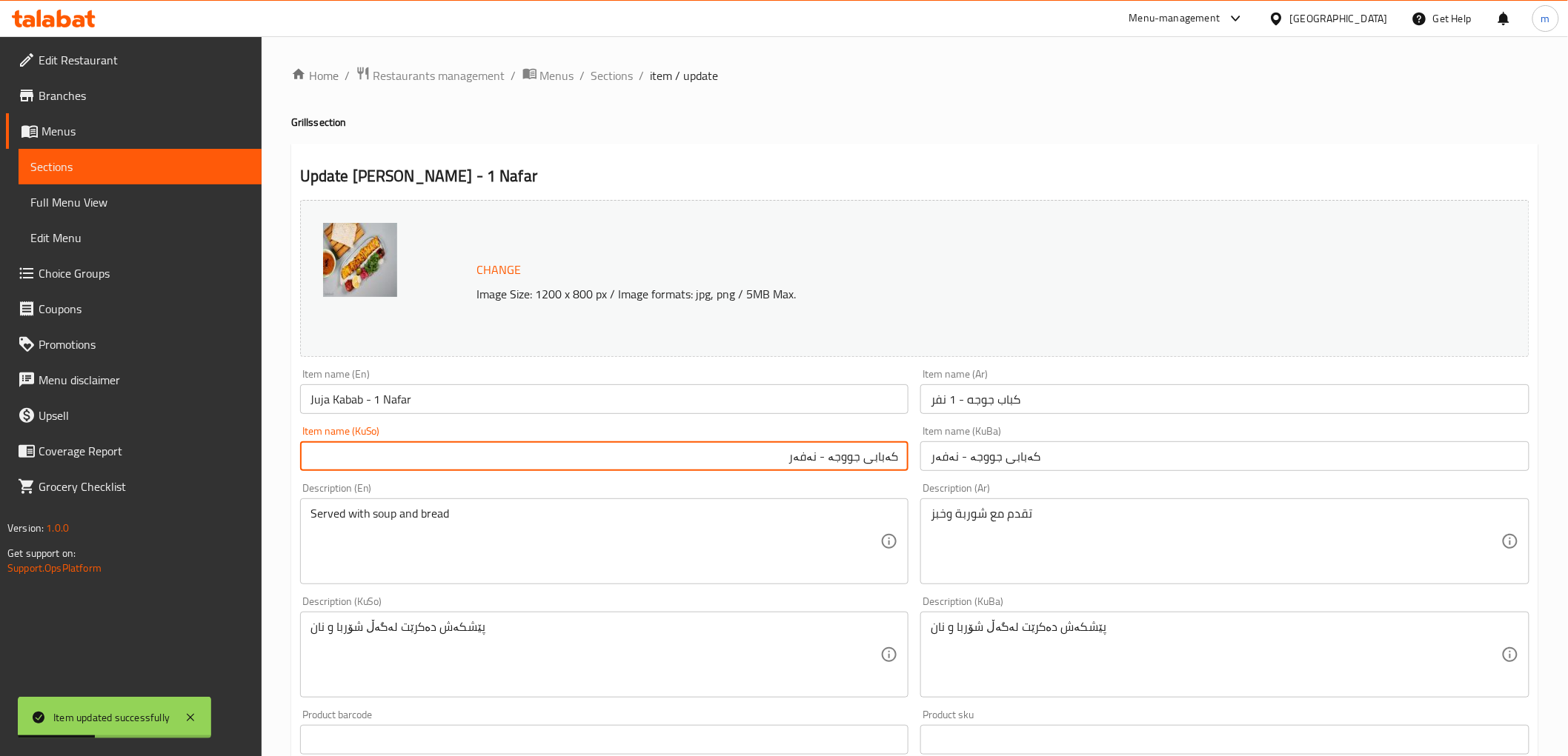
click at [826, 456] on input "کەبابى جووجە - نەفەر" at bounding box center [604, 457] width 609 height 30
type input "کەبابى جووجە - 1 نەفەر"
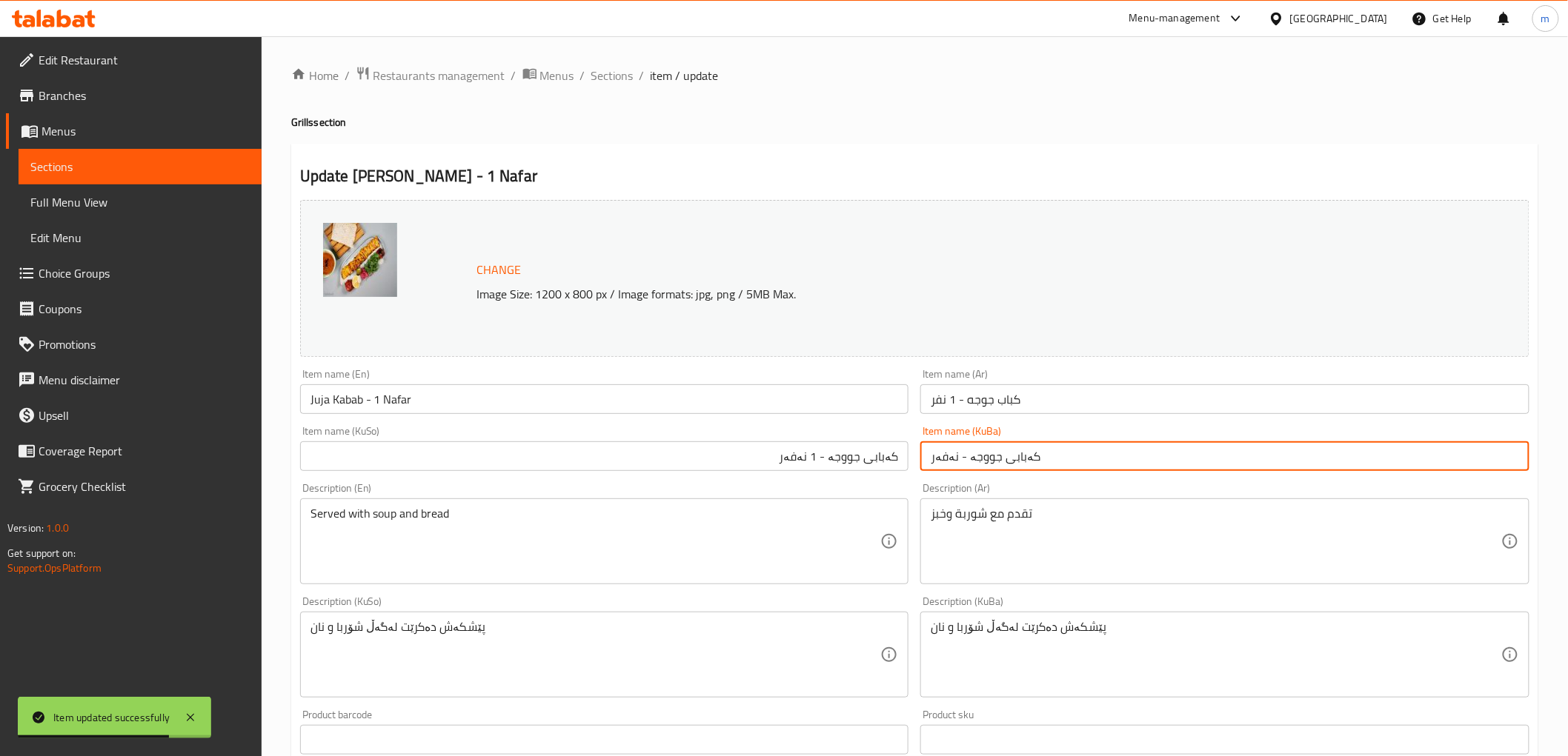
click at [990, 443] on input "کەبابى جووجە - نەفەر" at bounding box center [1225, 457] width 609 height 30
paste input "1"
type input "کەبابى جووجە - 1 نەفەر"
click at [609, 68] on span "Sections" at bounding box center [612, 75] width 42 height 18
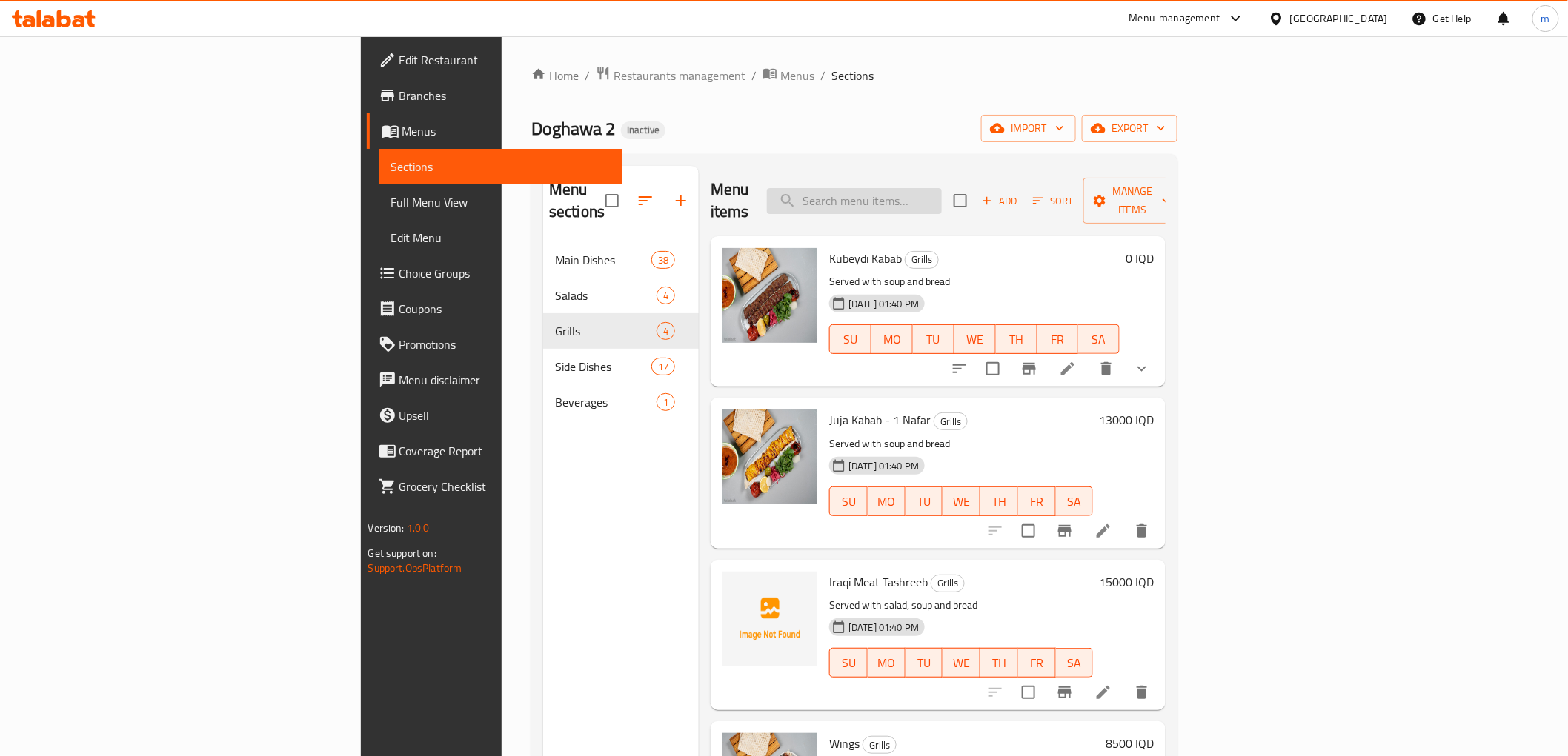
click at [942, 196] on input "search" at bounding box center [854, 202] width 175 height 26
paste input "Onion Pickles - 1 kg"
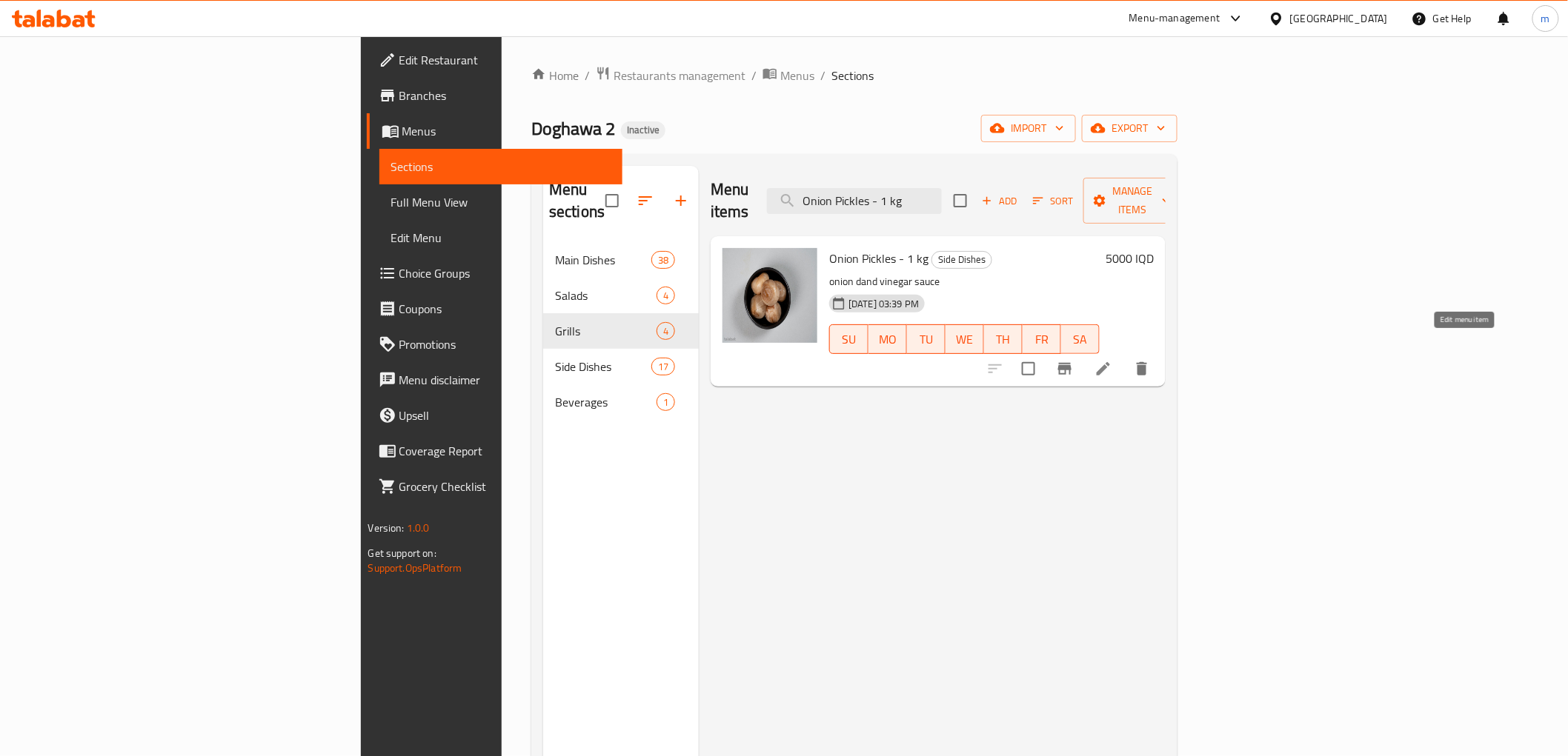
type input "Onion Pickles - 1 kg"
click at [1112, 360] on icon at bounding box center [1103, 369] width 18 height 18
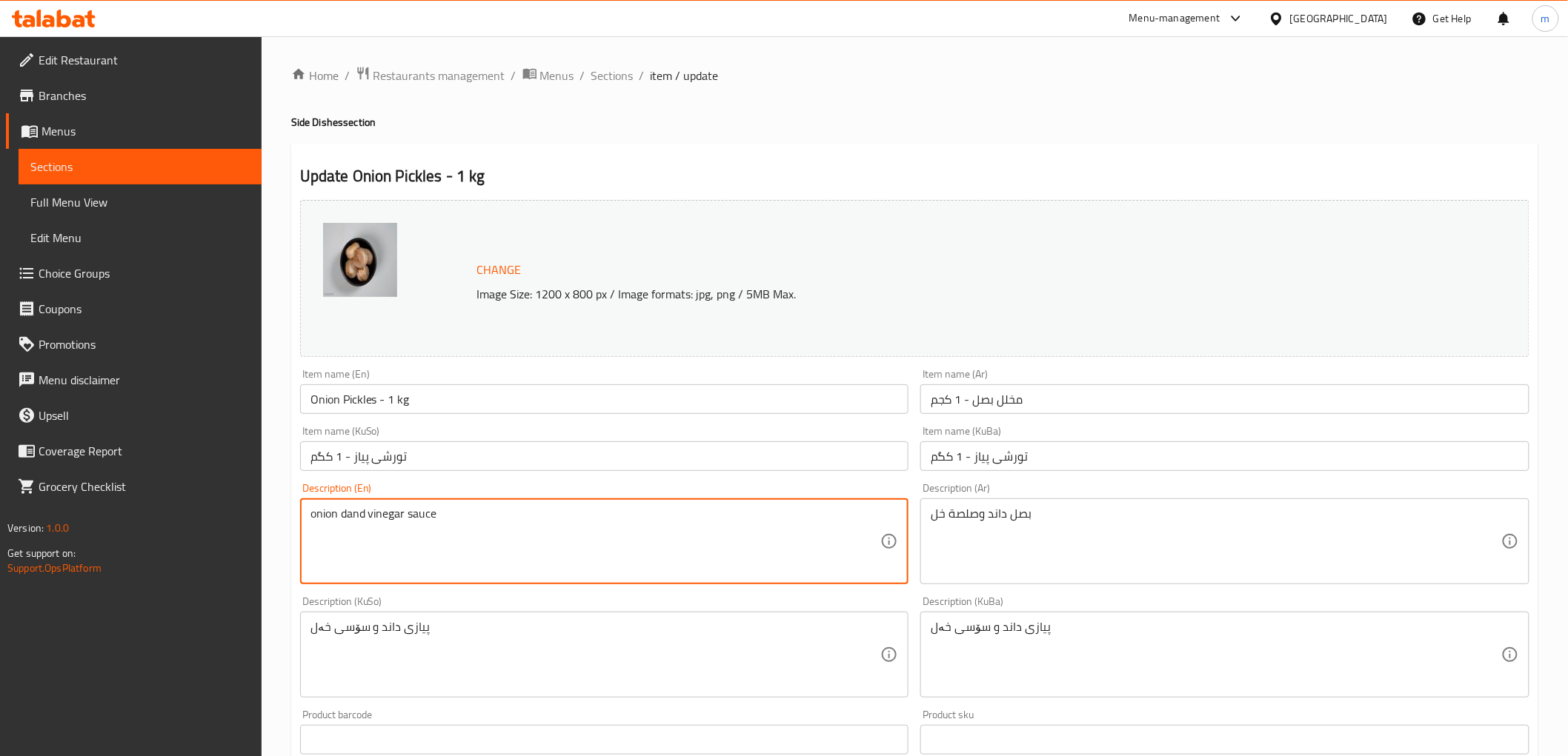
click at [484, 522] on textarea "onion dand vinegar sauce" at bounding box center [596, 541] width 571 height 70
paste textarea
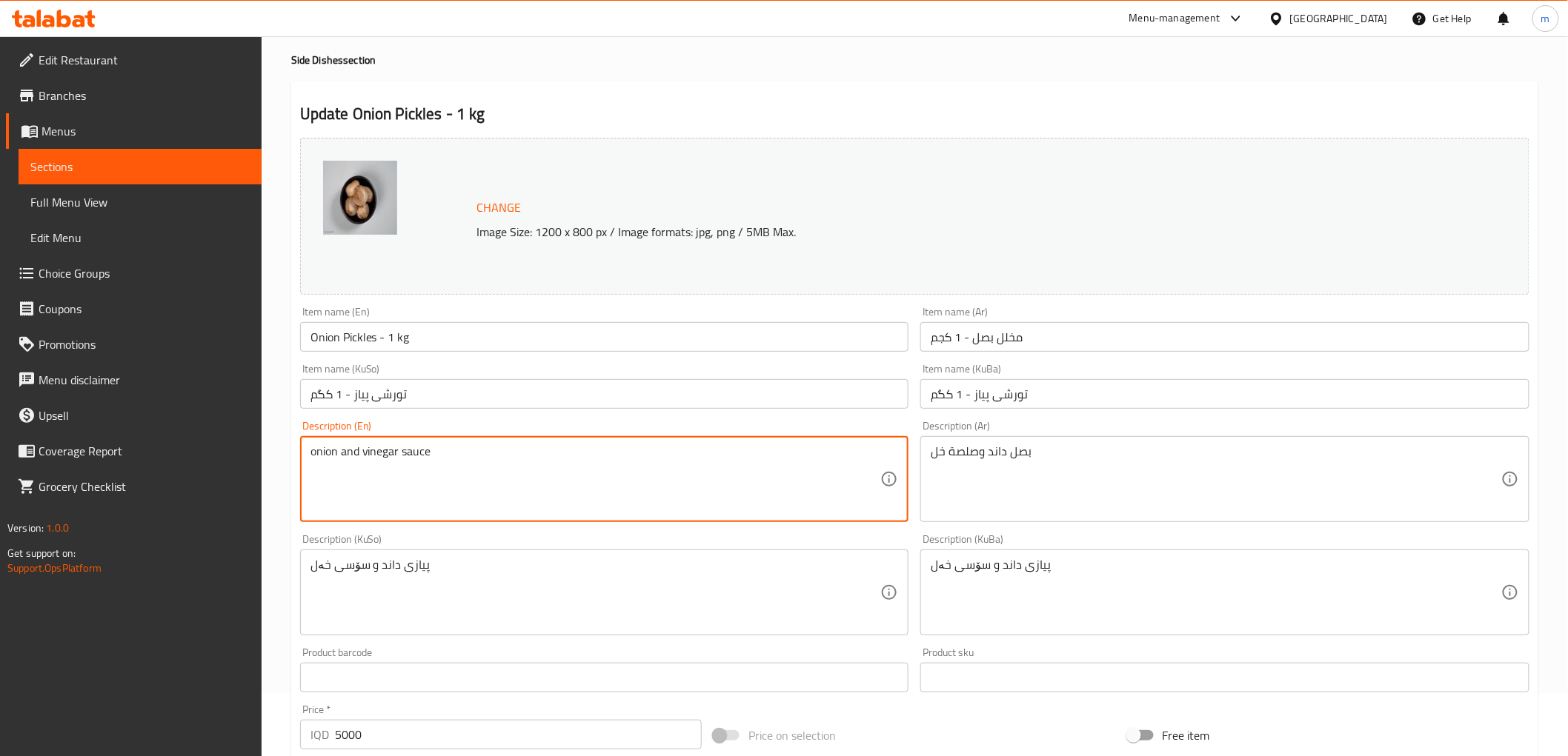
scroll to position [137, 0]
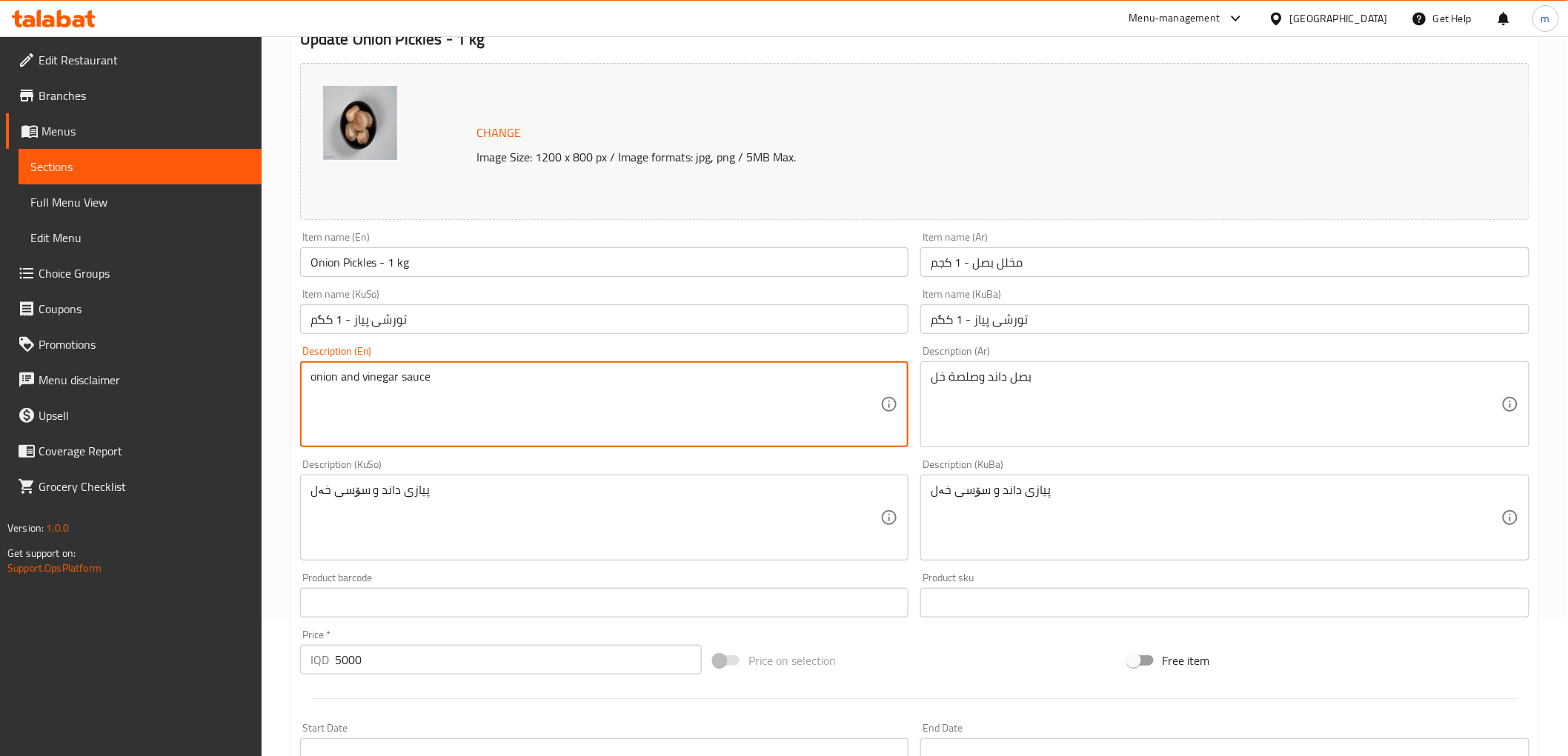
type textarea "onion and vinegar sauce"
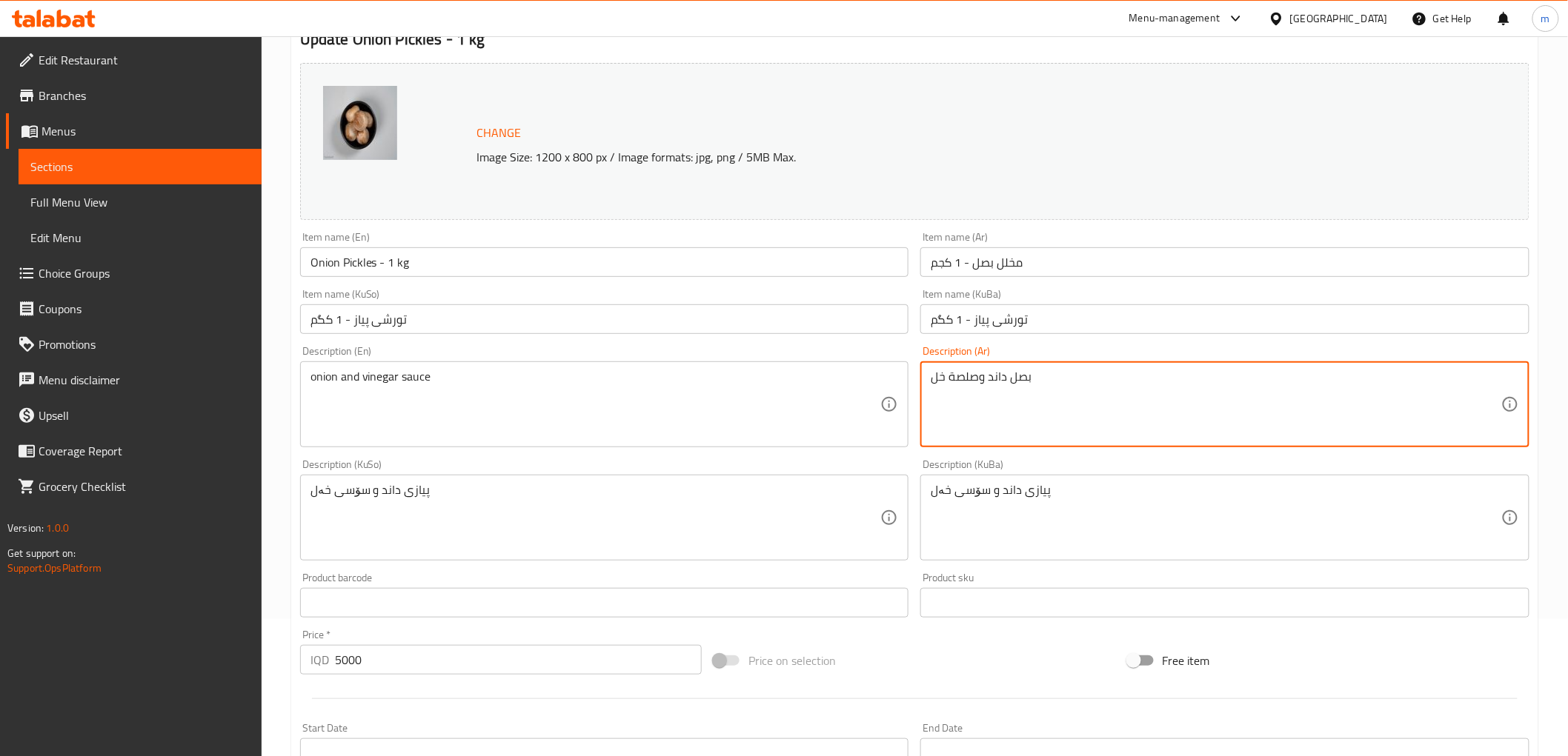
drag, startPoint x: 1110, startPoint y: 396, endPoint x: 986, endPoint y: 386, distance: 124.4
paste textarea "لصة البصل"
click at [1483, 375] on textarea "صلصة البصل وصلصة خل" at bounding box center [1216, 404] width 571 height 70
drag, startPoint x: 1464, startPoint y: 379, endPoint x: 1517, endPoint y: 386, distance: 53.5
click at [1517, 386] on div "صلصة البصل وصلصة خل Description (Ar)" at bounding box center [1225, 404] width 609 height 86
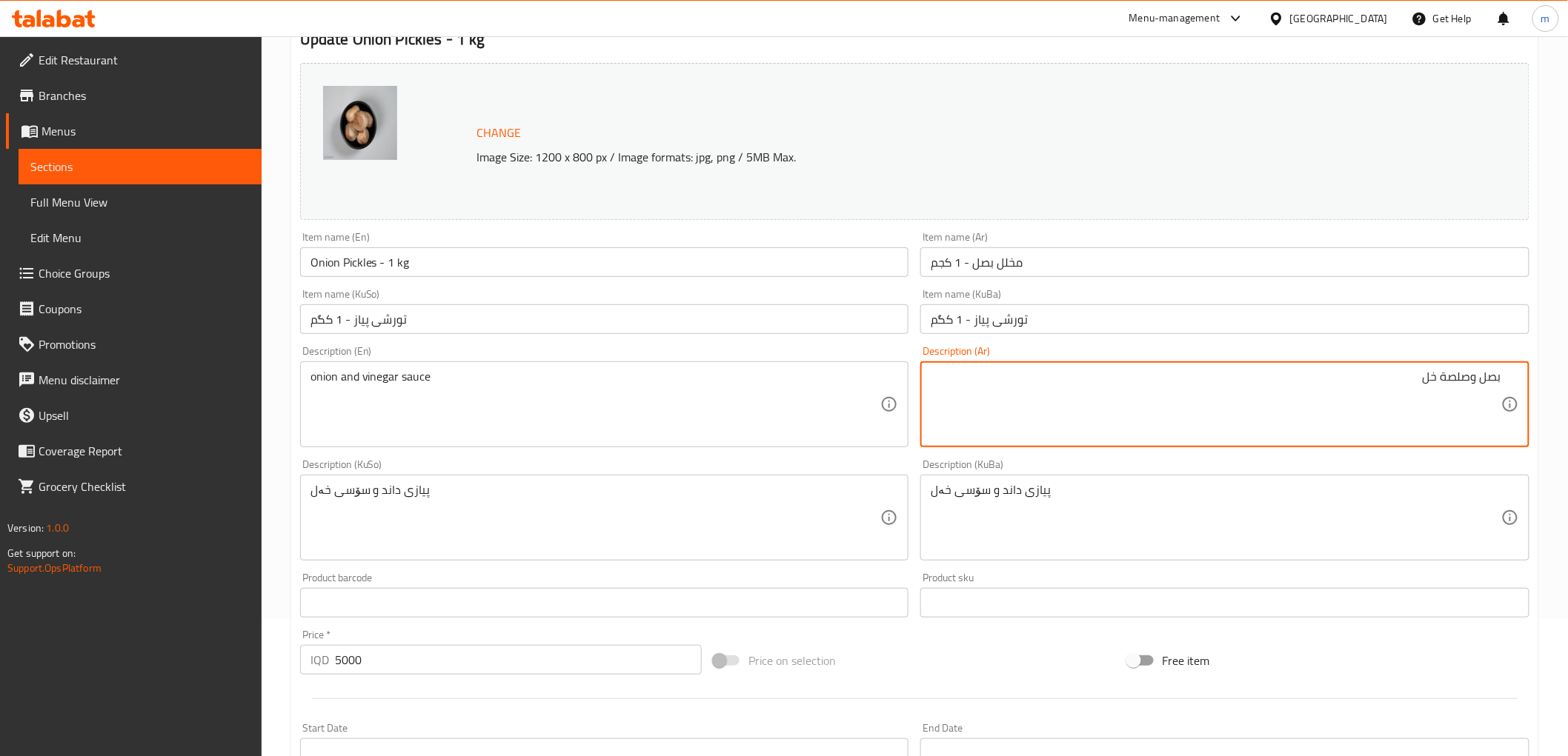
click at [1201, 431] on textarea "بصل وصلصة خل" at bounding box center [1216, 404] width 571 height 70
click at [1223, 400] on textarea "بصل وصلصة خل" at bounding box center [1216, 404] width 571 height 70
click at [1224, 399] on textarea "بصل وصلصة خل" at bounding box center [1216, 404] width 571 height 70
paste textarea "لصة البصل وال"
click at [1465, 373] on textarea "صلصة البصل والخل" at bounding box center [1216, 404] width 571 height 70
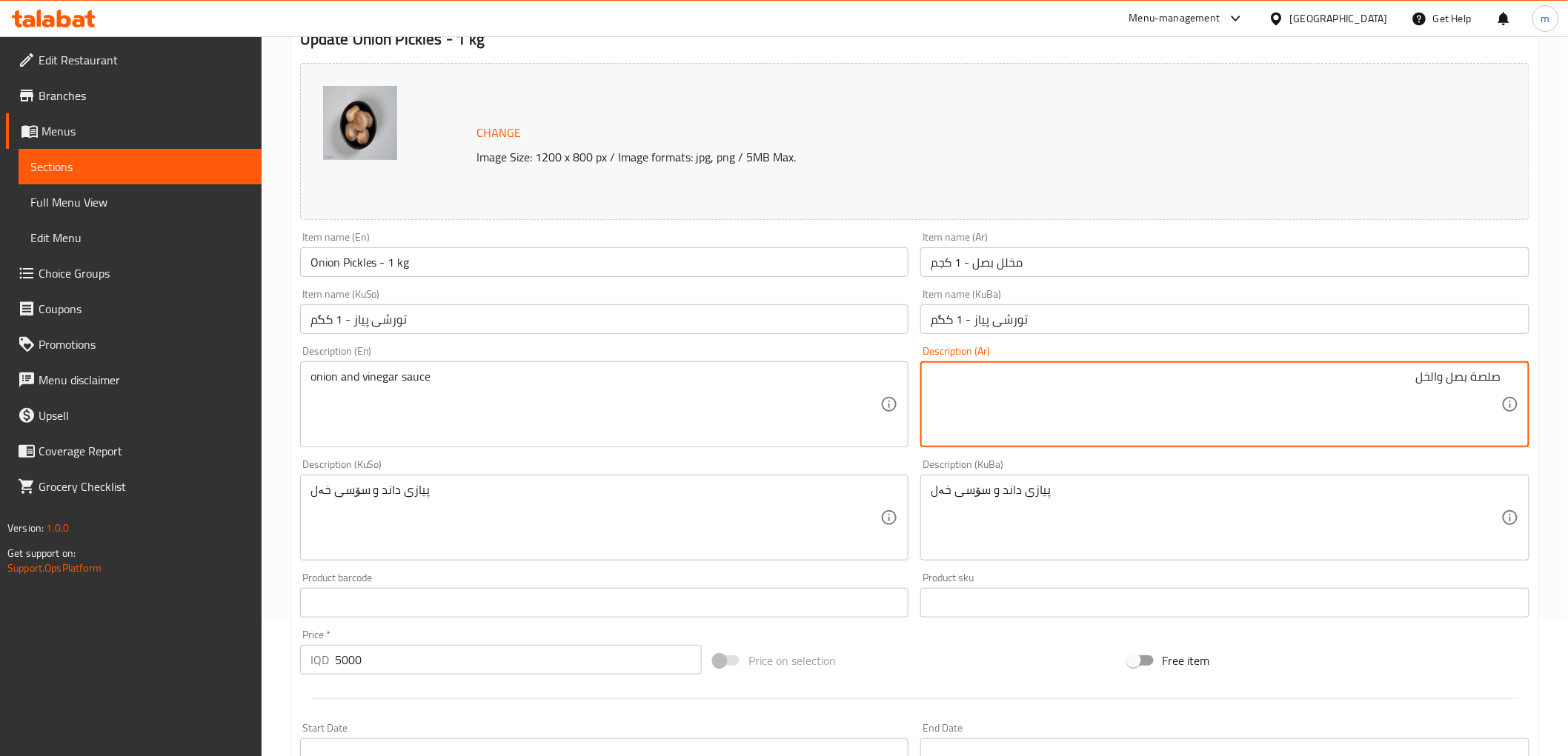
click at [1433, 379] on textarea "صلصة بصل والخل" at bounding box center [1216, 404] width 571 height 70
type textarea "صلصة بصل وخل"
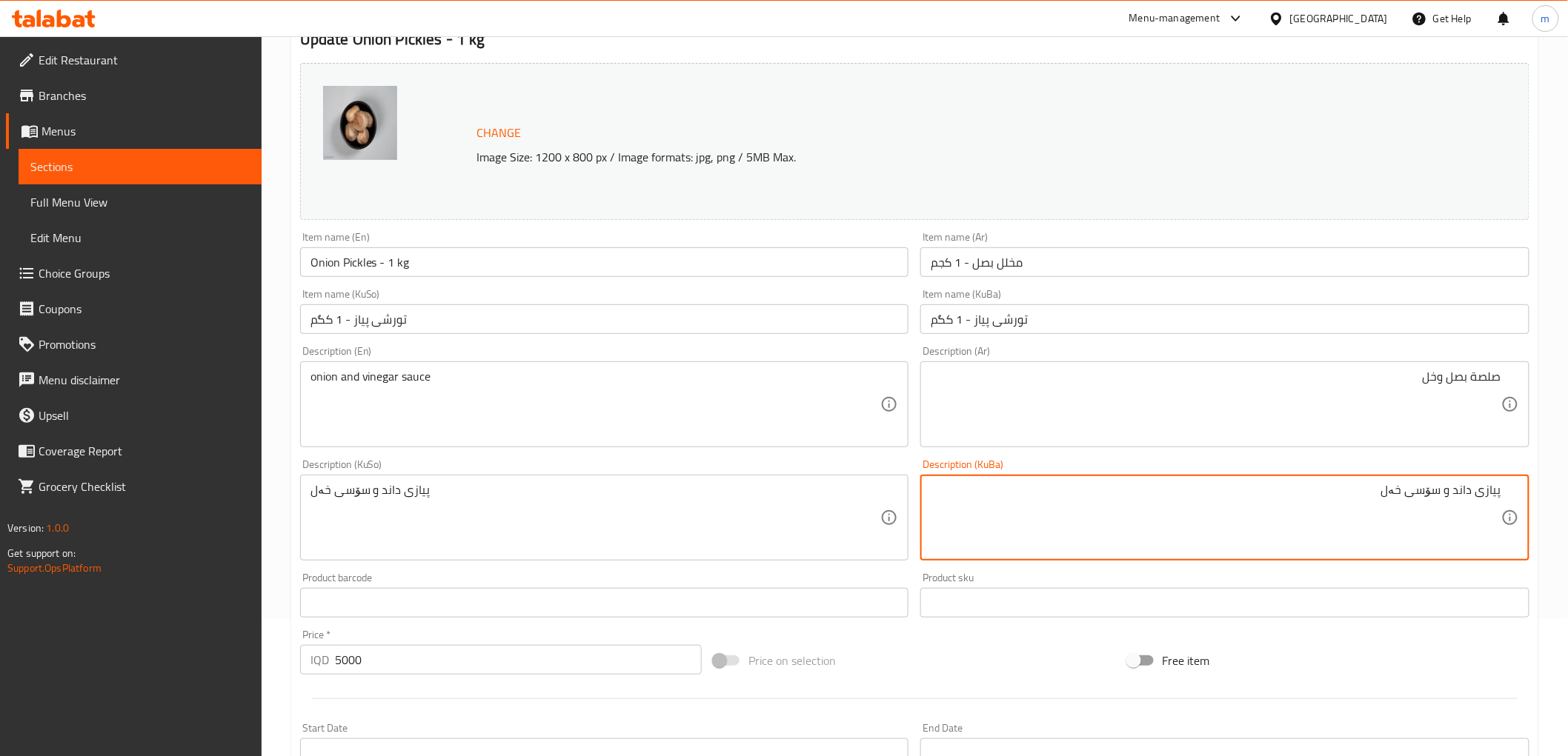
click at [1465, 491] on textarea "پیازی داند و سۆسی خەل" at bounding box center [1216, 518] width 571 height 70
click at [1464, 491] on textarea "پیازی داند و سۆسی خەل" at bounding box center [1216, 518] width 571 height 70
click at [1430, 495] on textarea "پیازی داند و سۆسی خەل" at bounding box center [1216, 518] width 571 height 70
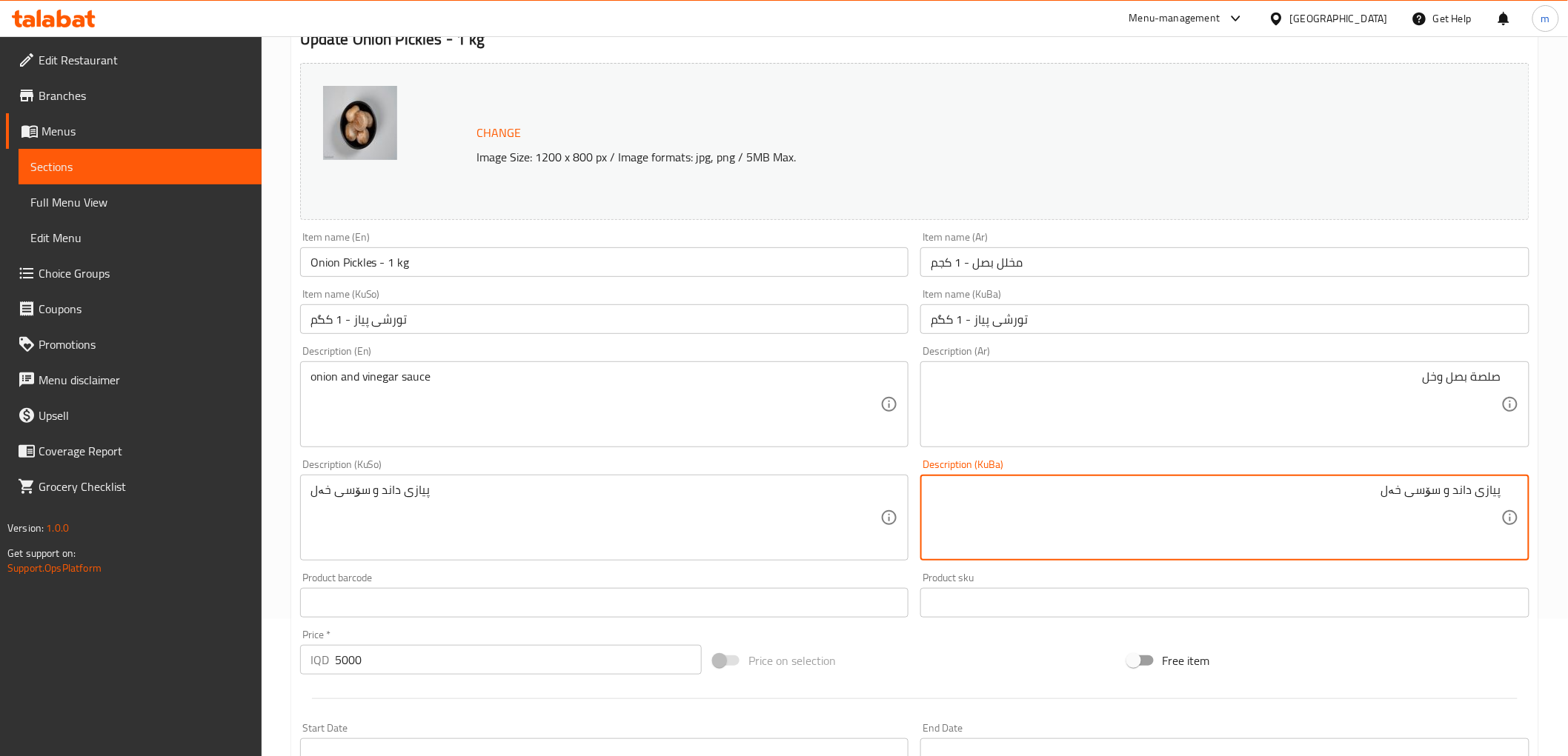
click at [1246, 527] on textarea "پیازی داند و سۆسی خەل" at bounding box center [1216, 518] width 571 height 70
paste textarea "سۆسی پیاز و سرکە"
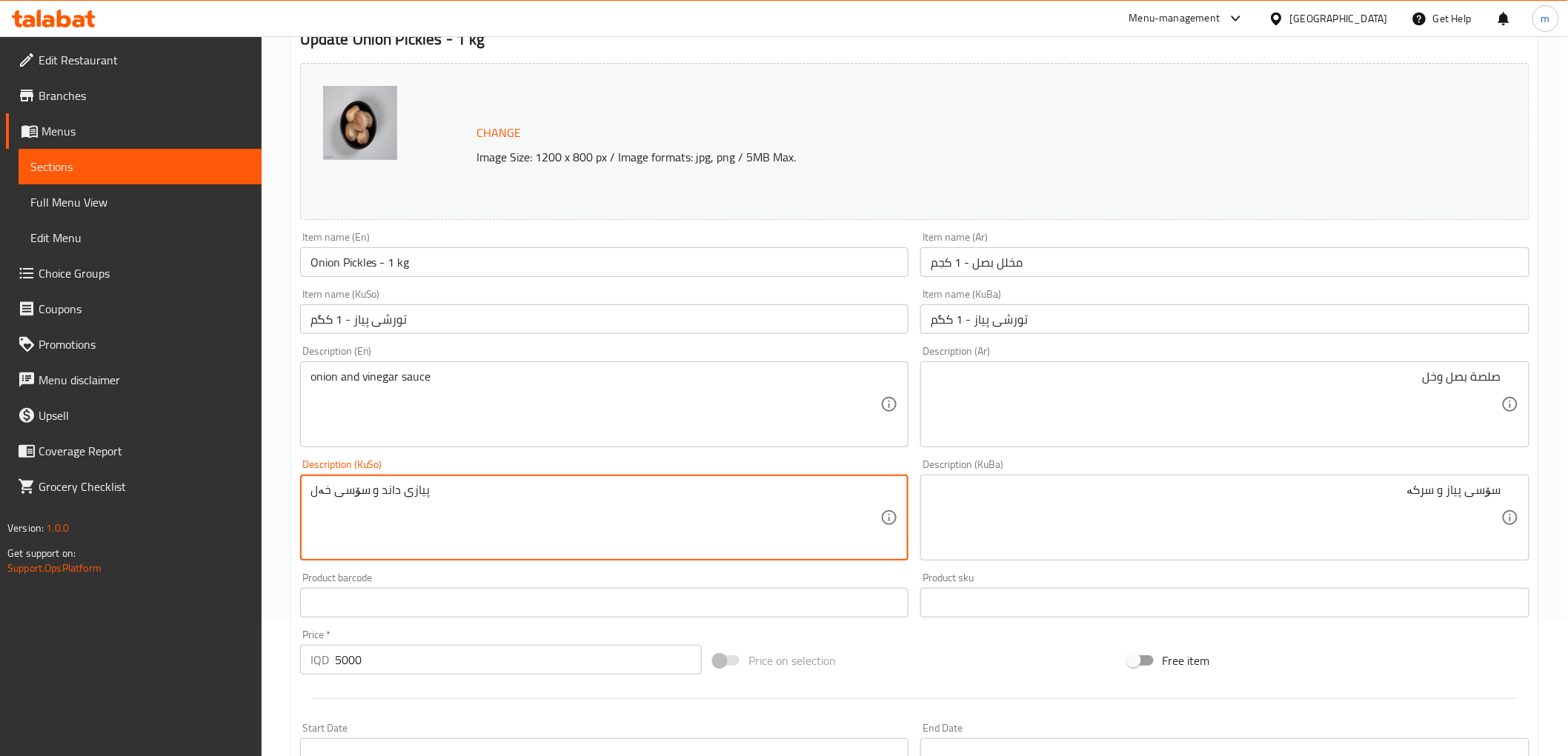
click at [319, 492] on textarea "پیازی داند و سۆسی خەل" at bounding box center [596, 518] width 571 height 70
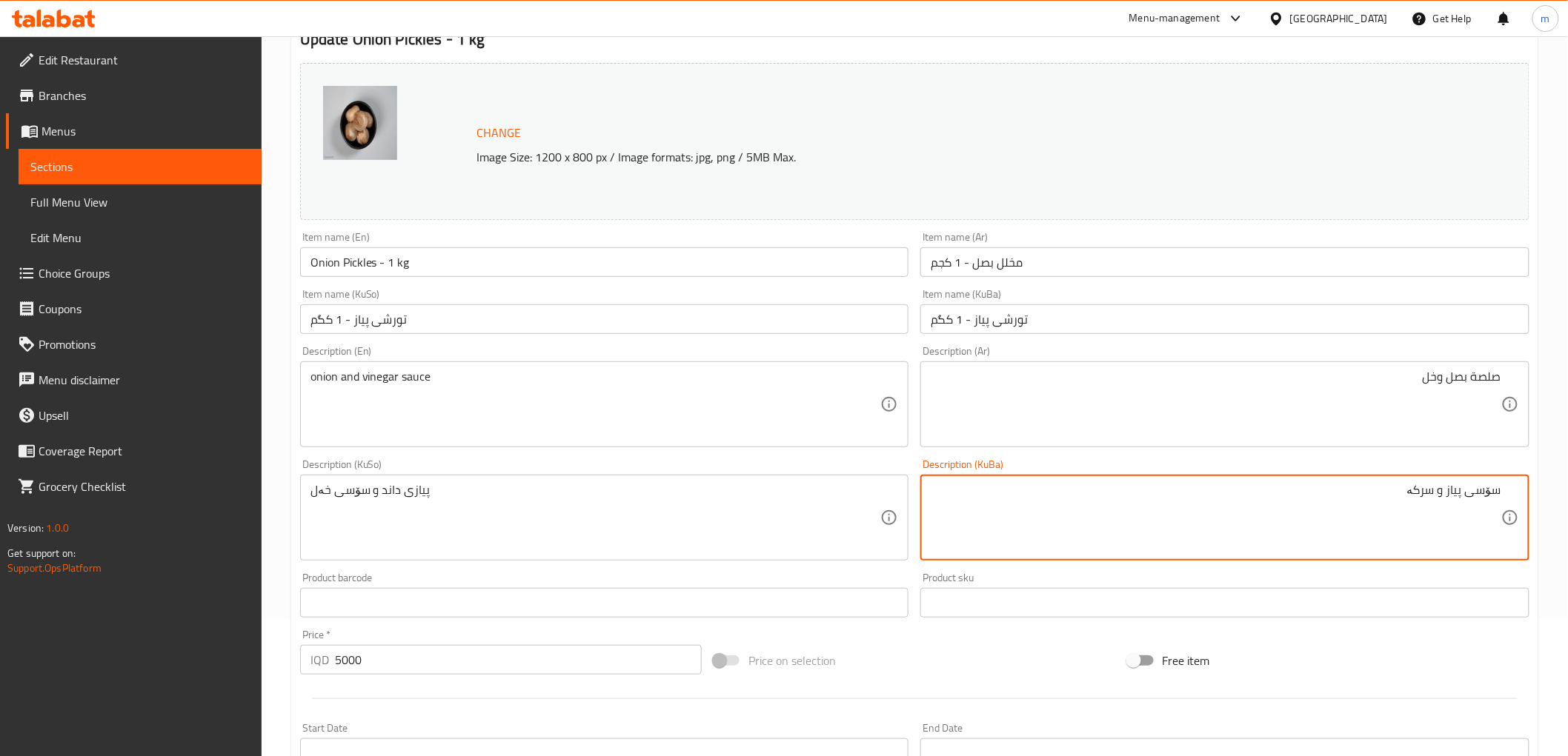
click at [1423, 500] on textarea "سۆسی پیاز و سرکە" at bounding box center [1216, 518] width 571 height 70
paste textarea "ەل"
click at [1391, 501] on textarea "سۆسی پیاز و خەل" at bounding box center [1216, 518] width 571 height 70
click at [1387, 502] on textarea "سۆسی پیاز و خەل" at bounding box center [1216, 518] width 571 height 70
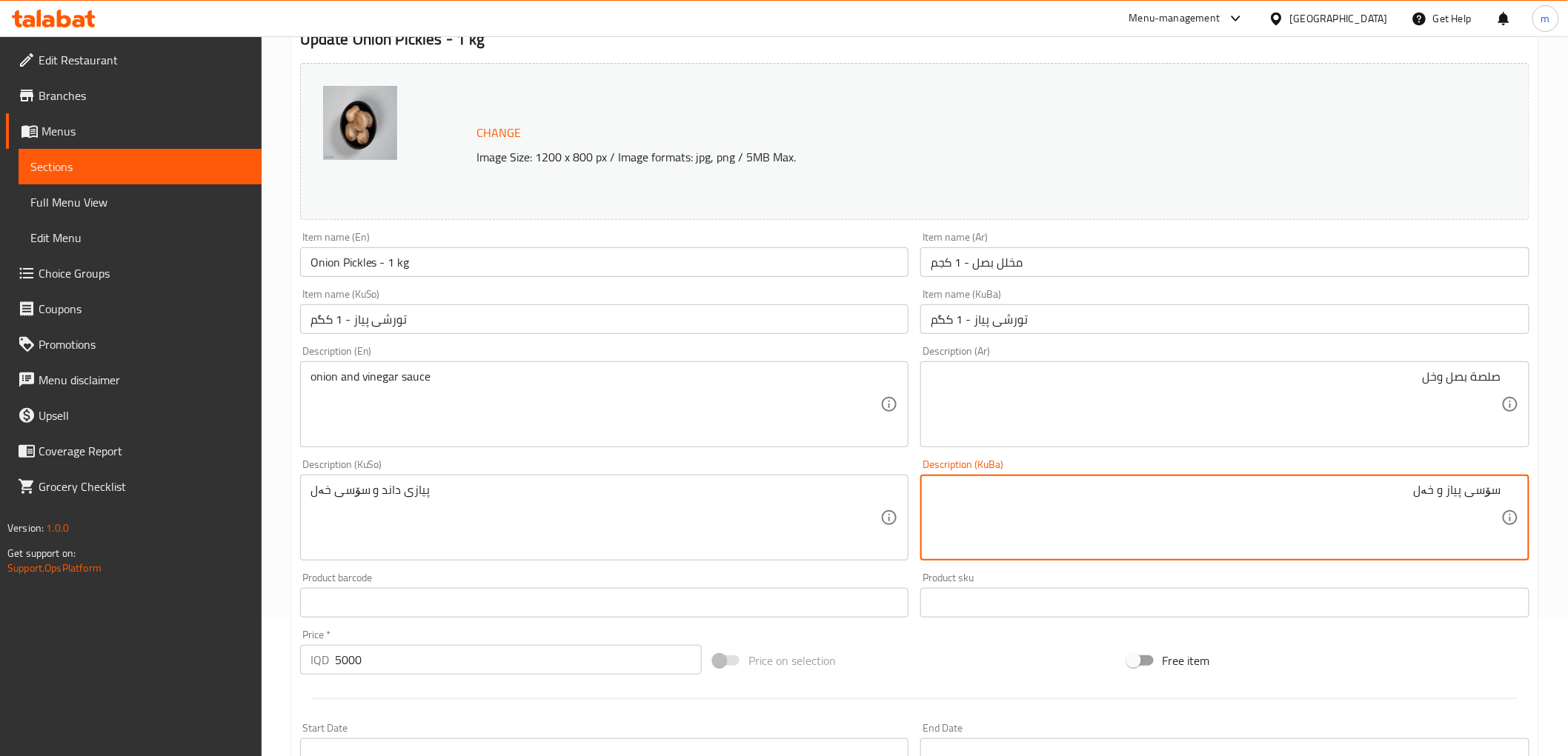
type textarea "سۆسی پیاز و خەل"
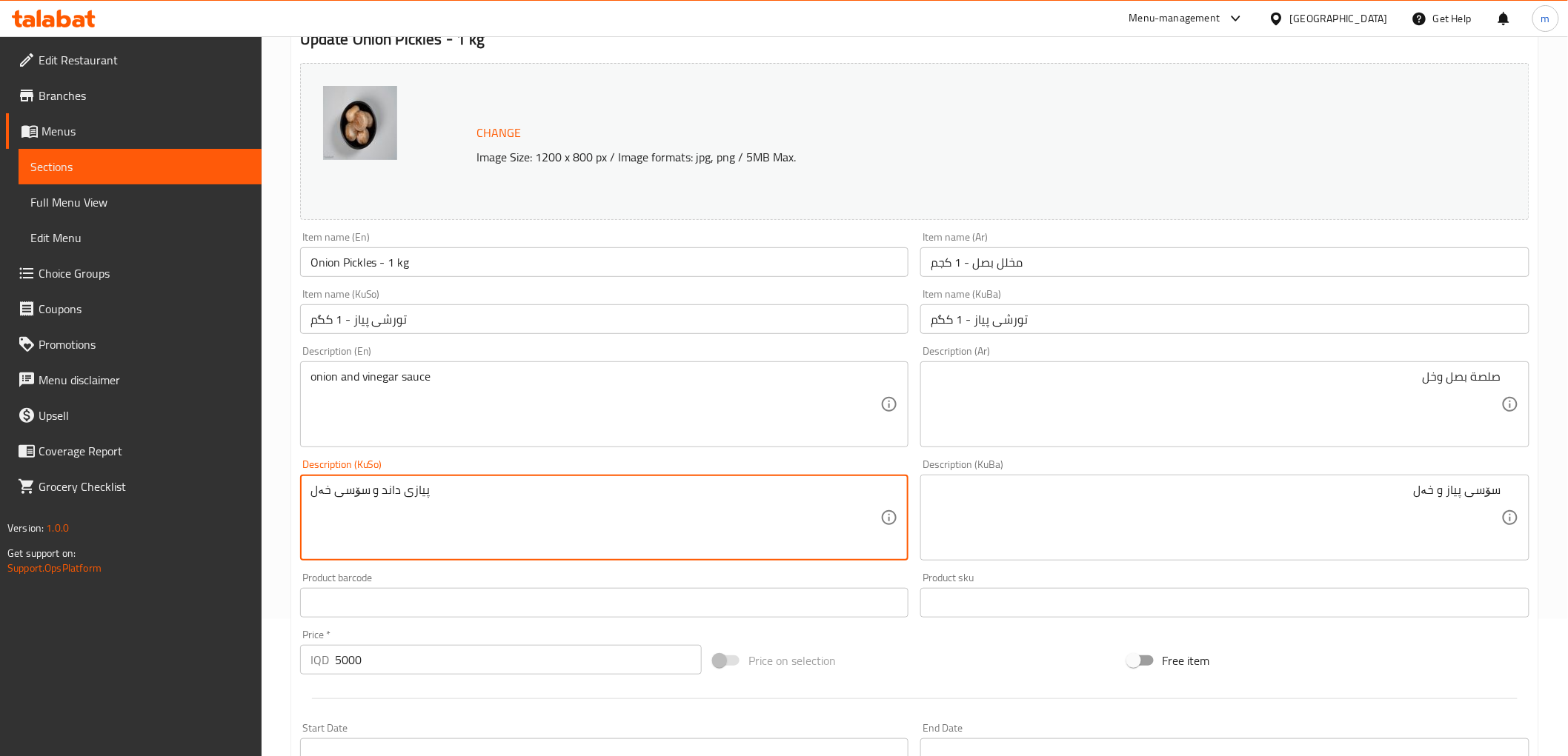
click at [705, 530] on textarea "پیازی داند و سۆسی خەل" at bounding box center [596, 518] width 571 height 70
paste textarea "سۆسی پیاز و"
type textarea "سۆسی پیاز و خەل"
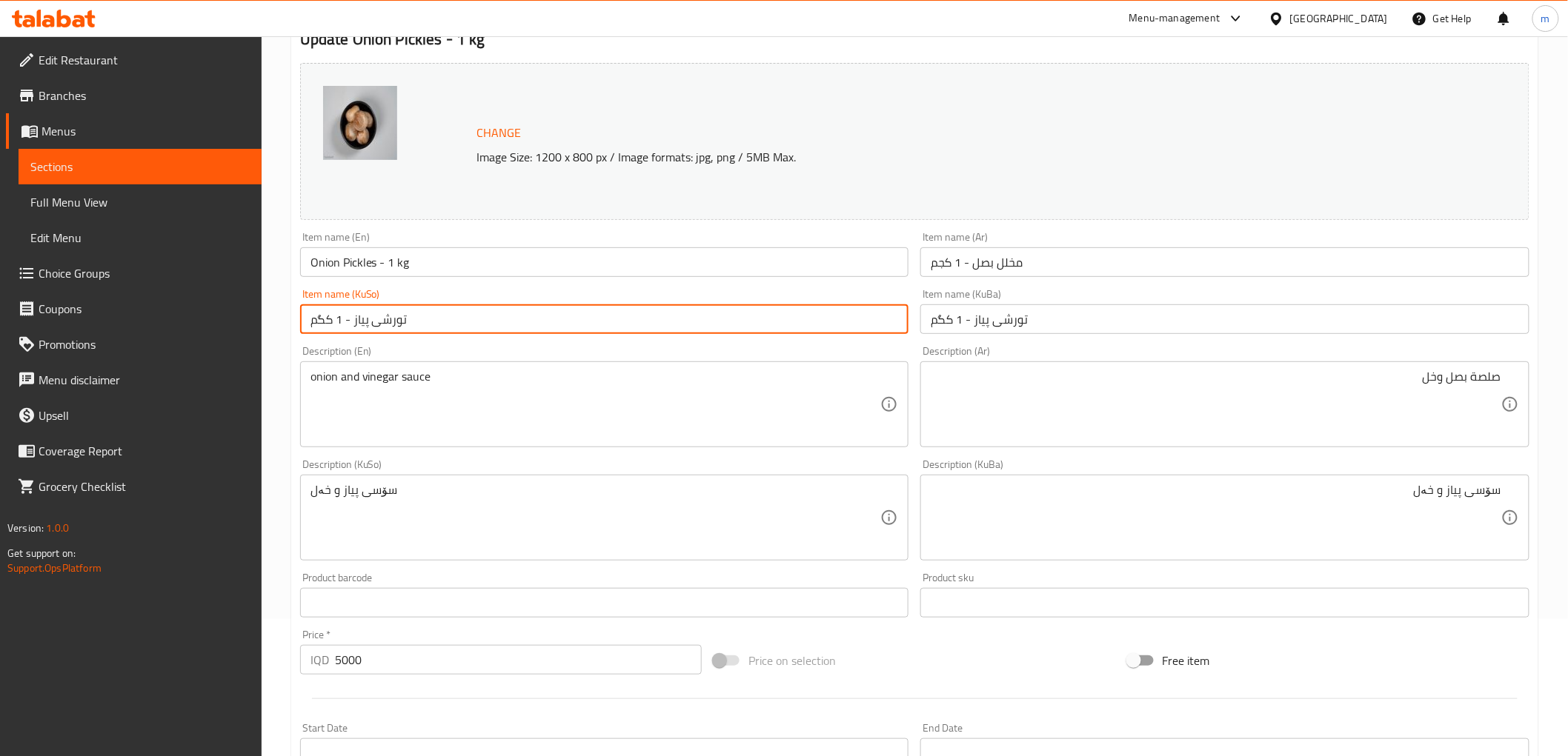
click at [576, 309] on input "تورشی پیاز - 1 کگم" at bounding box center [604, 320] width 609 height 30
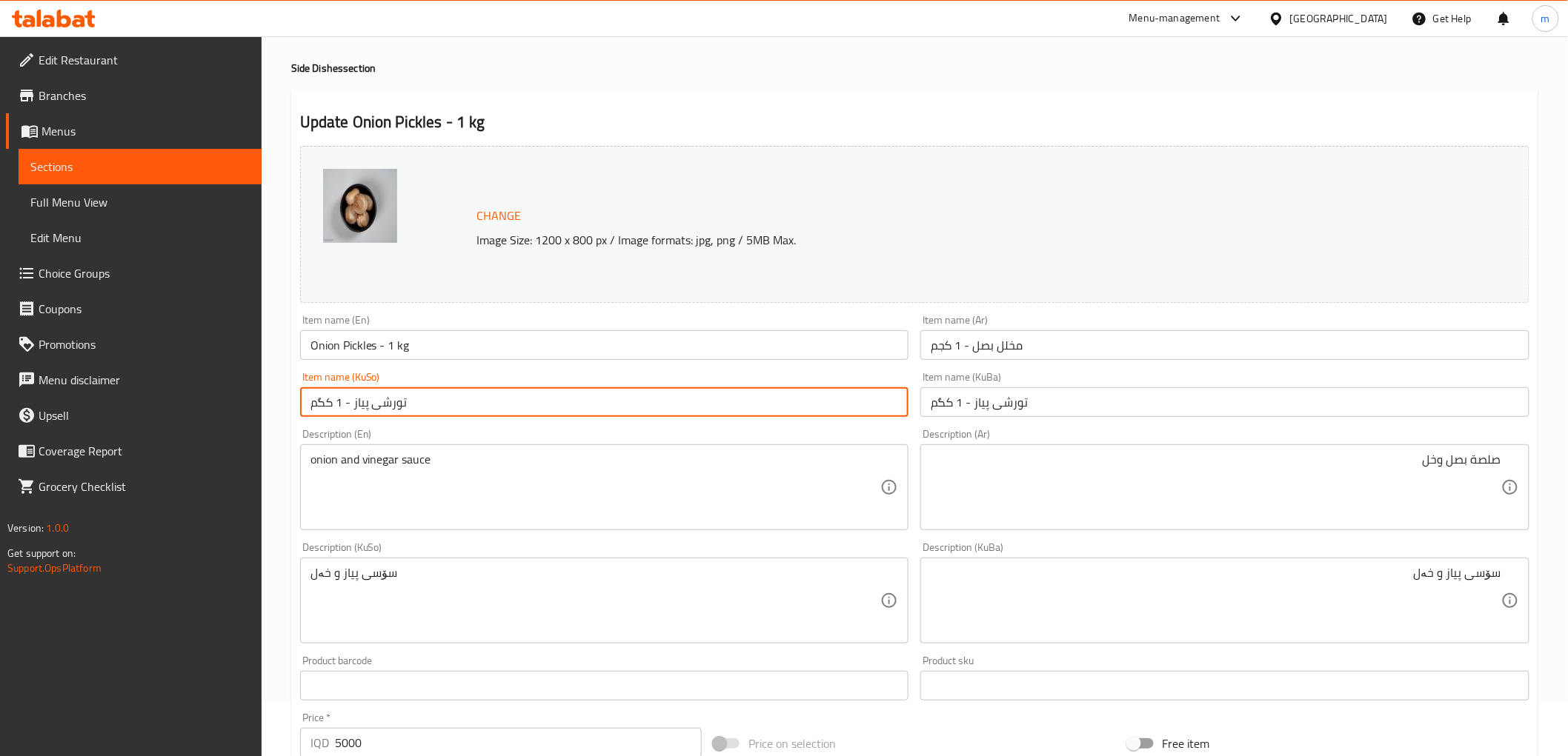
scroll to position [0, 0]
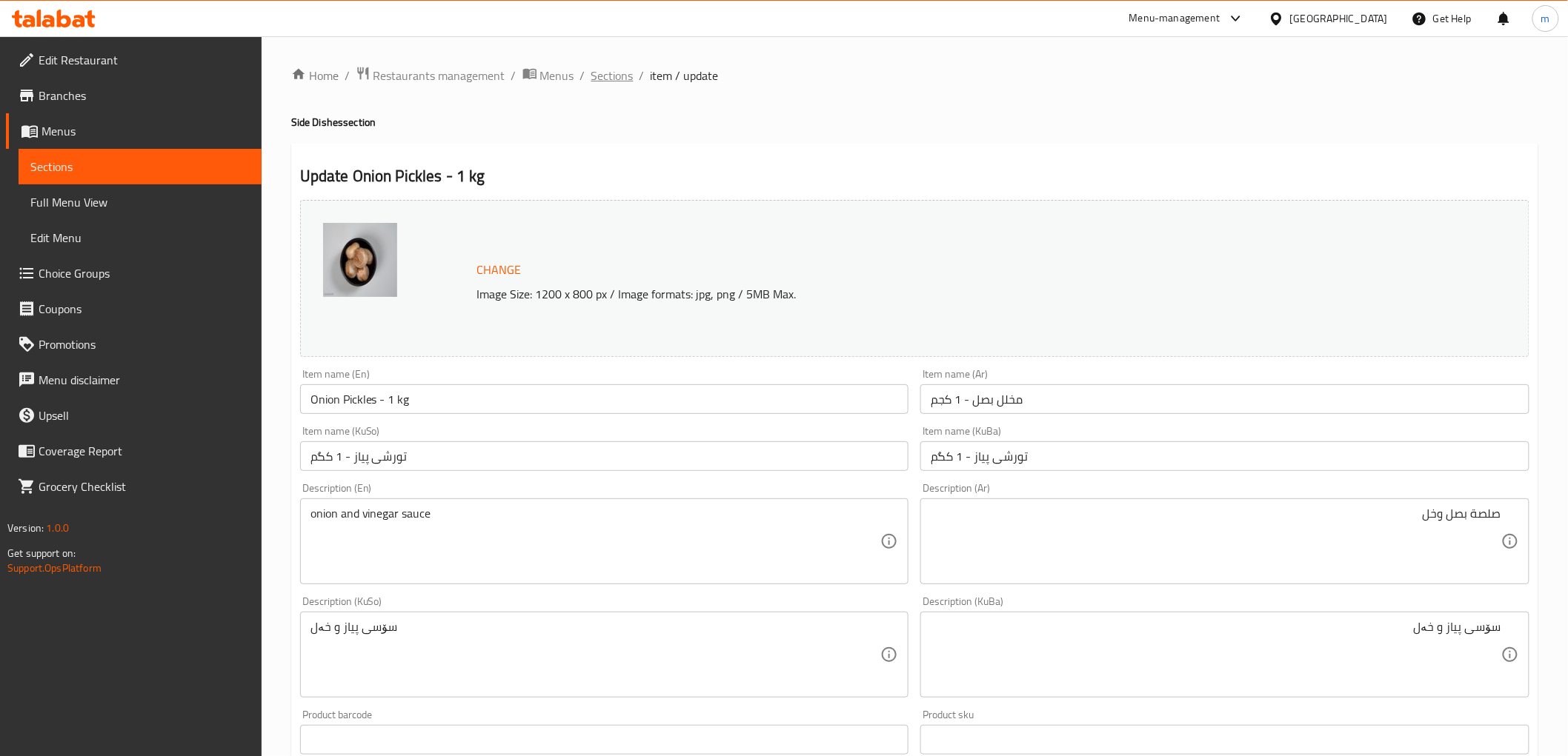
click at [625, 80] on span "Sections" at bounding box center [612, 75] width 42 height 18
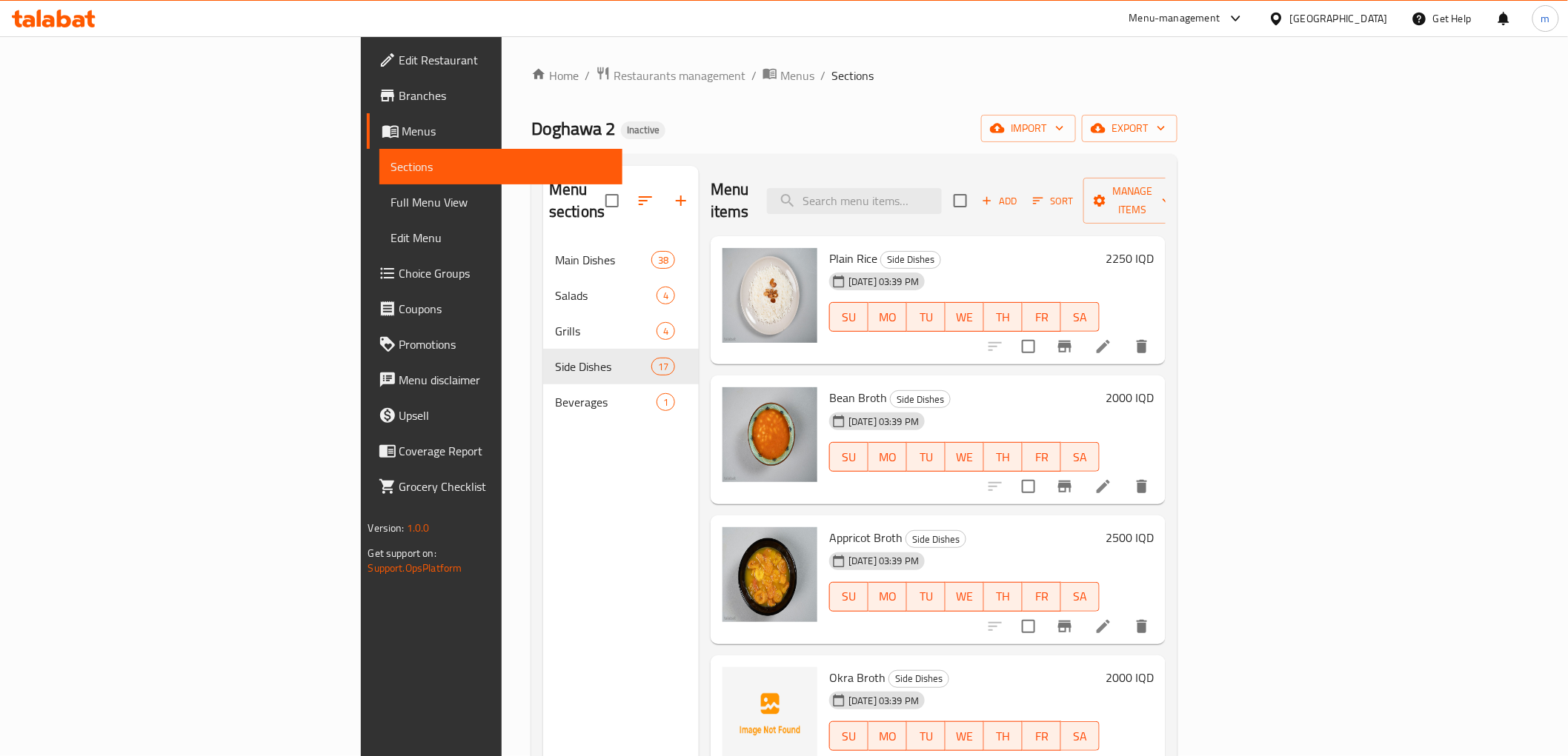
click at [992, 171] on div "Menu items Add Sort Manage items" at bounding box center [937, 201] width 455 height 70
click at [942, 197] on input "search" at bounding box center [854, 202] width 175 height 26
paste input "Jajik"
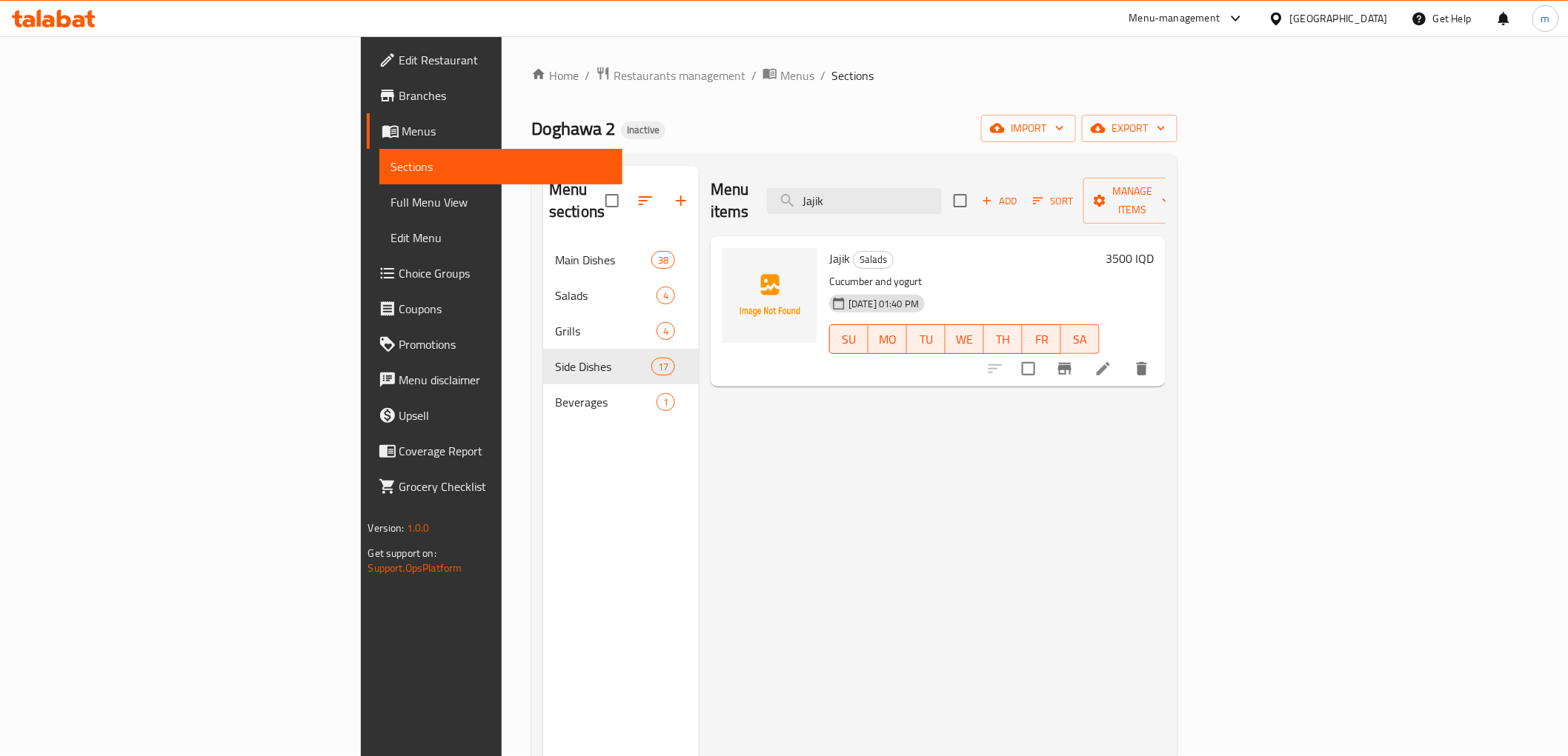
type input "Jajik"
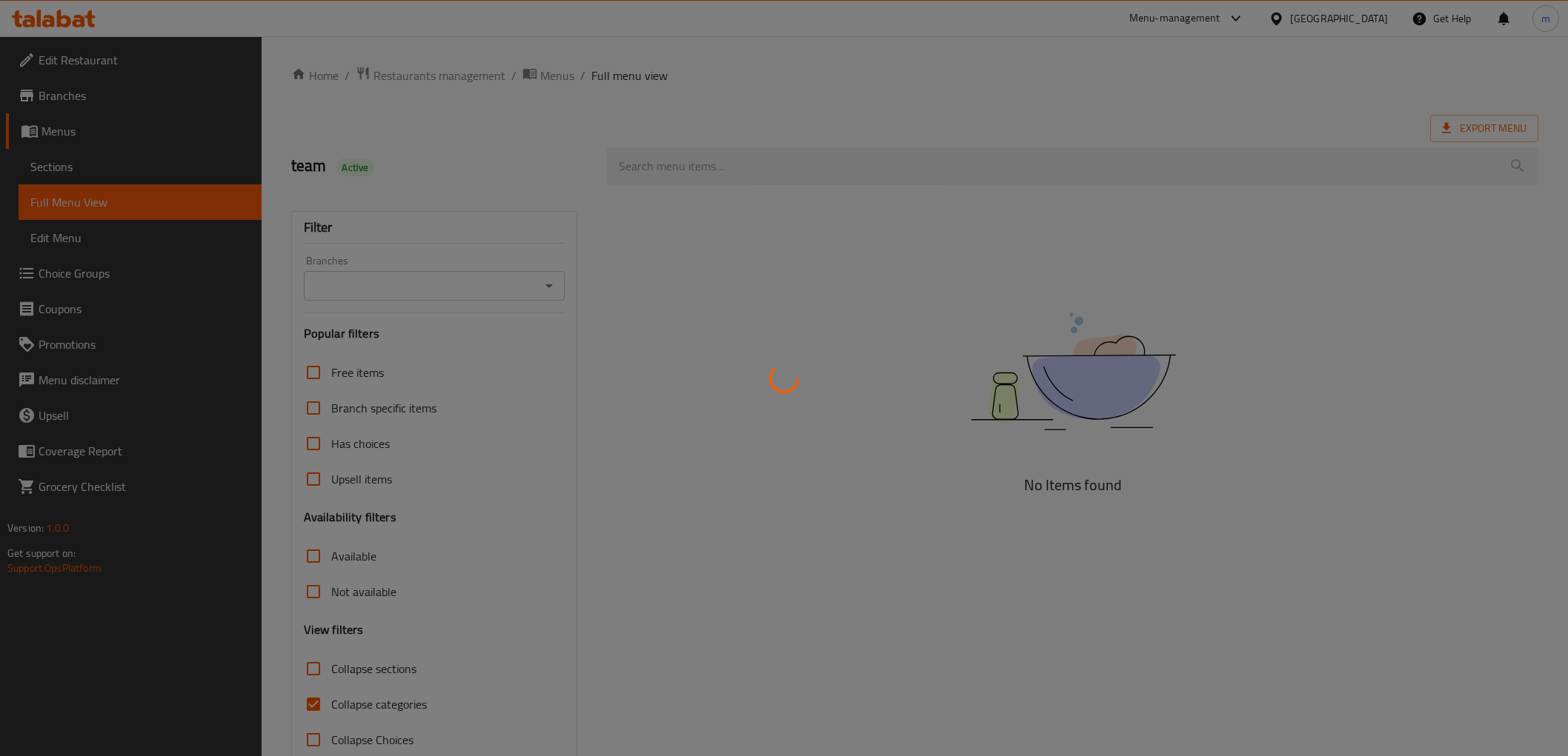
click at [680, 150] on div at bounding box center [784, 378] width 1568 height 756
click at [680, 153] on div at bounding box center [784, 378] width 1568 height 756
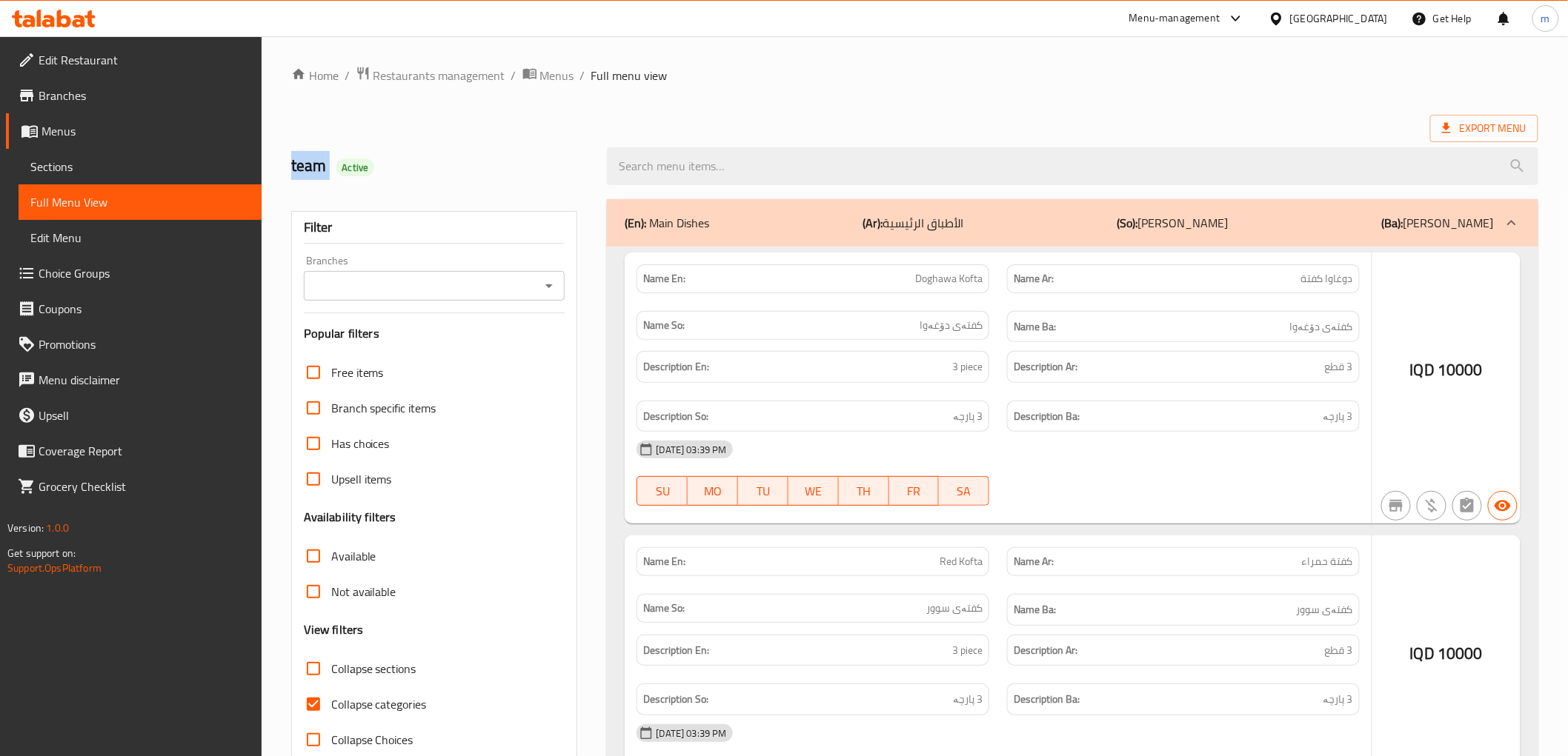
click at [679, 159] on div at bounding box center [784, 378] width 1568 height 756
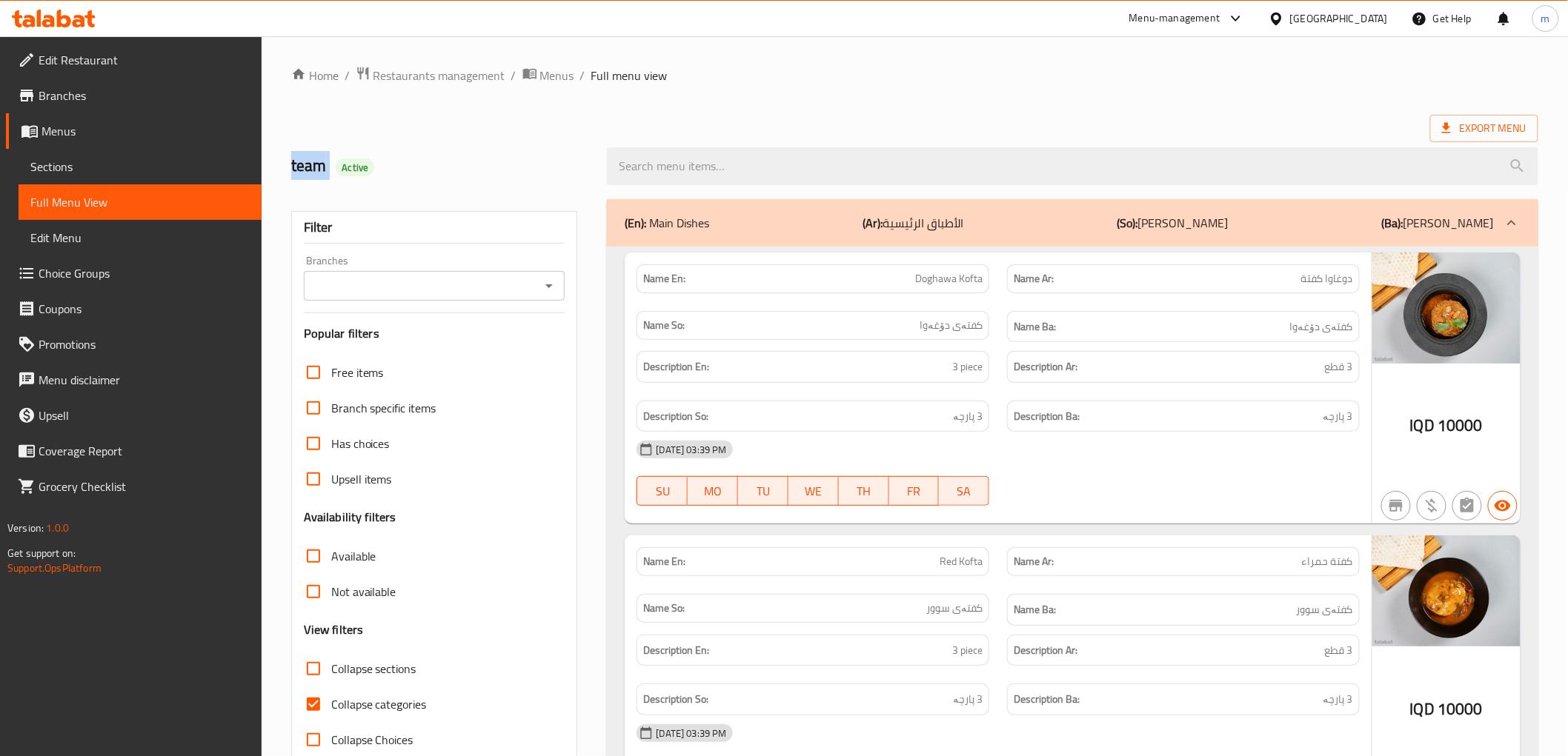
click at [679, 159] on input "search" at bounding box center [1073, 166] width 931 height 38
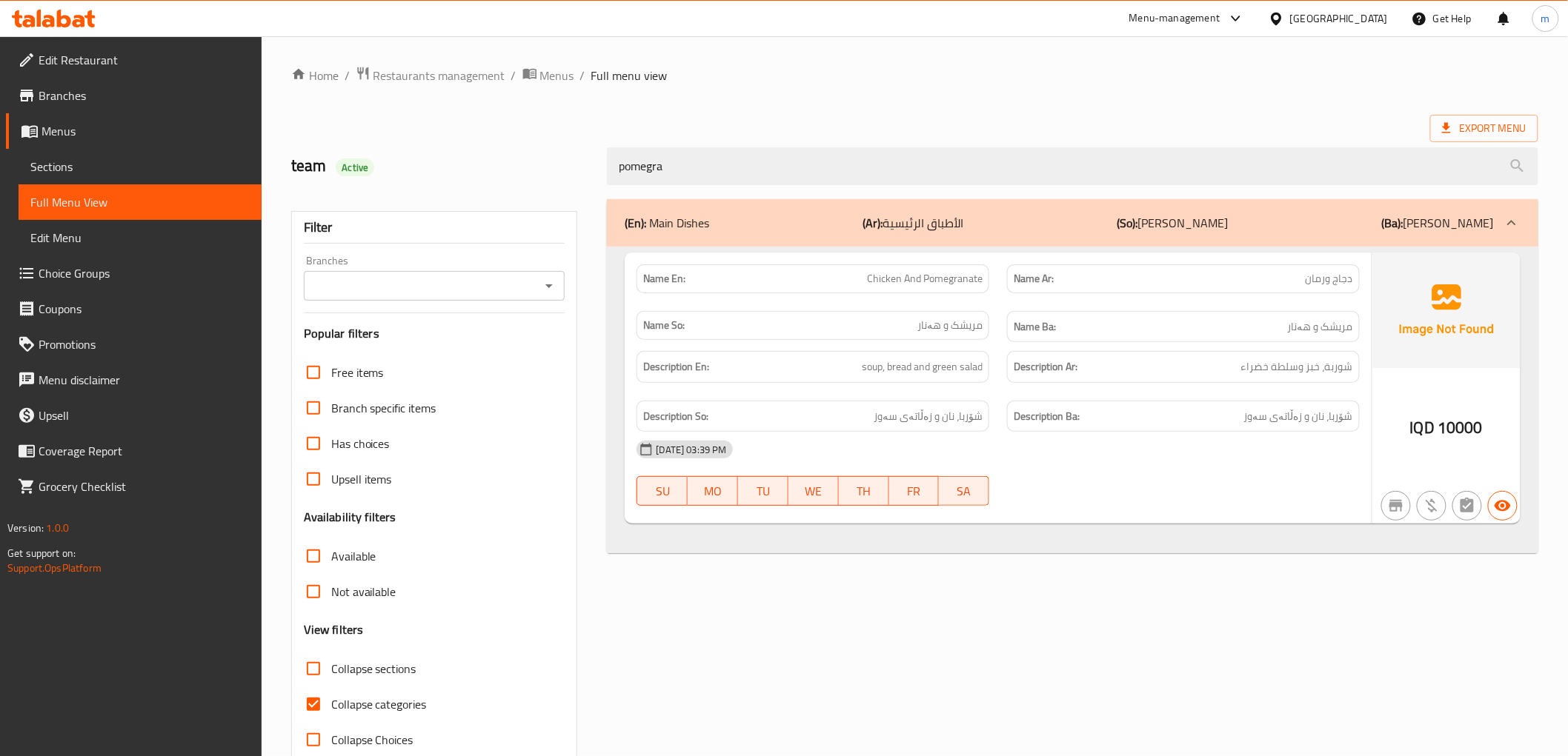
click at [552, 283] on icon "Open" at bounding box center [549, 285] width 18 height 18
type input "pomegra"
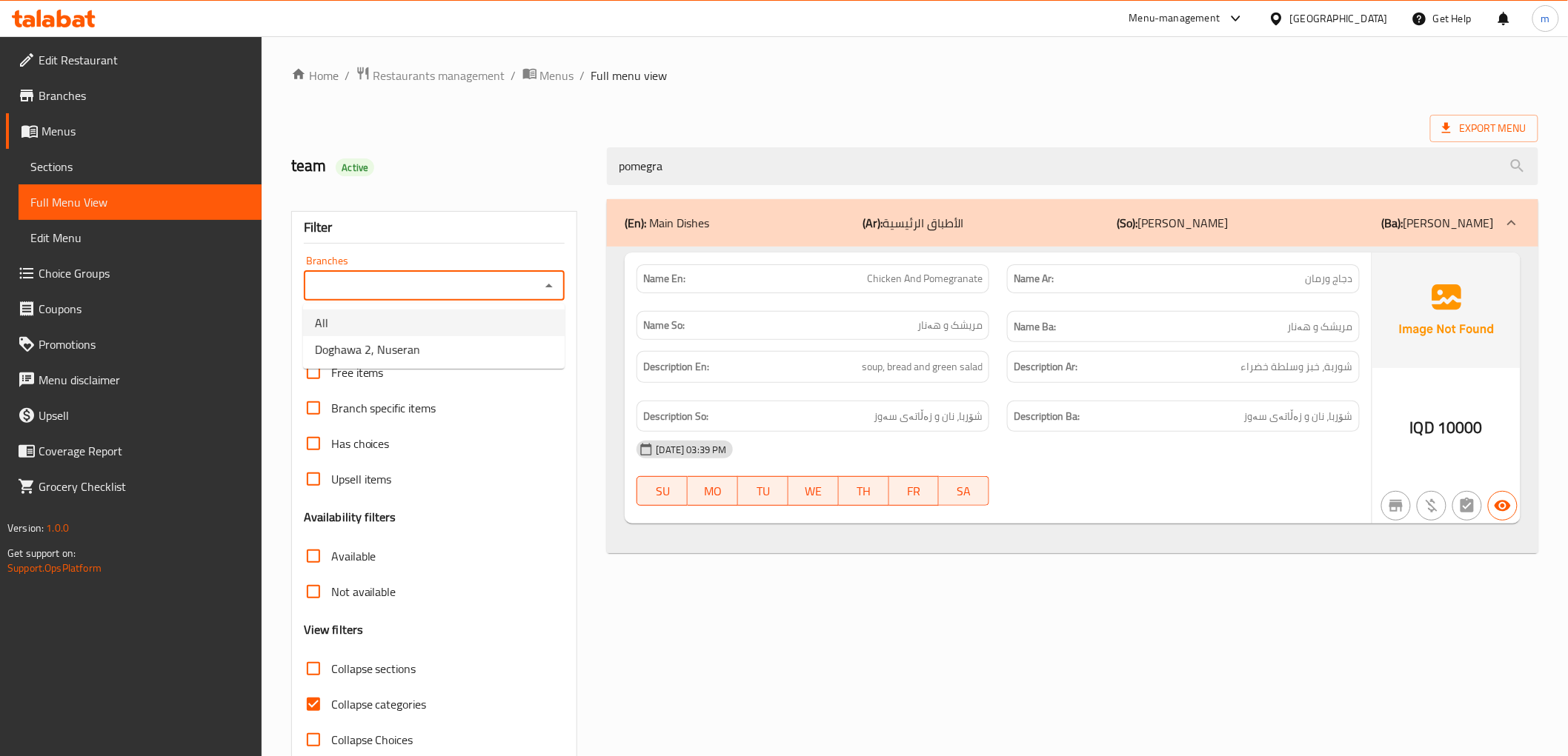
click at [494, 332] on li "All" at bounding box center [434, 323] width 262 height 26
drag, startPoint x: 546, startPoint y: 286, endPoint x: 541, endPoint y: 296, distance: 11.2
click at [547, 286] on icon "Open" at bounding box center [549, 285] width 18 height 18
click at [510, 341] on li "Doghawa 2, Nuseran" at bounding box center [434, 350] width 262 height 26
type input "Doghawa 2, Nuseran"
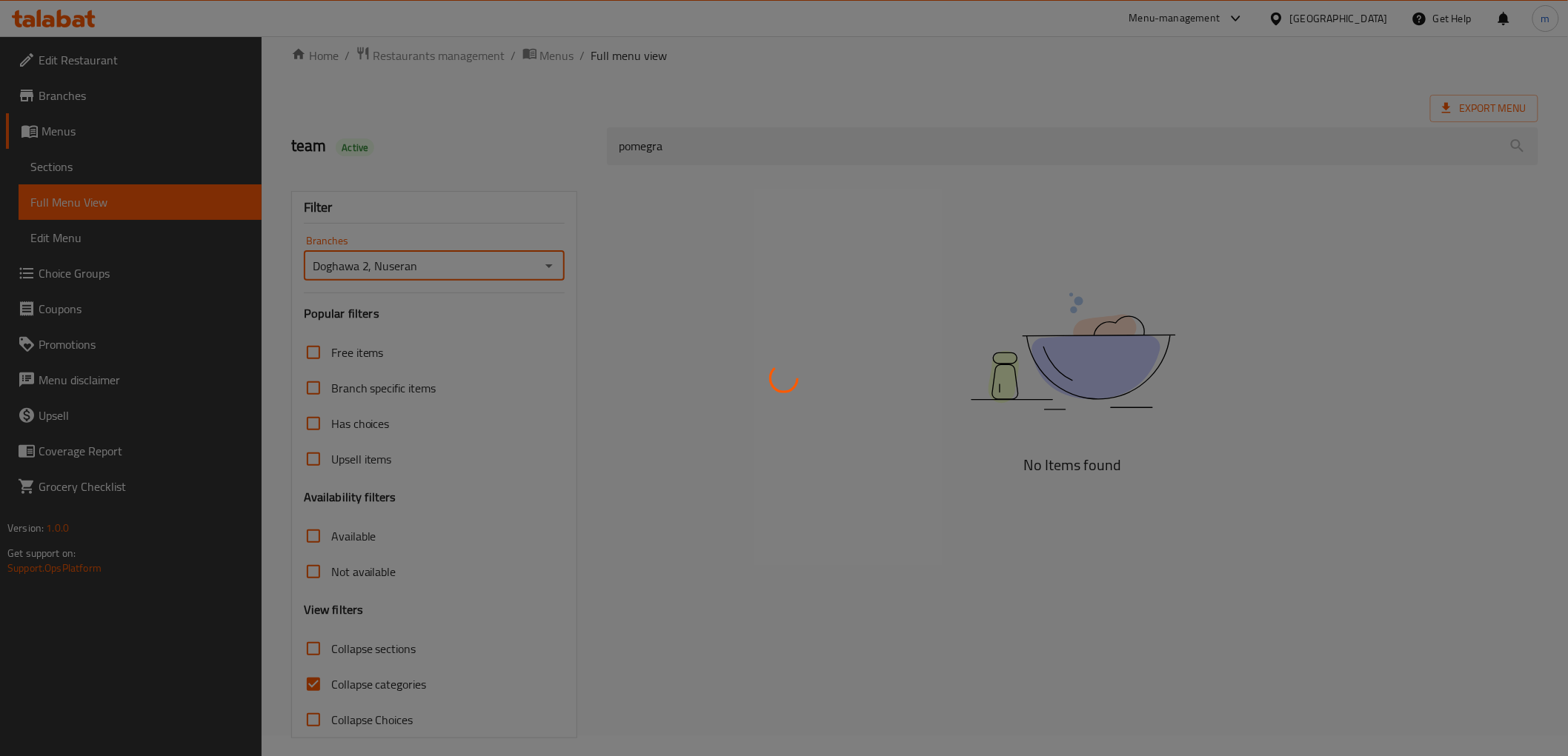
scroll to position [32, 0]
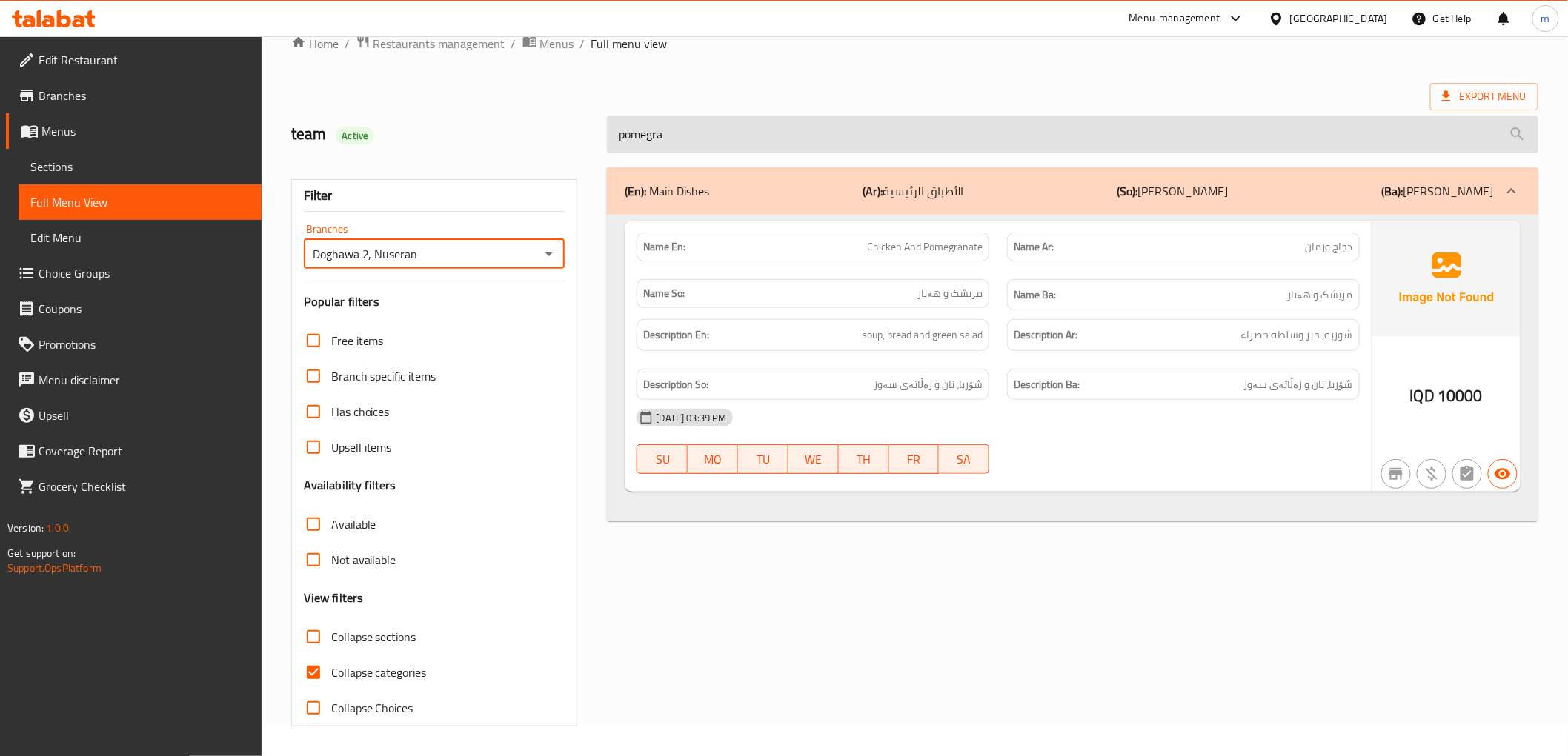
click at [686, 115] on input "pomegra" at bounding box center [1073, 134] width 931 height 38
click at [685, 136] on input "pomegra" at bounding box center [1073, 134] width 931 height 38
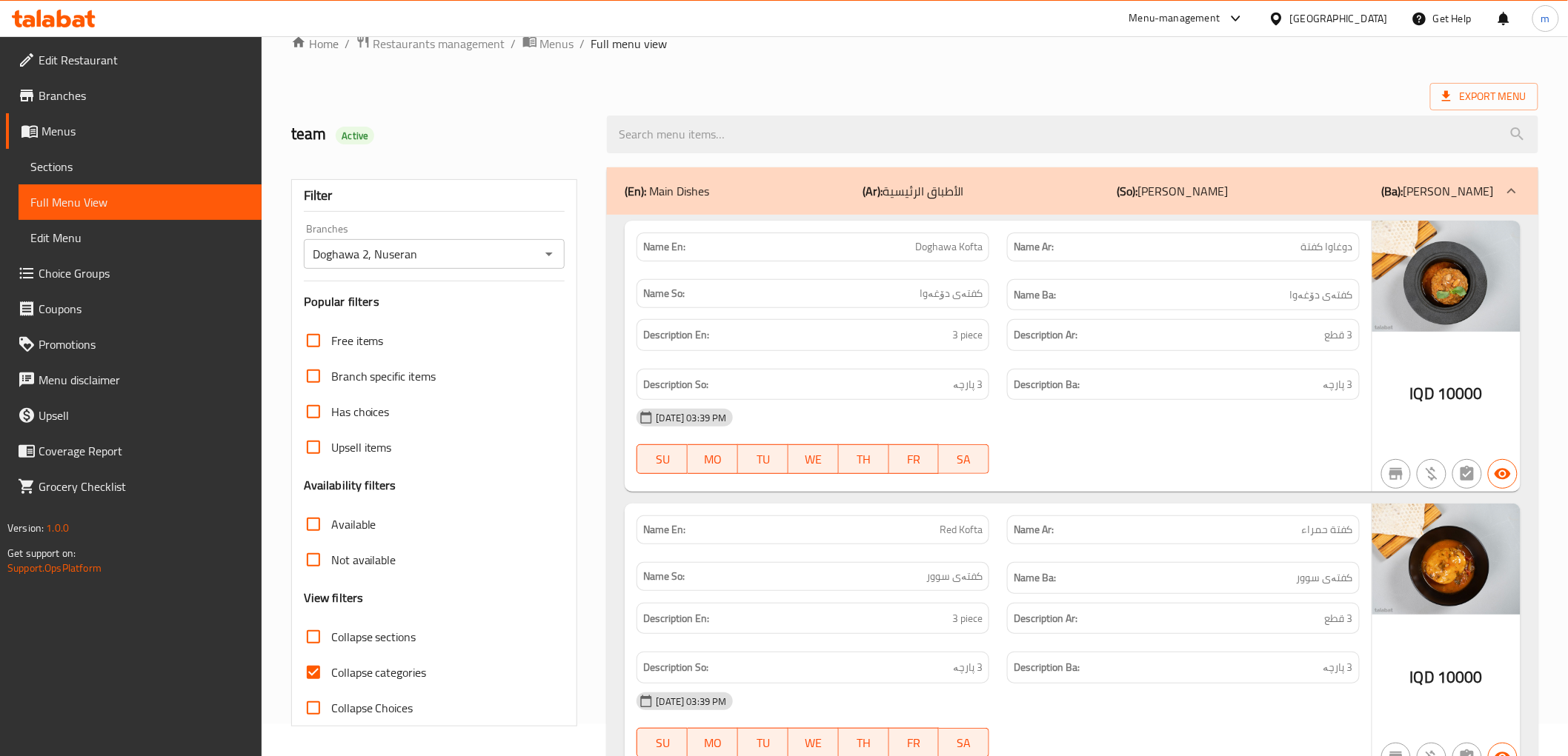
click at [366, 670] on span "Collapse categories" at bounding box center [379, 673] width 96 height 18
click at [331, 670] on input "Collapse categories" at bounding box center [313, 673] width 36 height 36
checkbox input "false"
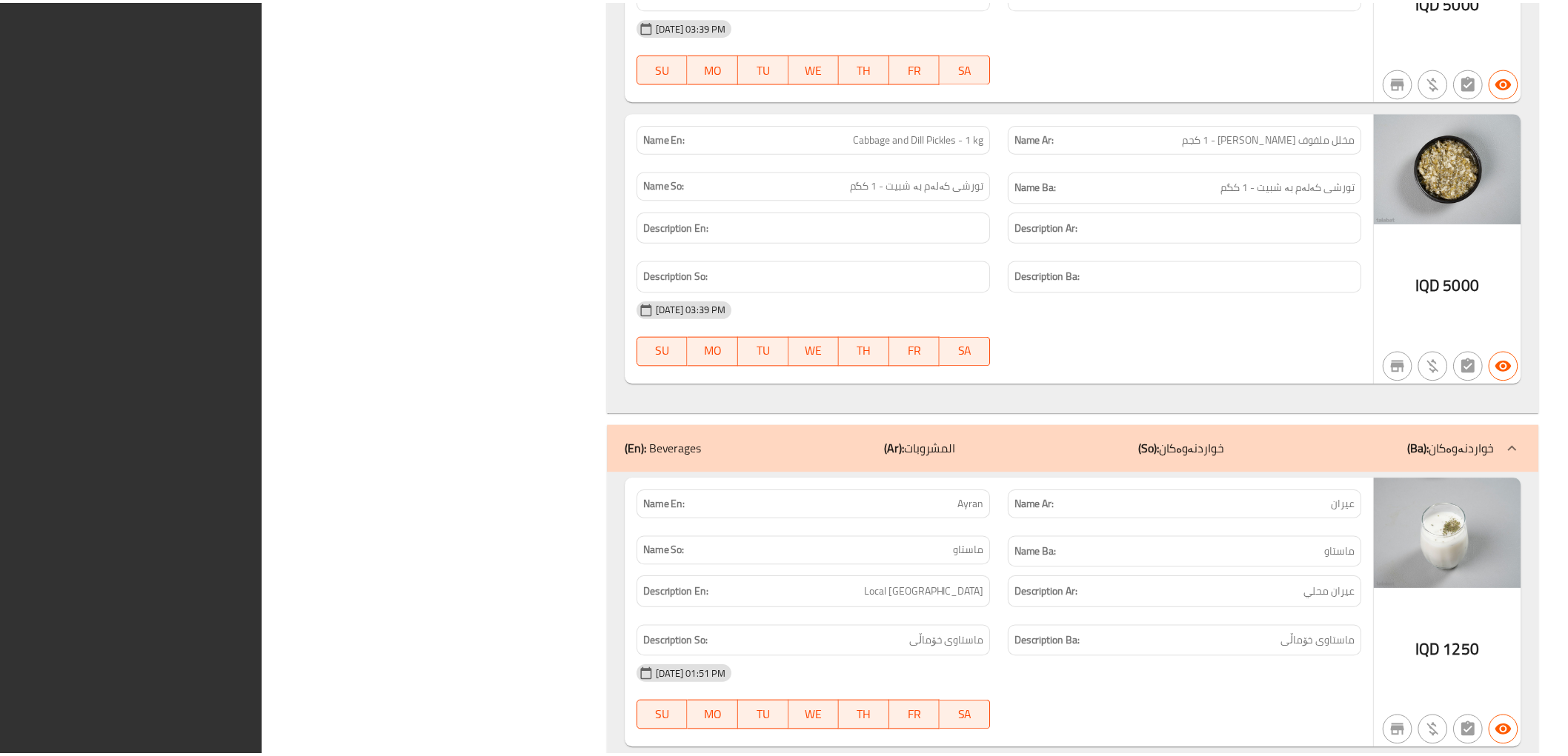
scroll to position [18284, 0]
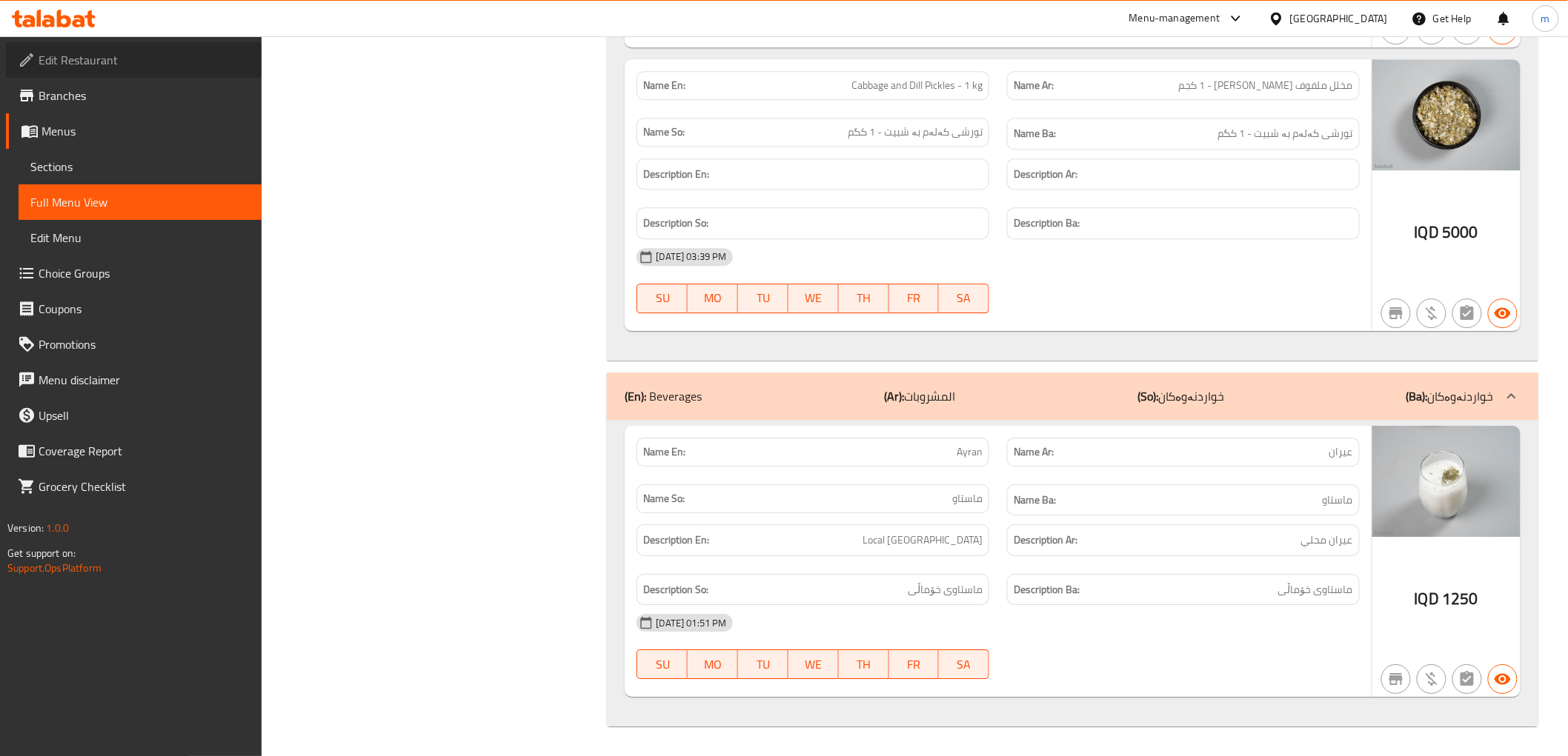
click at [151, 70] on link "Edit Restaurant" at bounding box center [133, 60] width 255 height 36
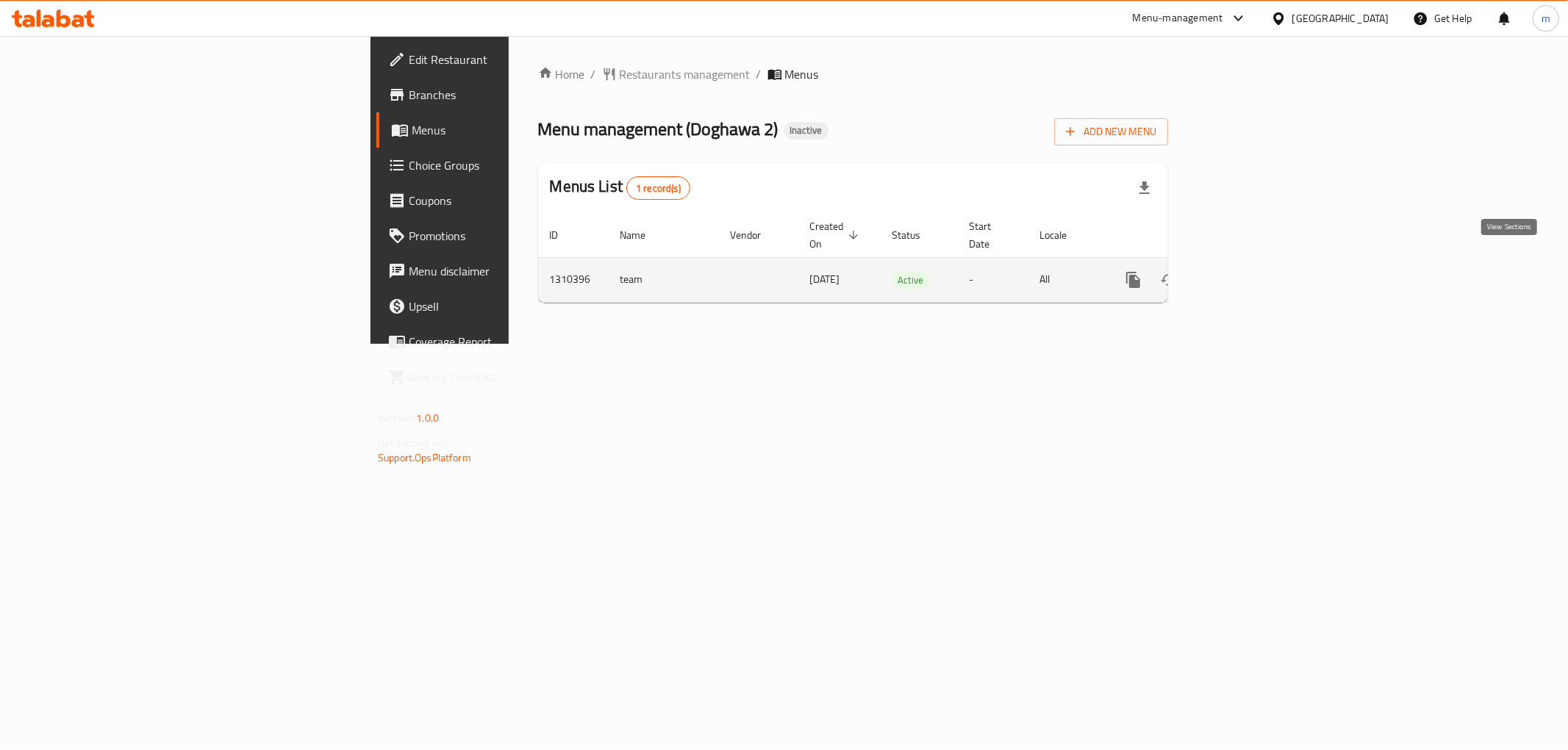
click at [1246, 274] on icon "enhanced table" at bounding box center [1239, 280] width 13 height 13
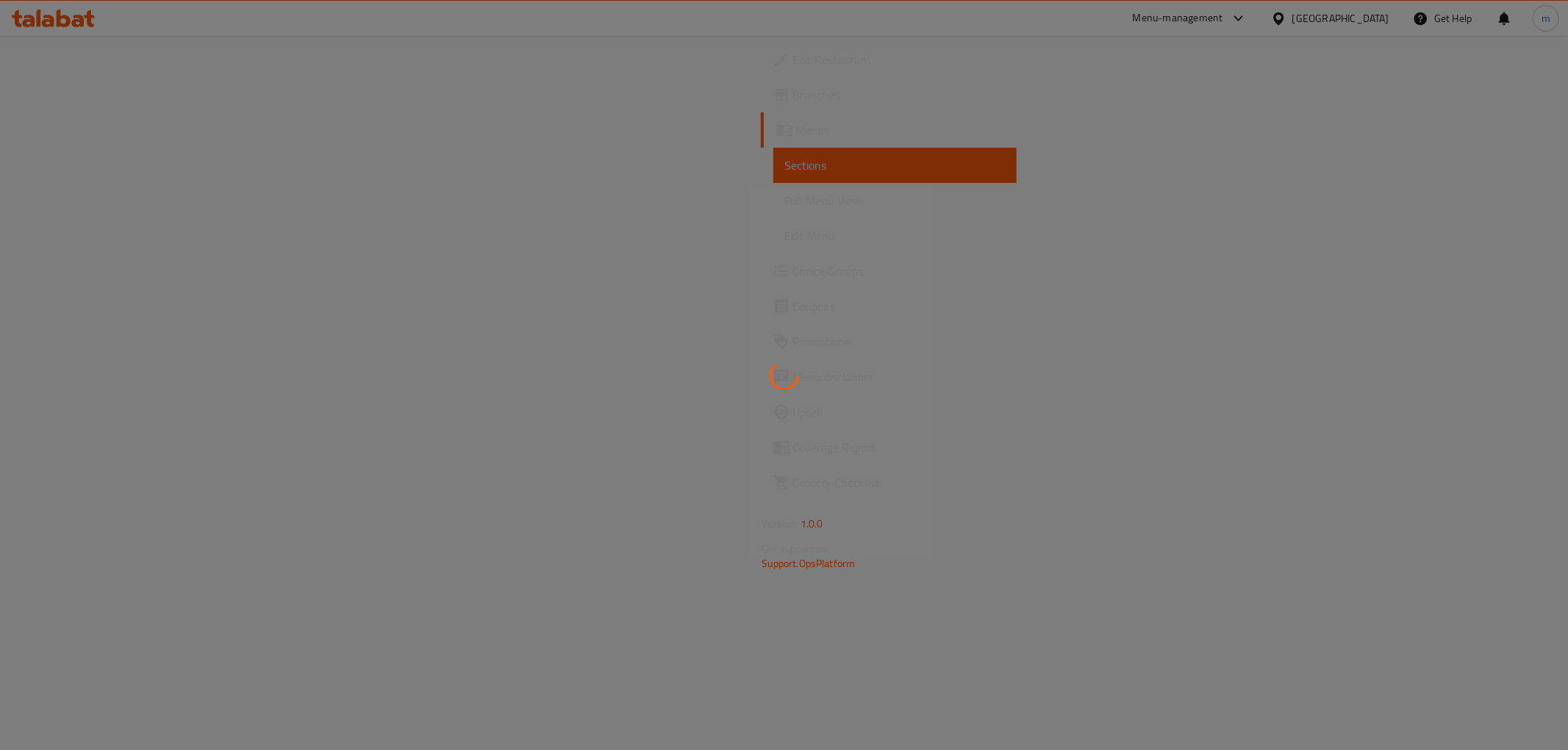
click at [93, 202] on div at bounding box center [784, 375] width 1568 height 750
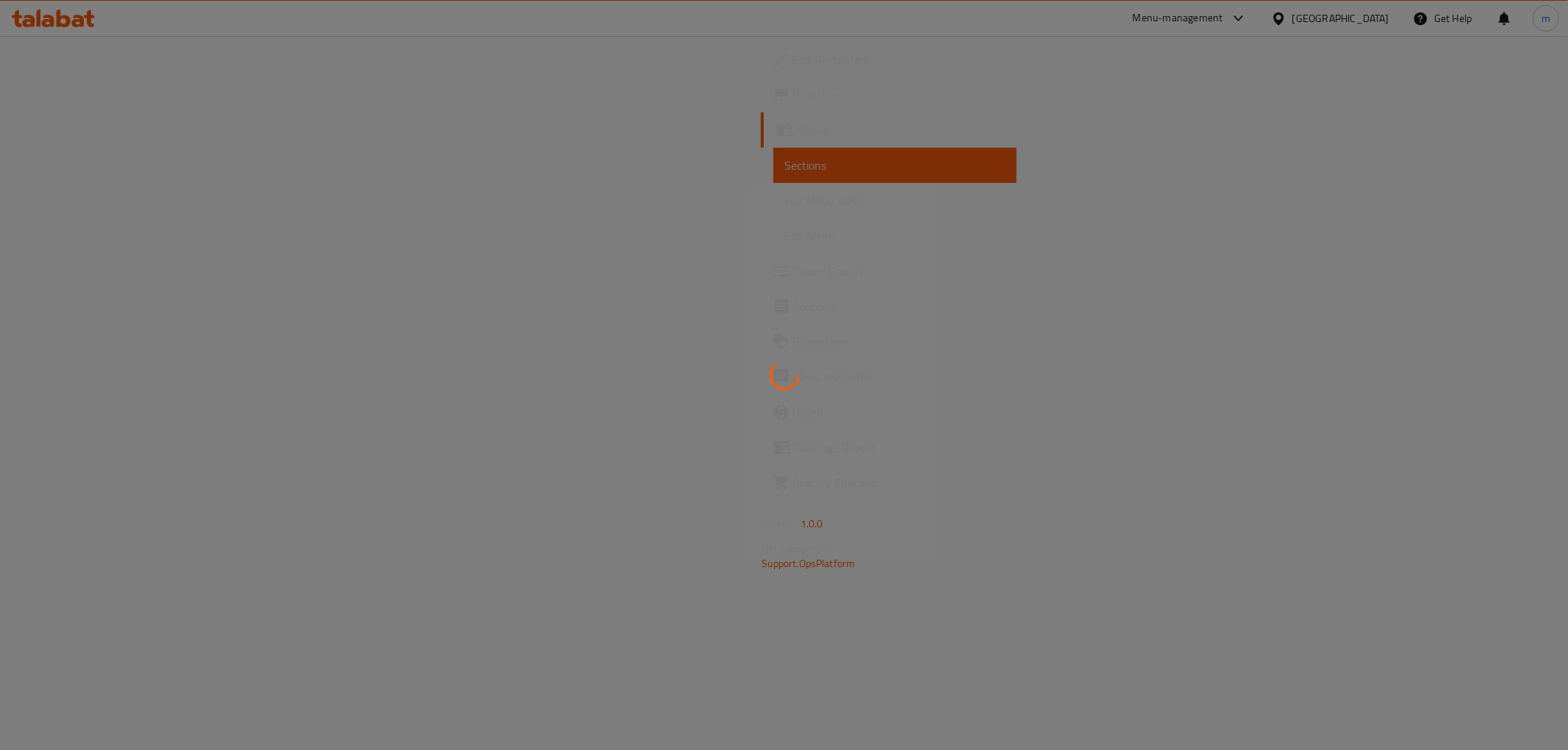
click at [93, 202] on div at bounding box center [784, 375] width 1568 height 750
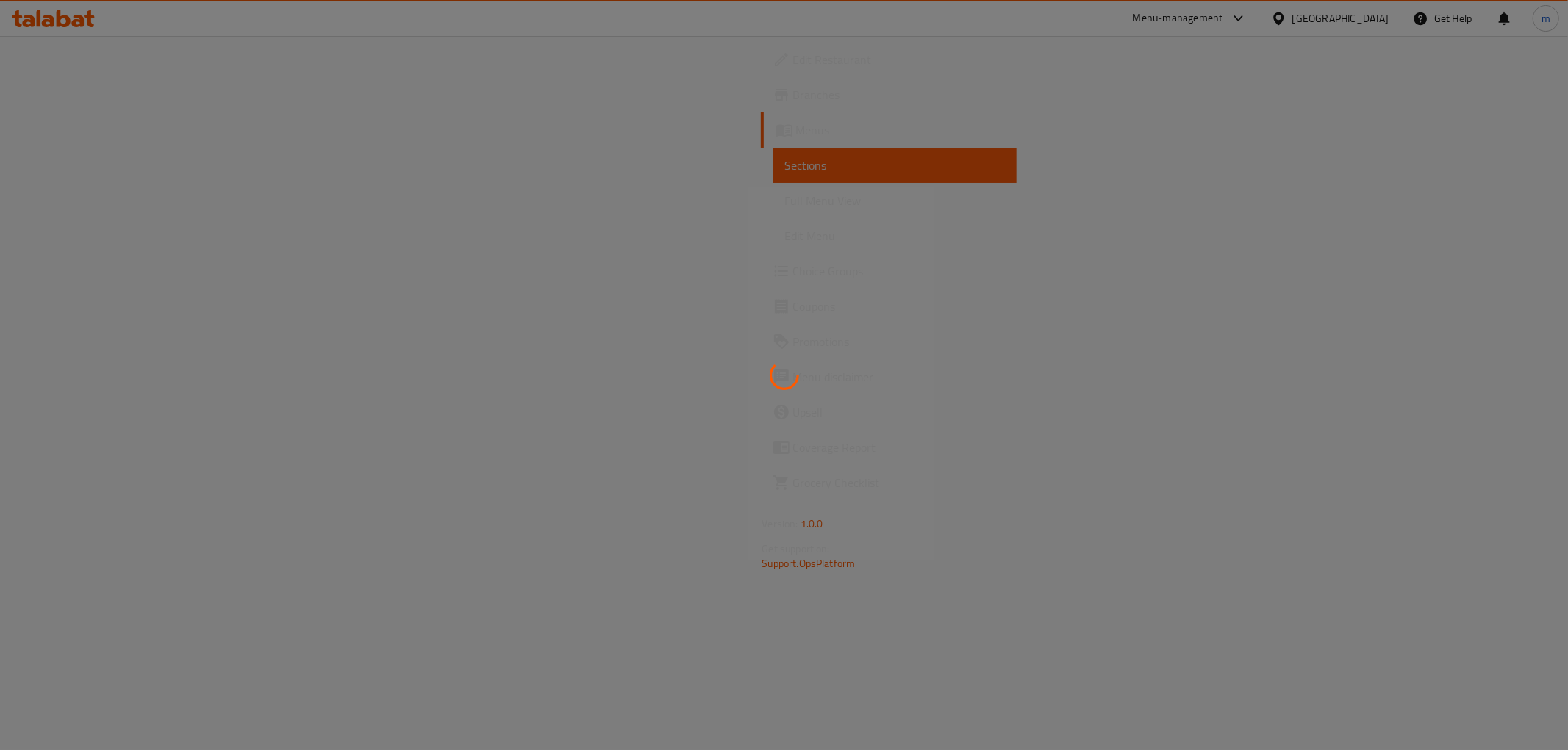
click at [93, 202] on div at bounding box center [784, 375] width 1568 height 750
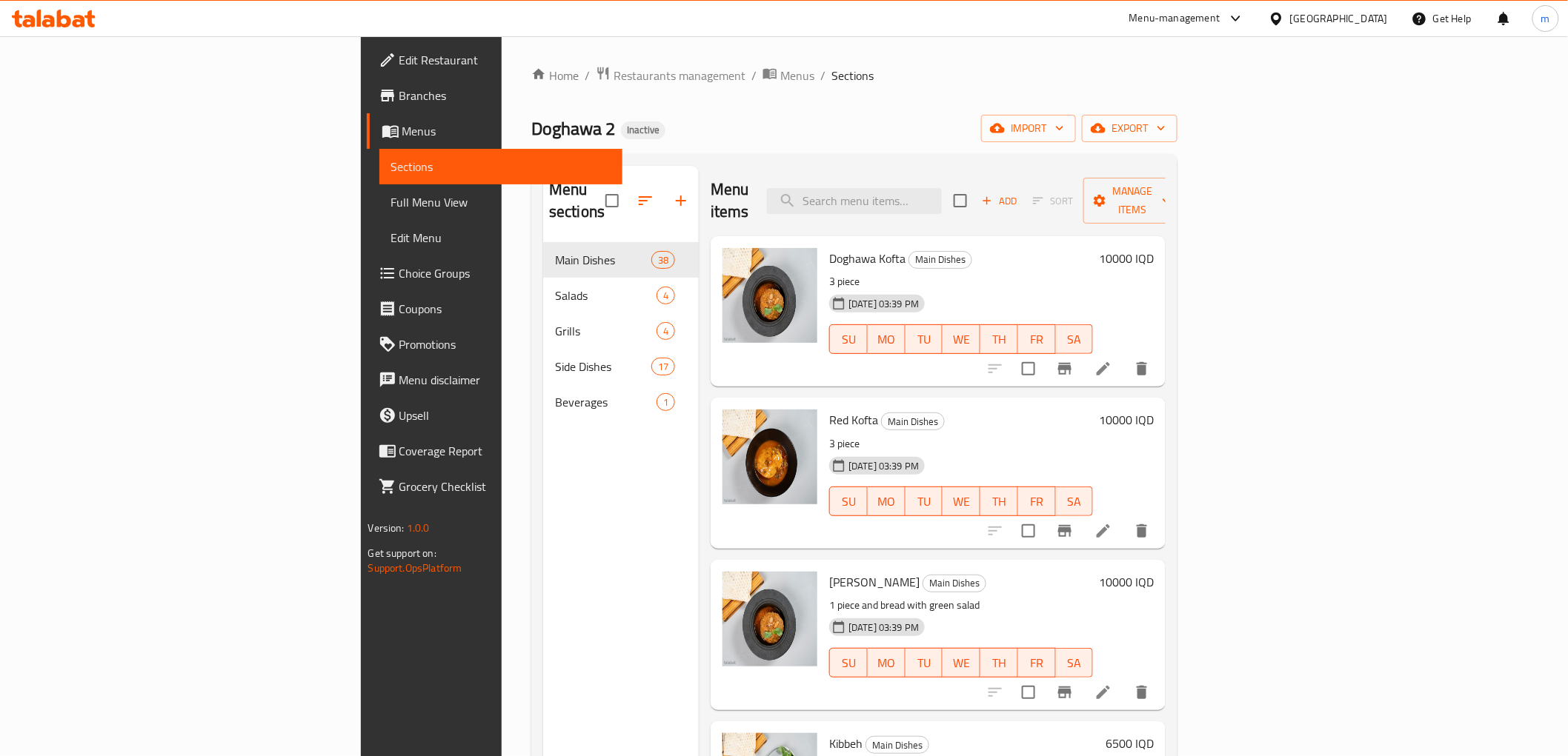
click at [391, 195] on span "Full Menu View" at bounding box center [501, 202] width 220 height 18
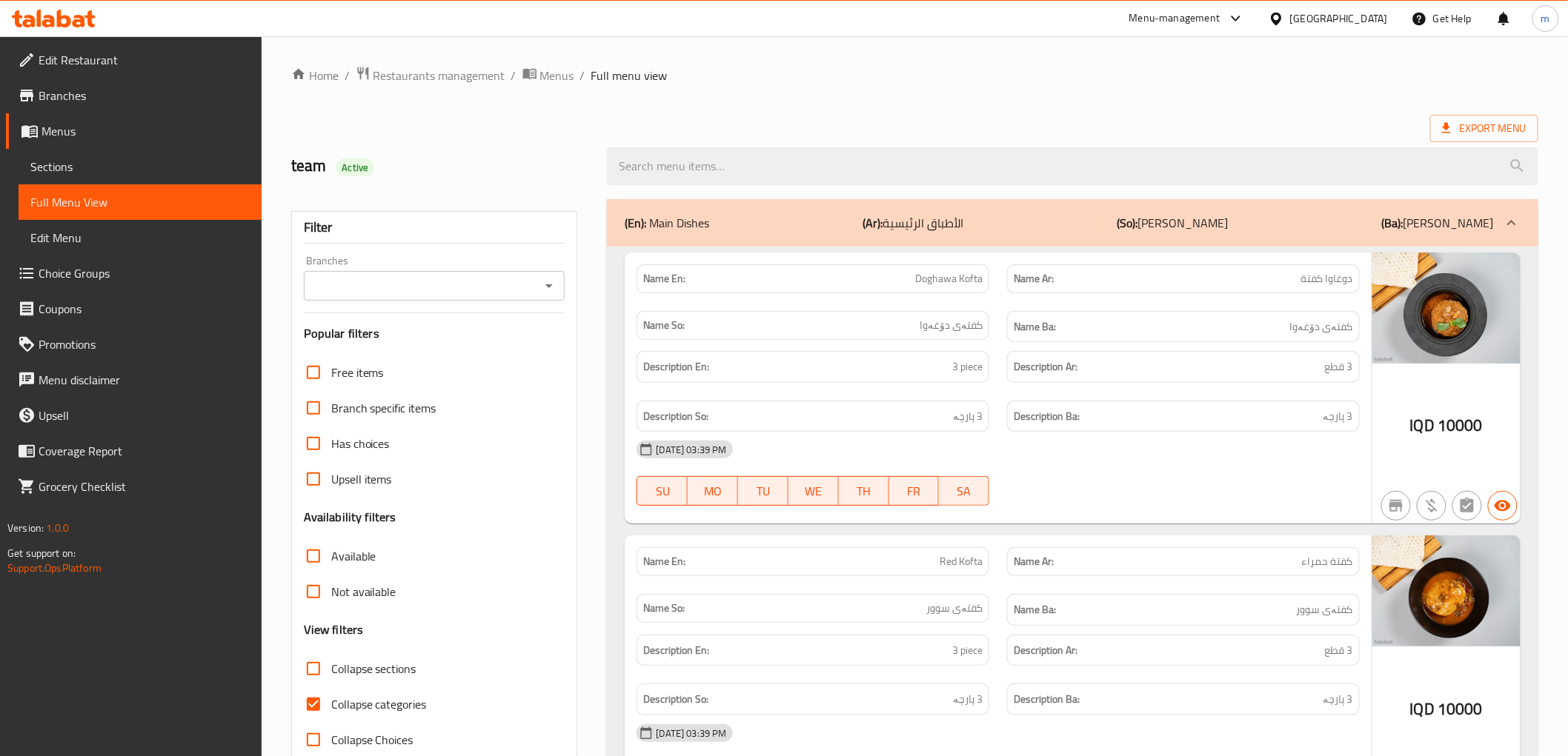
click at [545, 296] on div at bounding box center [548, 286] width 20 height 21
drag, startPoint x: 545, startPoint y: 278, endPoint x: 542, endPoint y: 295, distance: 17.3
click at [545, 280] on icon "Open" at bounding box center [549, 285] width 18 height 18
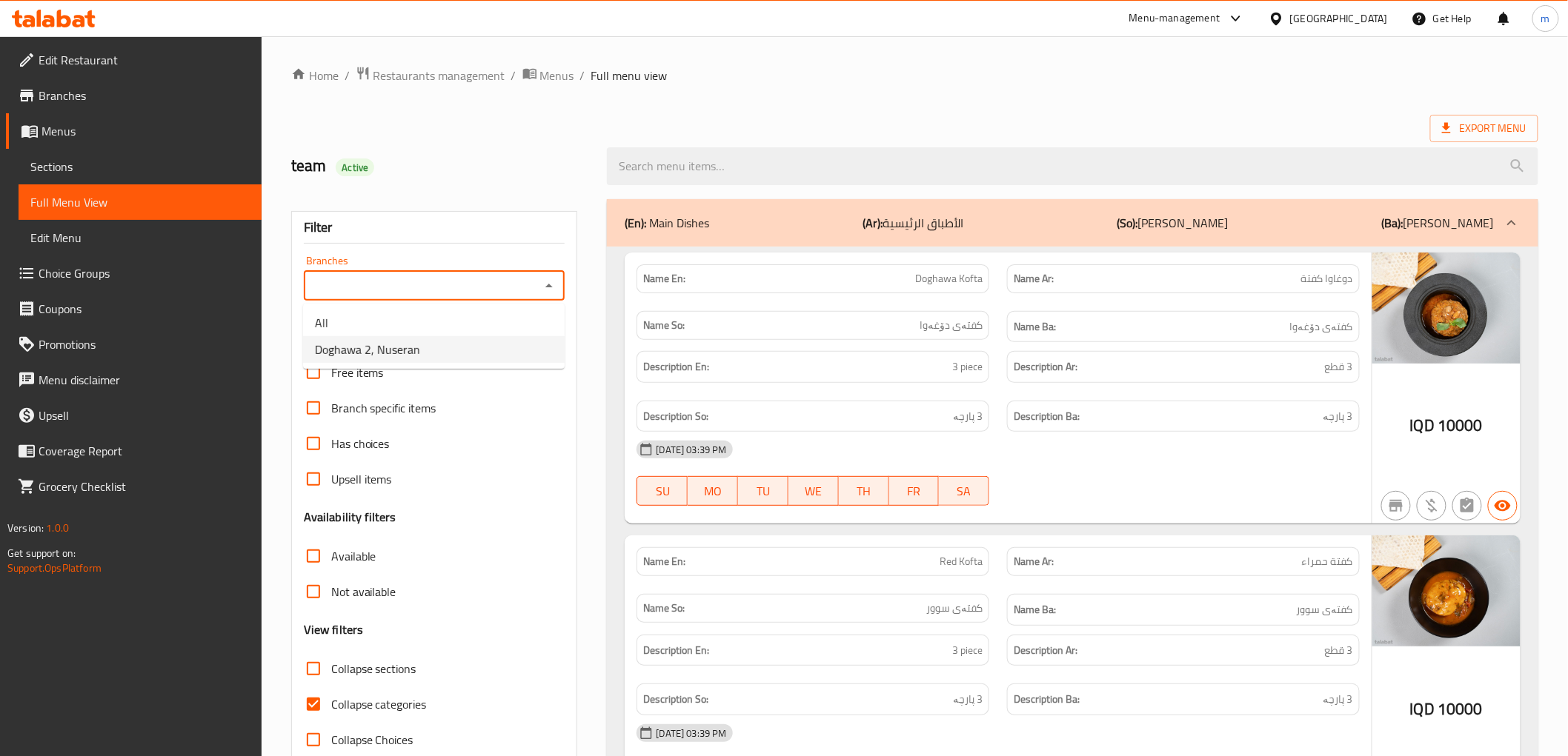
click at [513, 338] on li "Doghawa 2, Nuseran" at bounding box center [434, 350] width 262 height 26
type input "Doghawa 2, Nuseran"
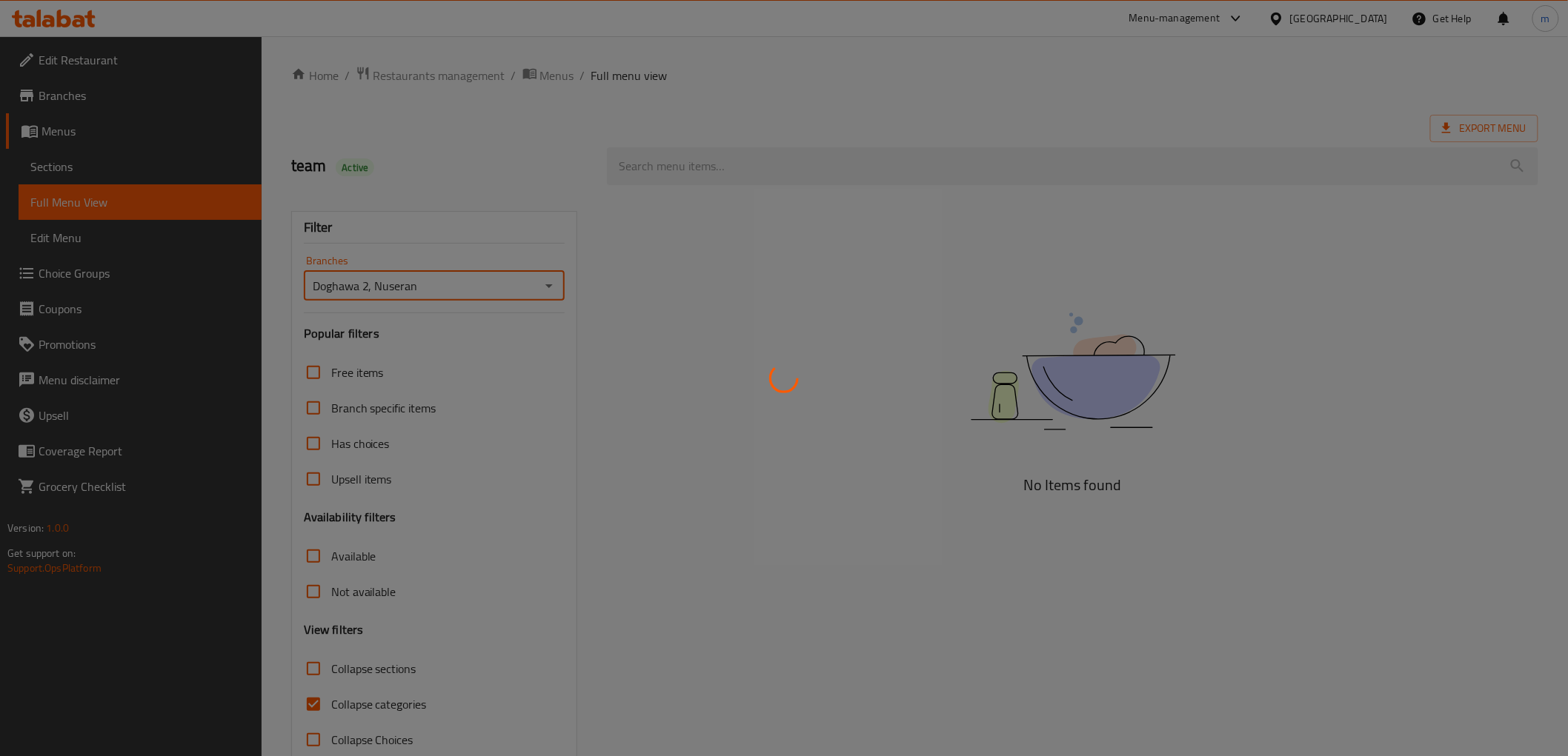
click at [735, 163] on div at bounding box center [784, 378] width 1568 height 756
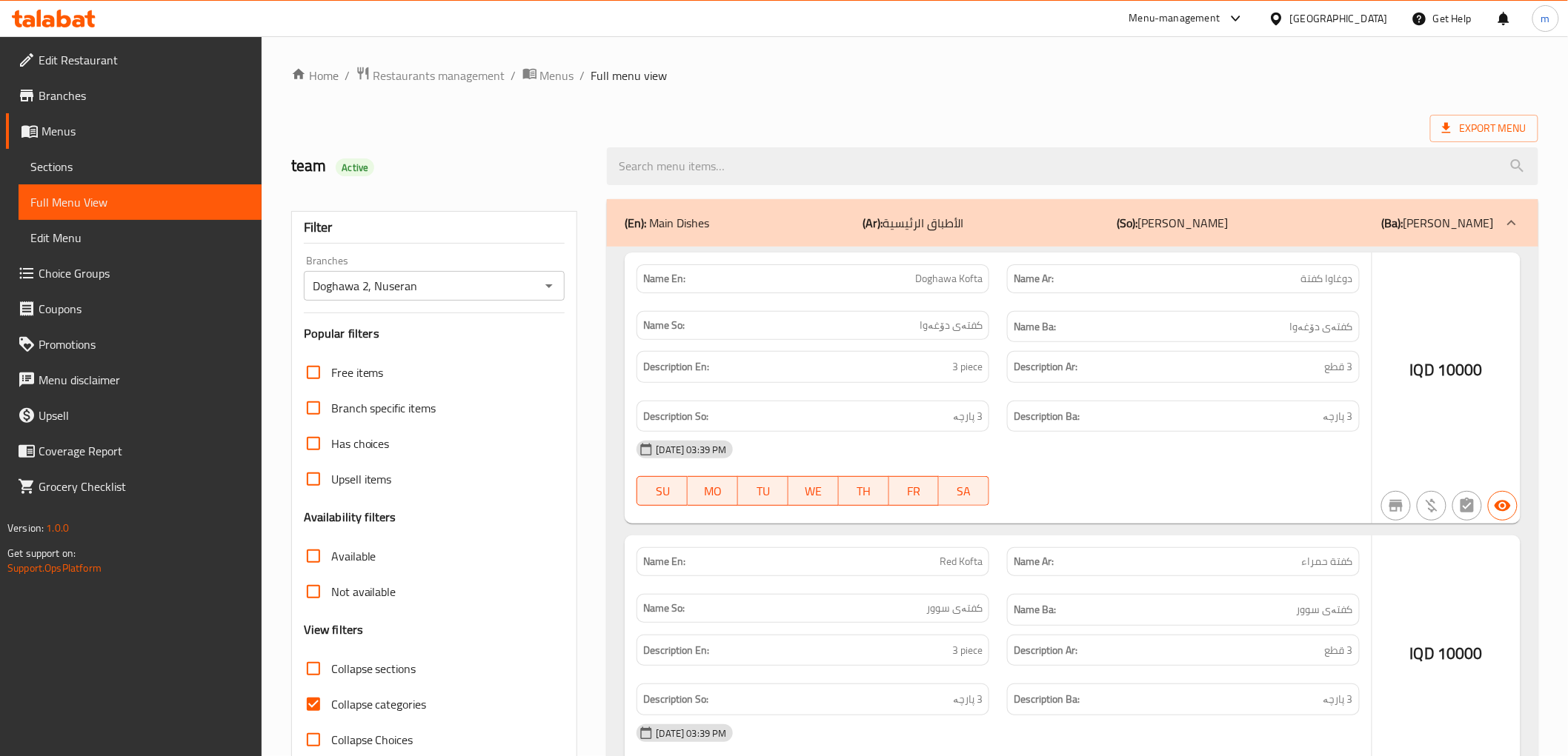
click at [735, 163] on div at bounding box center [784, 378] width 1568 height 756
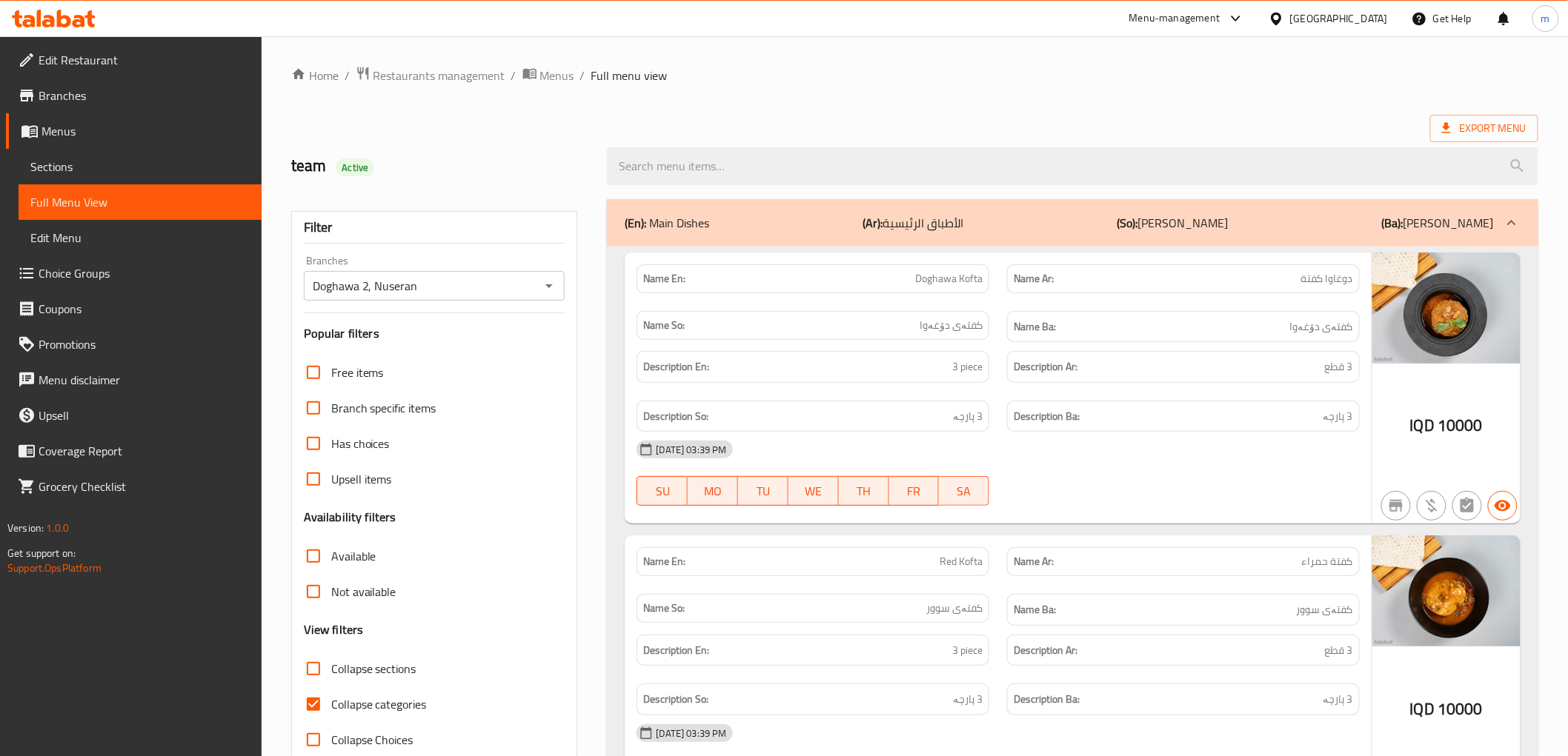
click at [735, 163] on input "search" at bounding box center [1073, 166] width 931 height 38
paste input "Jajik"
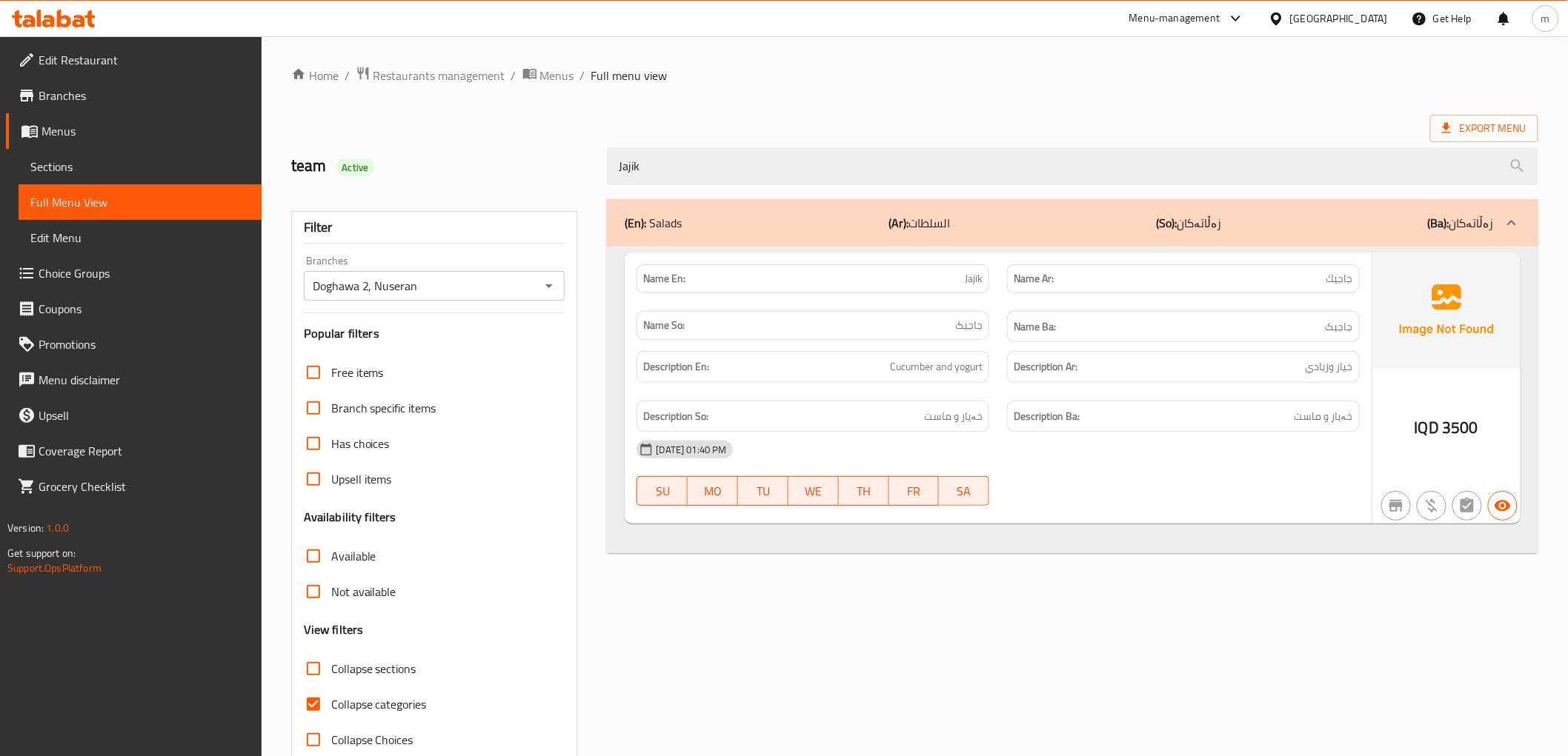
click at [1080, 358] on h6 "Description Ar: خيار وزبادي" at bounding box center [1183, 367] width 340 height 19
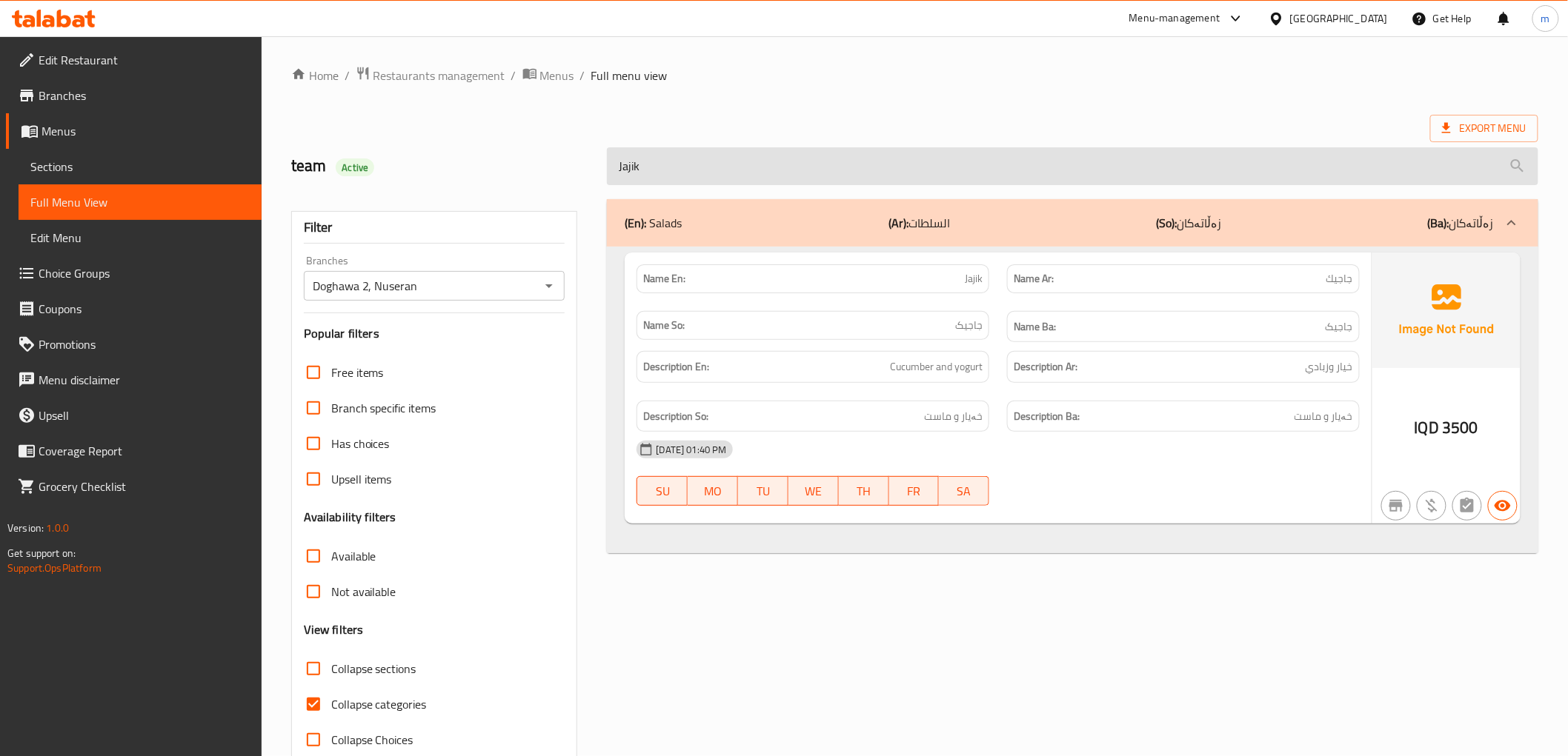
drag, startPoint x: 811, startPoint y: 146, endPoint x: 805, endPoint y: 171, distance: 25.7
click at [811, 148] on input "Jajik" at bounding box center [1073, 166] width 931 height 38
click at [805, 171] on input "Jajik" at bounding box center [1073, 166] width 931 height 38
paste input "Khurisht"
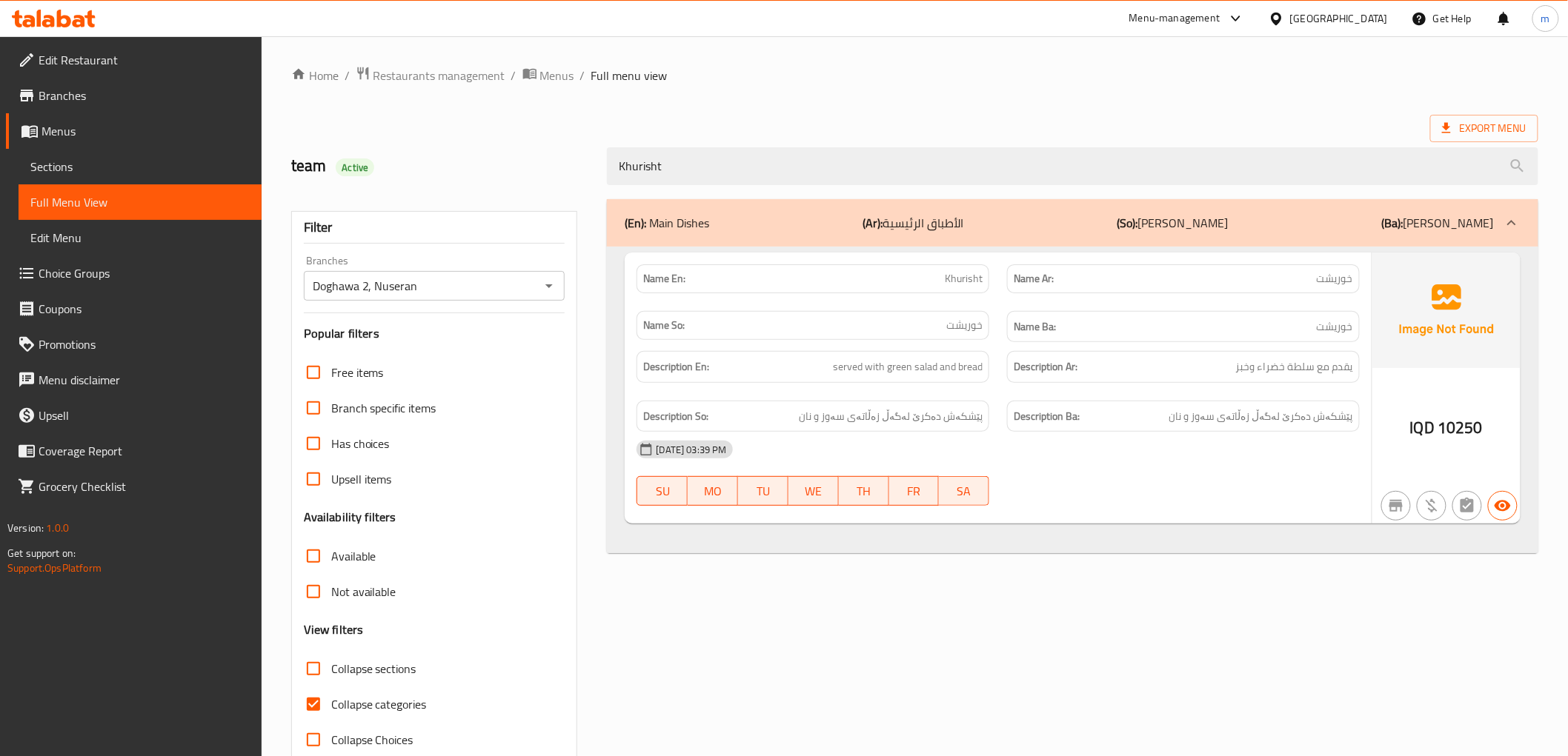
type input "Khurisht"
click at [953, 271] on span "Khurisht" at bounding box center [964, 279] width 38 height 16
click at [954, 271] on span "Khurisht" at bounding box center [964, 279] width 38 height 16
copy span "Khurisht"
click at [99, 203] on span "Full Menu View" at bounding box center [140, 202] width 220 height 18
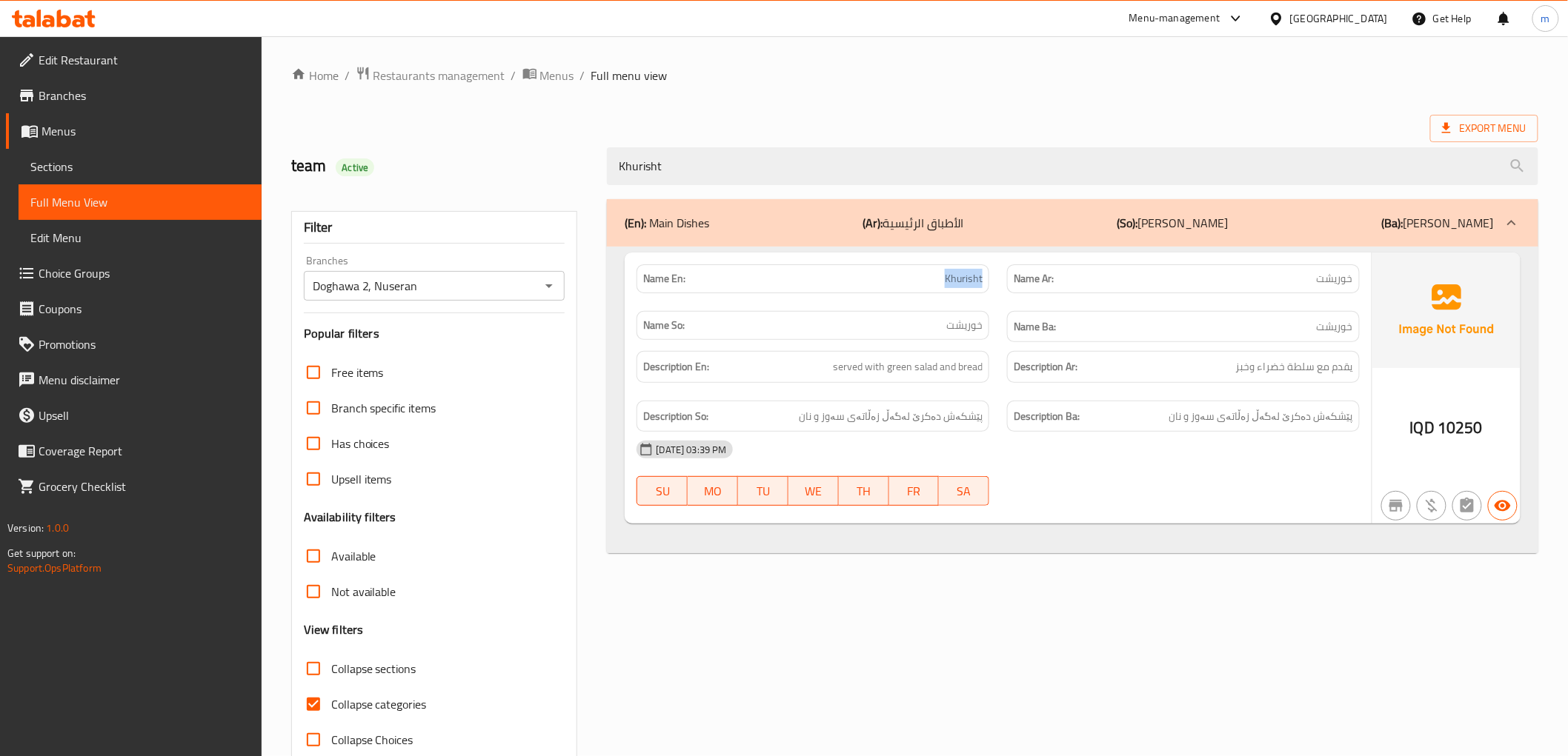
click at [85, 152] on link "Sections" at bounding box center [140, 167] width 243 height 36
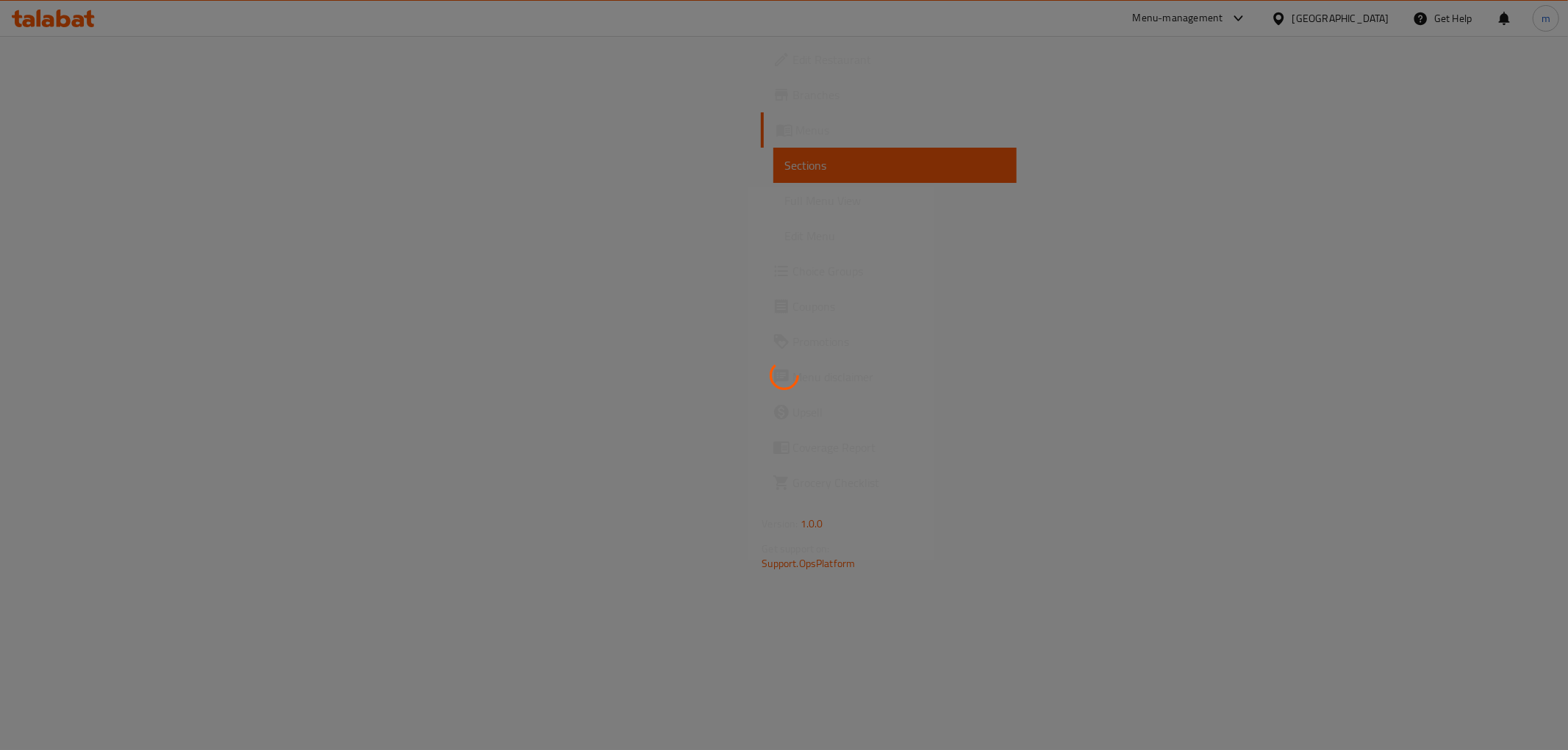
click at [86, 195] on div at bounding box center [784, 375] width 1568 height 750
click at [86, 196] on div at bounding box center [784, 375] width 1568 height 750
click at [89, 206] on div at bounding box center [784, 375] width 1568 height 750
click at [91, 206] on div at bounding box center [784, 375] width 1568 height 750
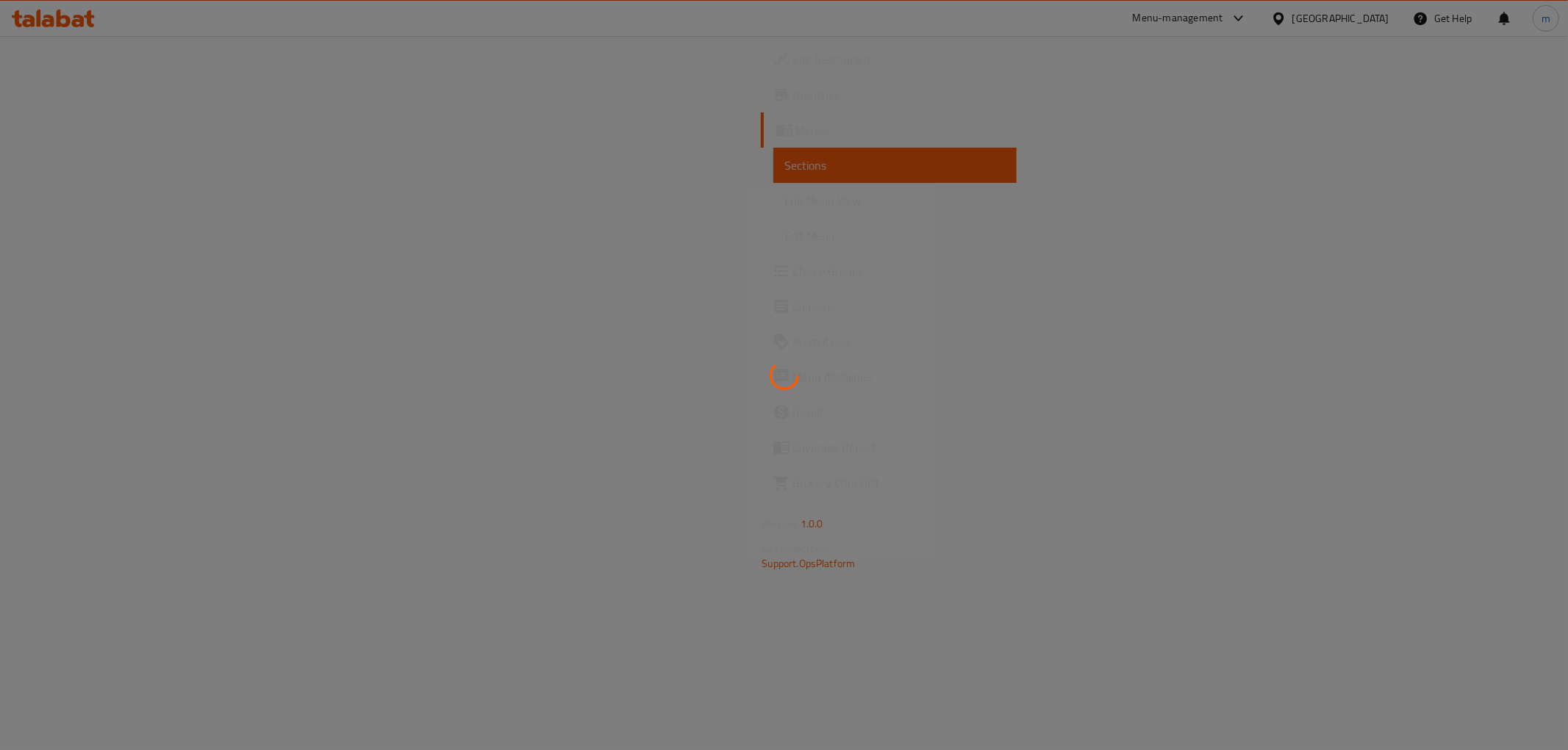
click at [92, 206] on div at bounding box center [784, 375] width 1568 height 750
click at [784, 206] on span "Full Menu View" at bounding box center [894, 200] width 220 height 18
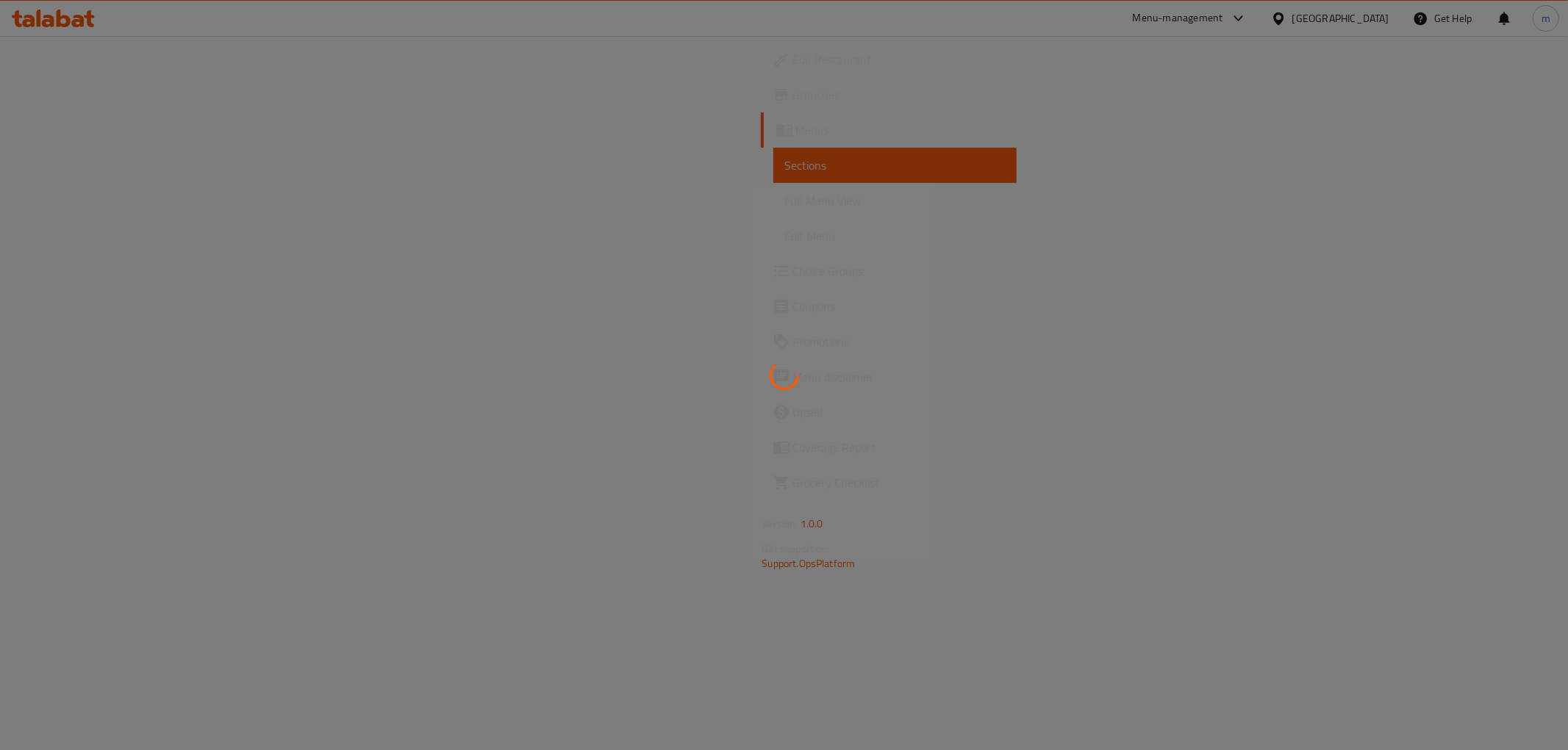
click at [784, 206] on span "Full Menu View" at bounding box center [894, 200] width 220 height 18
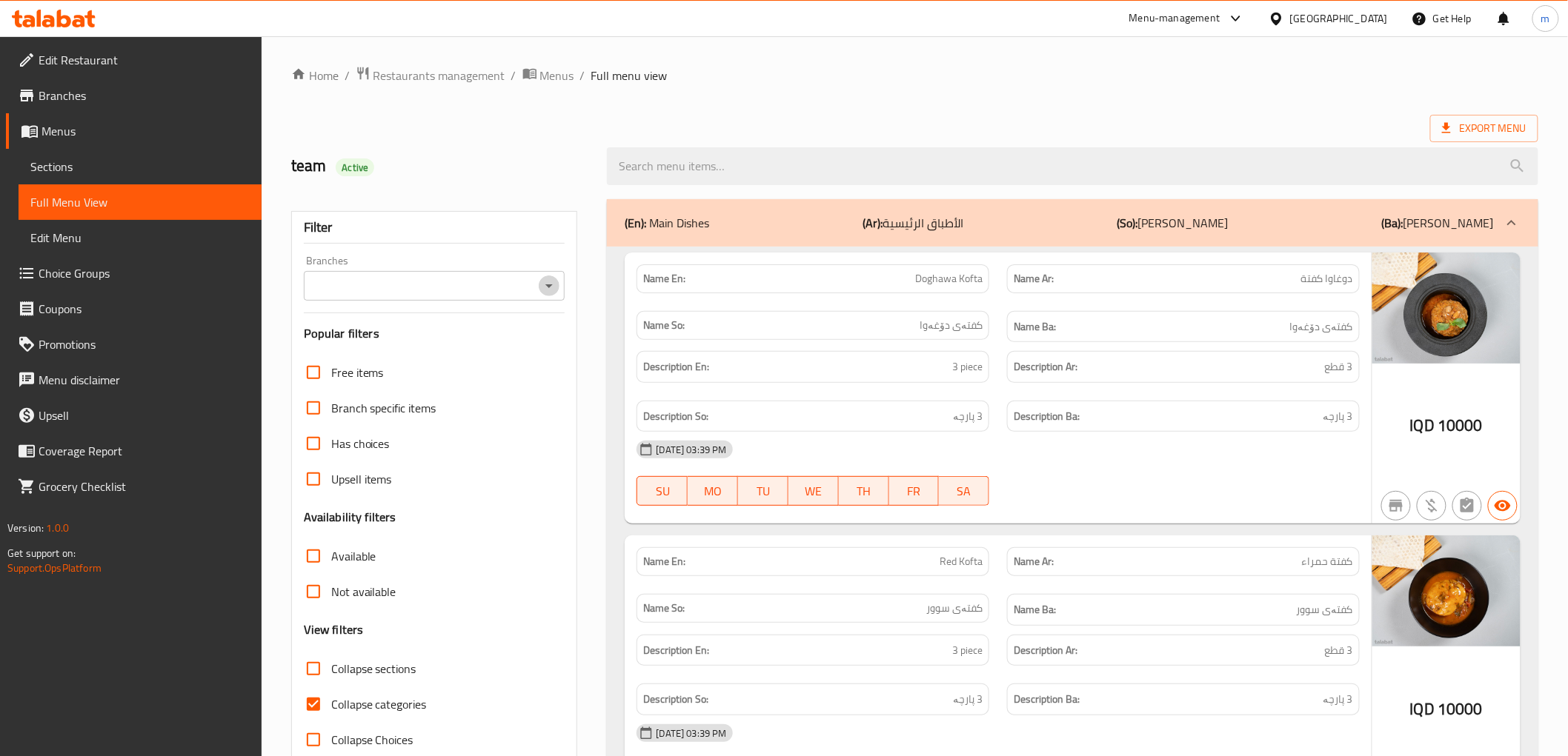
click at [550, 291] on icon "Open" at bounding box center [549, 285] width 18 height 18
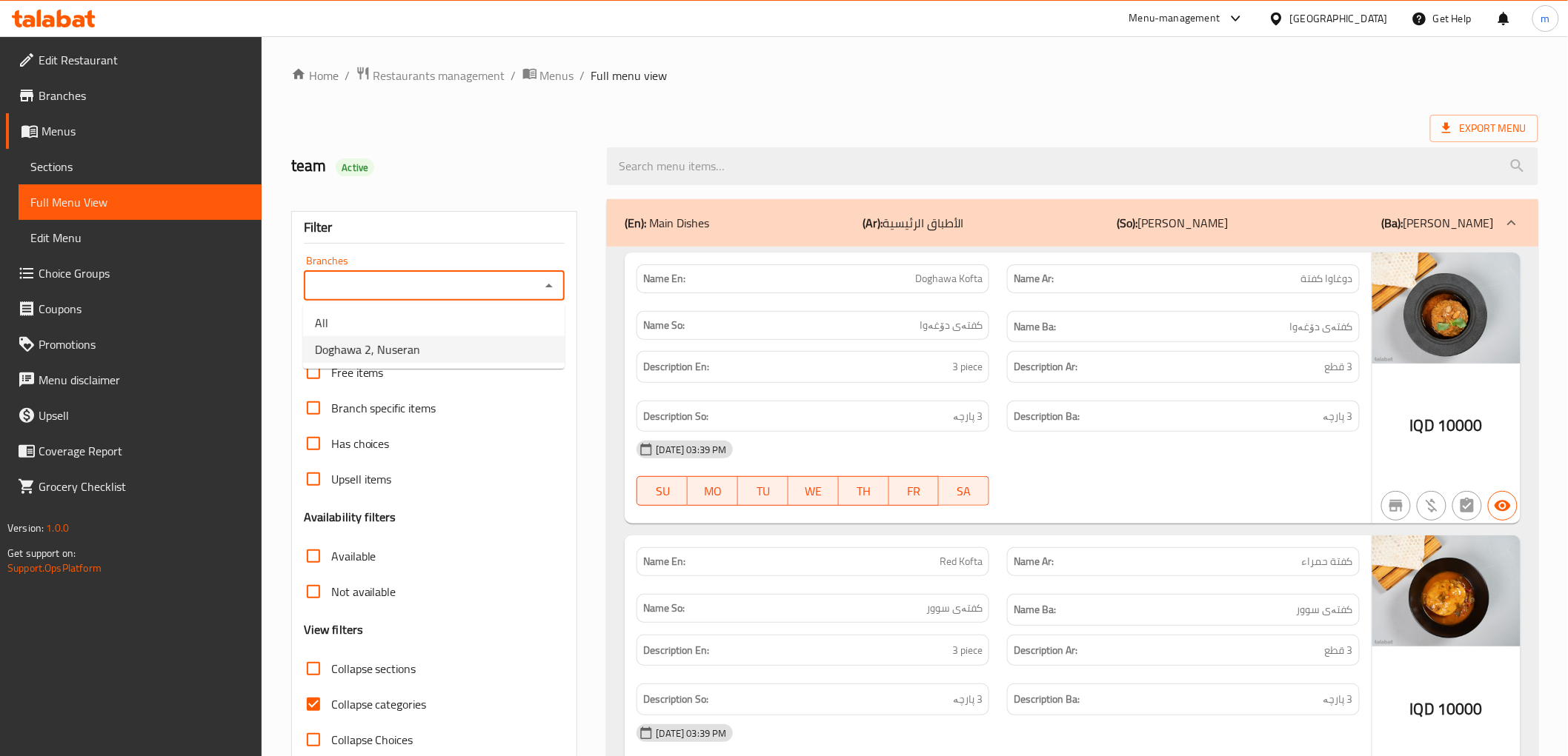
click at [506, 356] on li "Doghawa 2, Nuseran" at bounding box center [434, 350] width 262 height 26
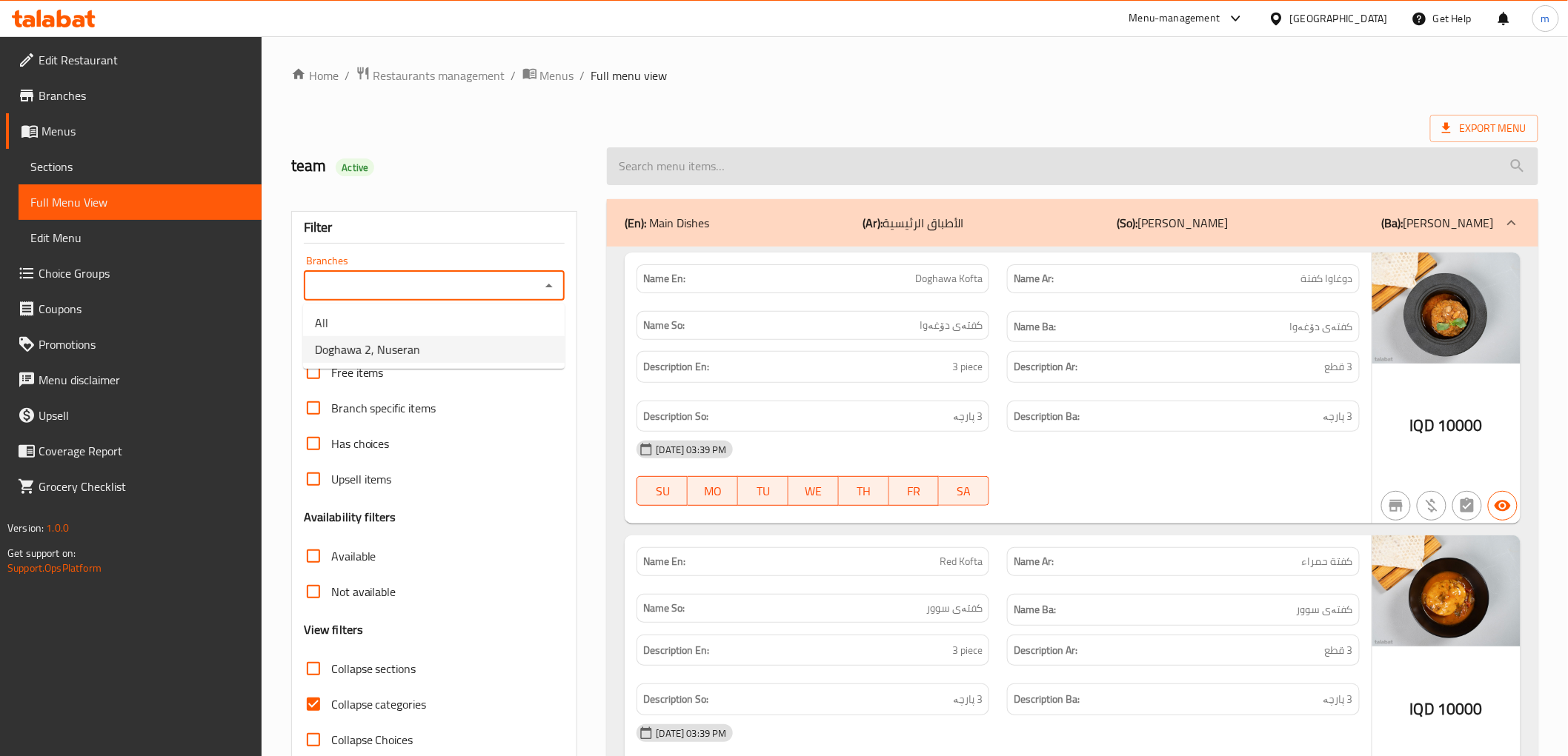
type input "Doghawa 2, Nuseran"
click at [762, 167] on input "search" at bounding box center [1073, 166] width 931 height 38
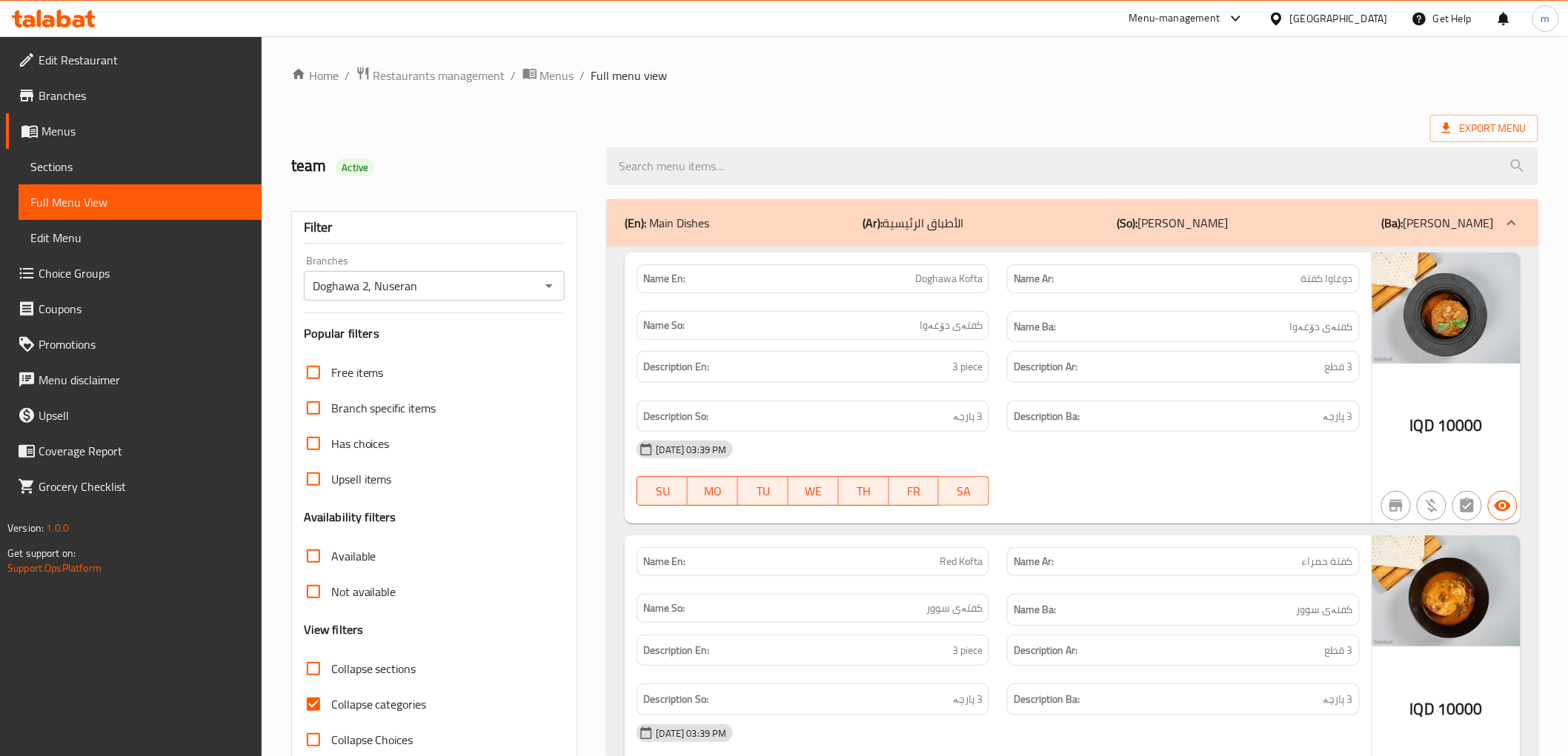
paste input "Jajik"
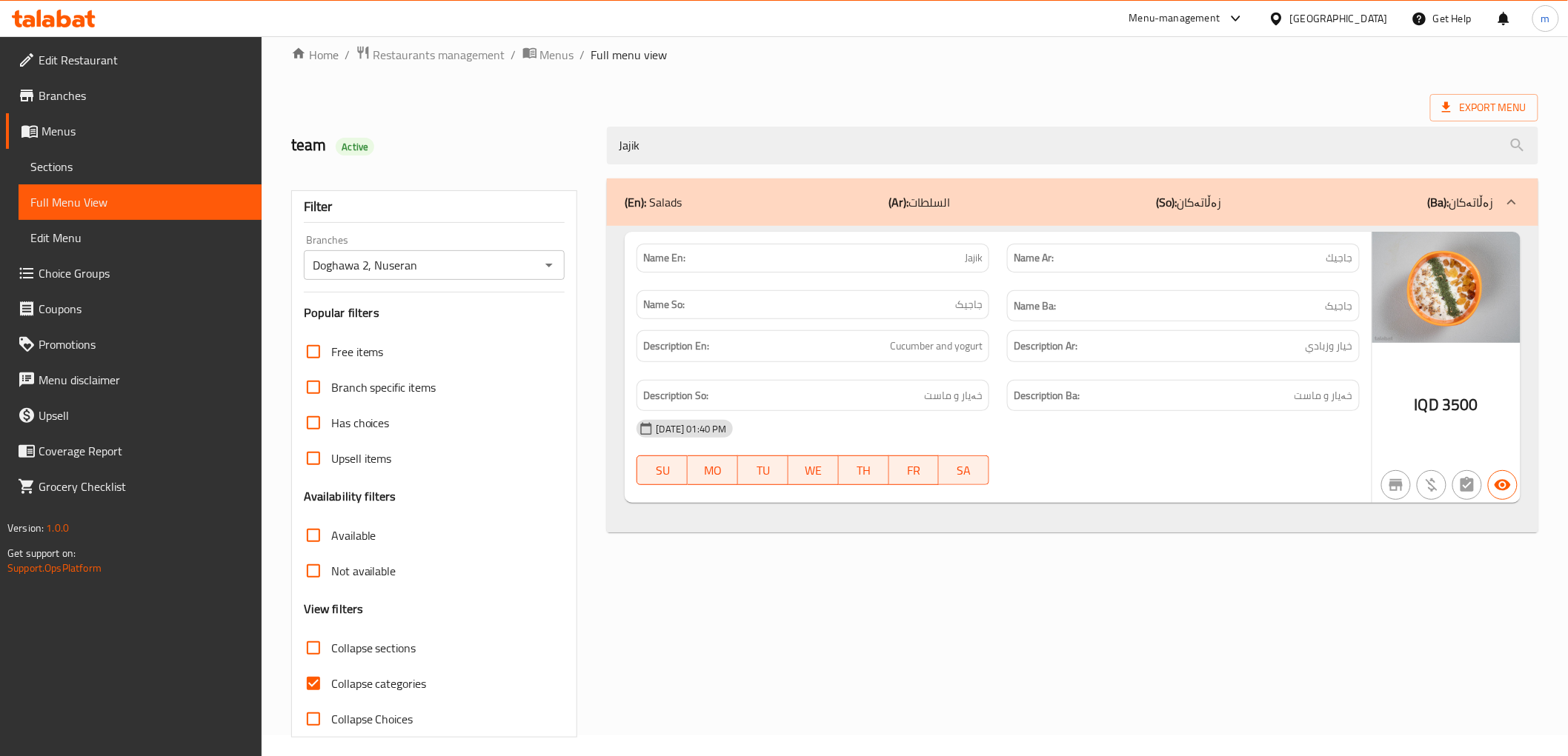
scroll to position [32, 0]
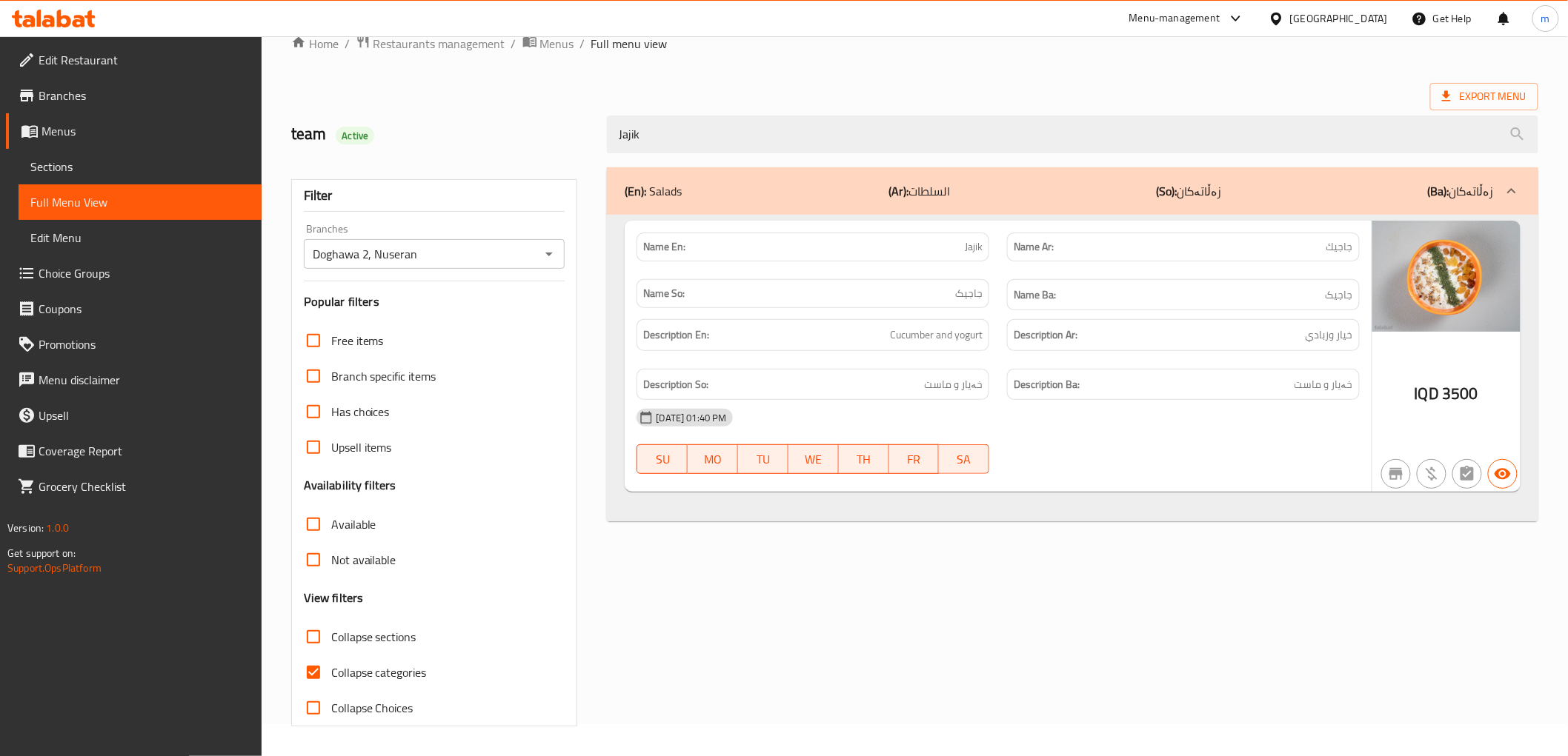
type input "Jajik"
click at [389, 674] on span "Collapse categories" at bounding box center [379, 673] width 96 height 18
click at [331, 674] on input "Collapse categories" at bounding box center [313, 673] width 36 height 36
checkbox input "false"
click at [122, 63] on span "Edit Restaurant" at bounding box center [144, 59] width 211 height 18
